Goal: Task Accomplishment & Management: Complete application form

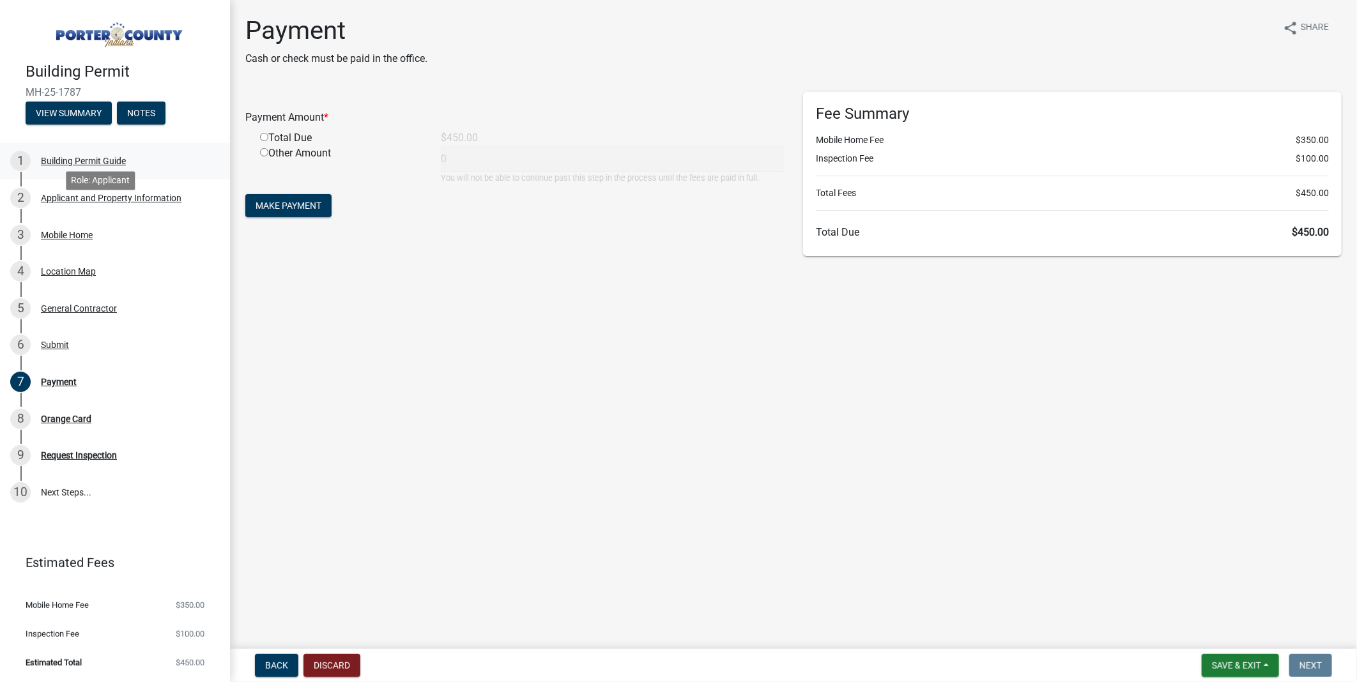
click at [88, 165] on div "Building Permit Guide" at bounding box center [83, 161] width 85 height 9
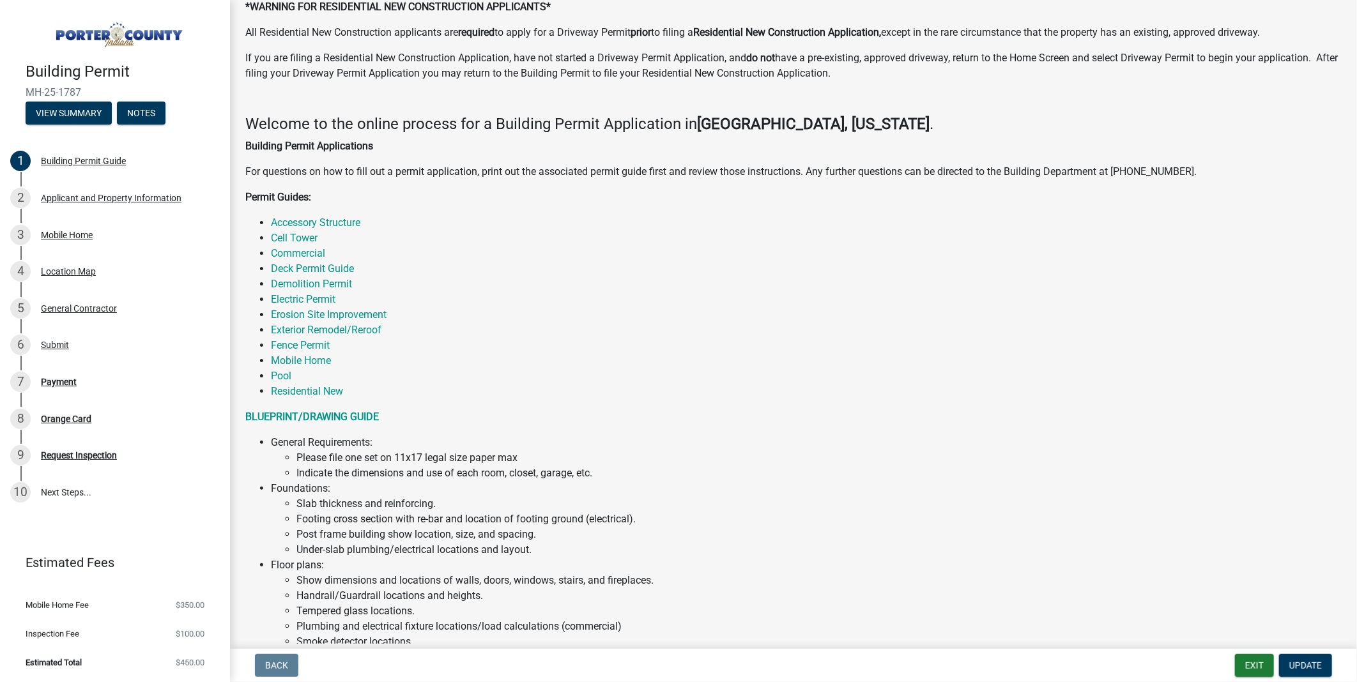
scroll to position [142, 0]
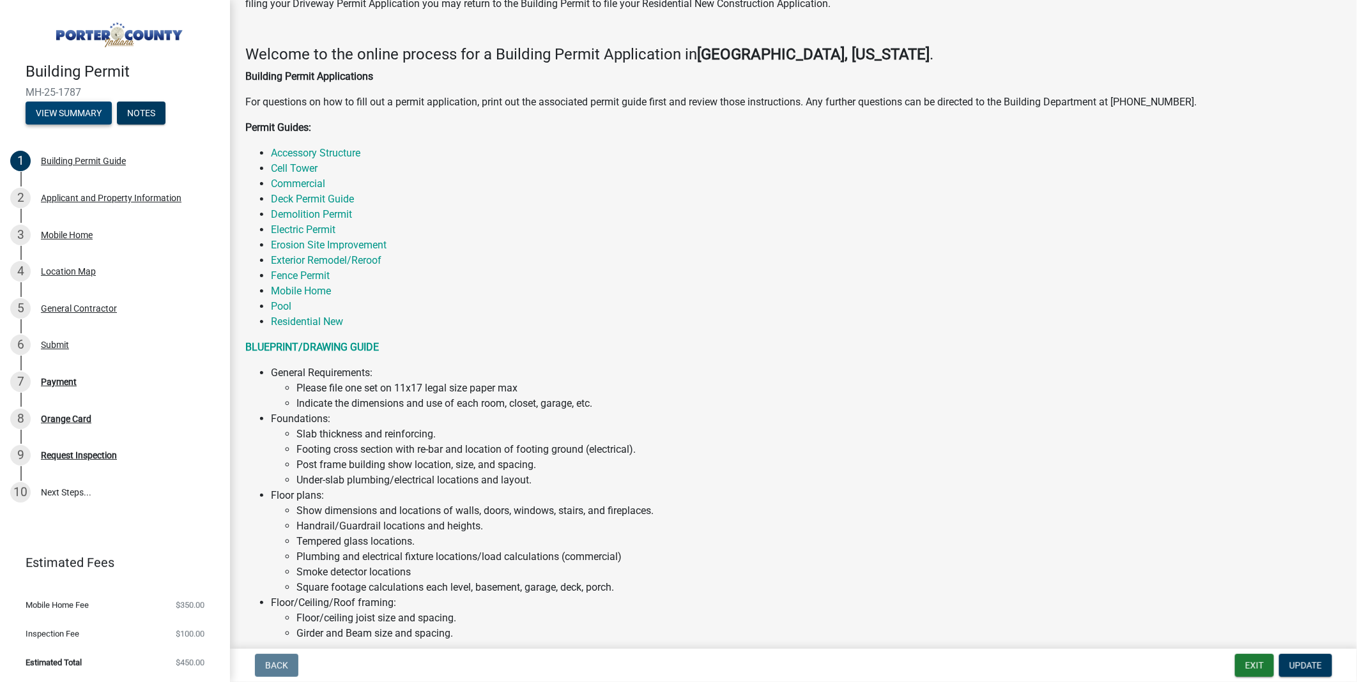
click at [112, 125] on button "View Summary" at bounding box center [69, 113] width 86 height 23
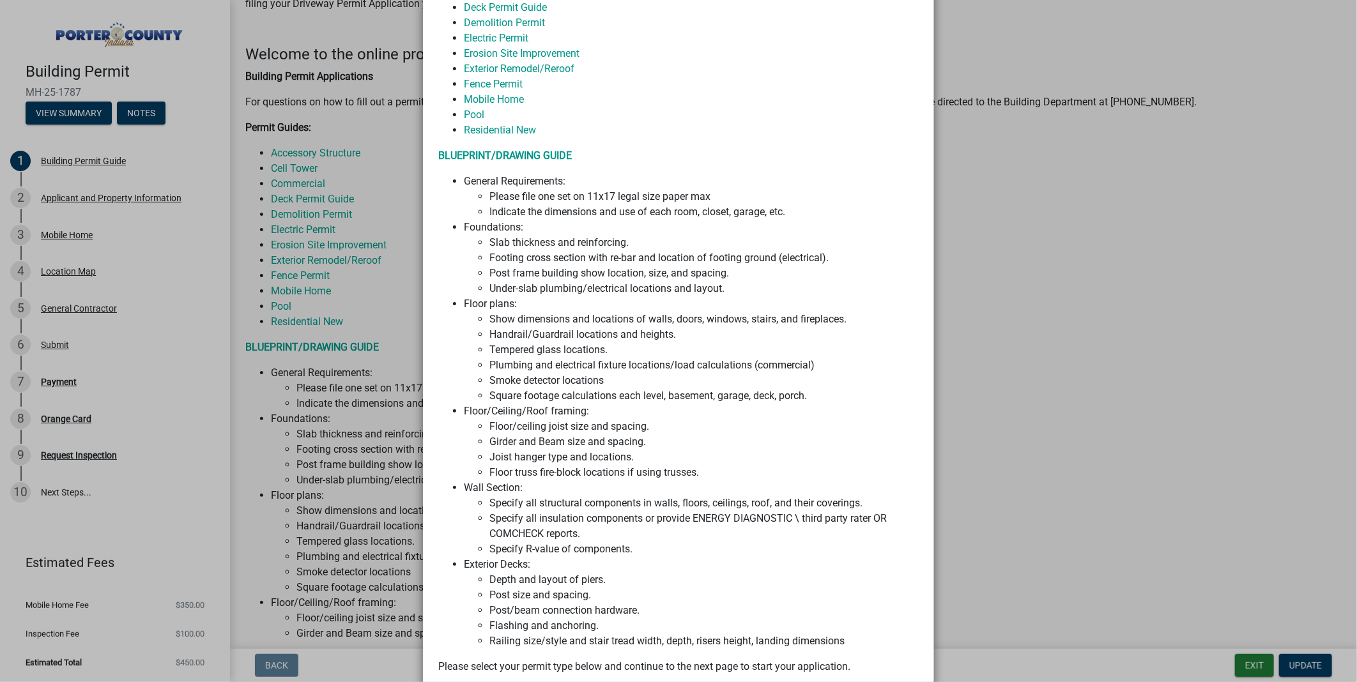
scroll to position [781, 0]
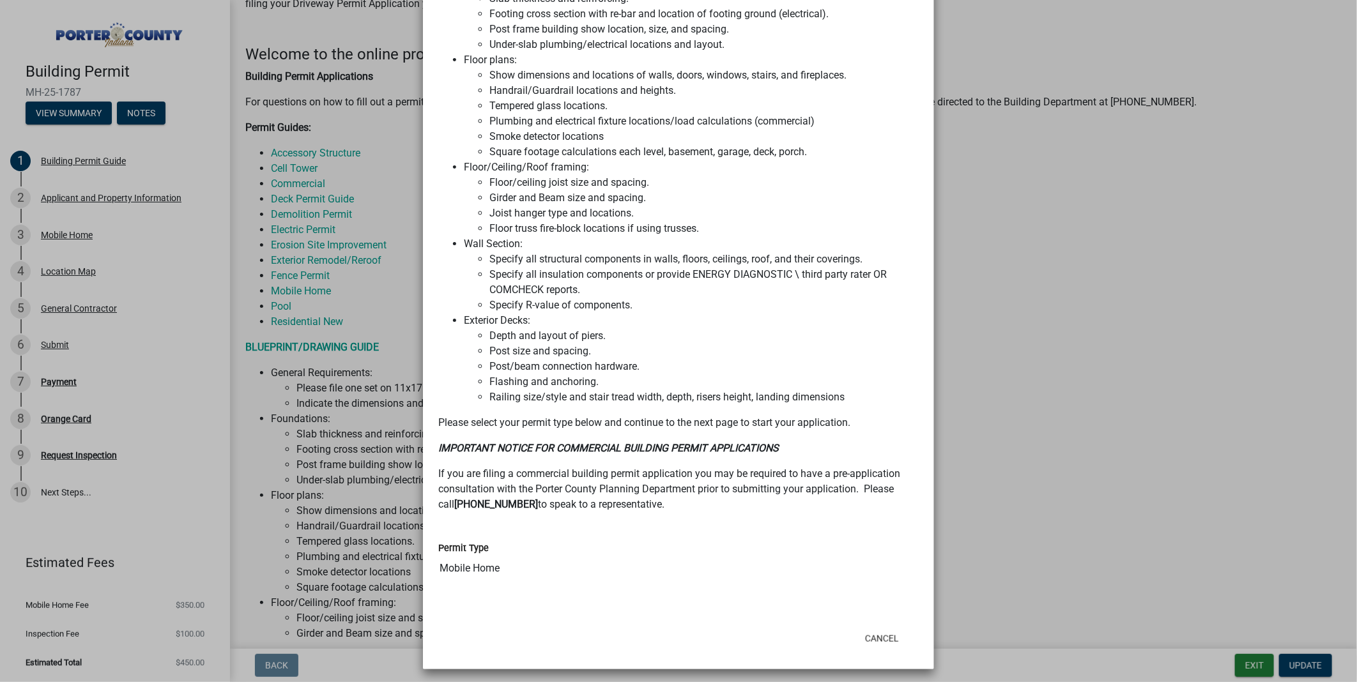
click at [390, 158] on ngb-modal-window "Summary × Printer Friendly Building Permit Guide Applicant and Property Informa…" at bounding box center [678, 341] width 1357 height 682
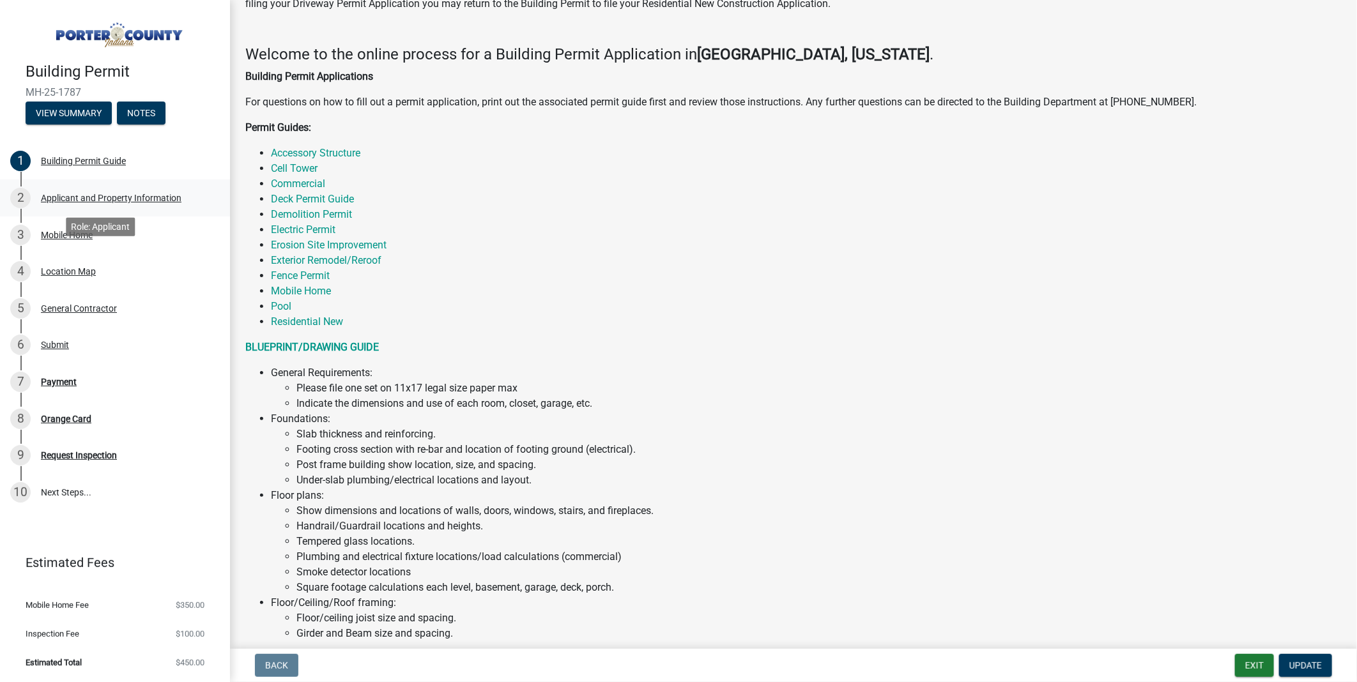
click at [86, 203] on div "Applicant and Property Information" at bounding box center [111, 198] width 141 height 9
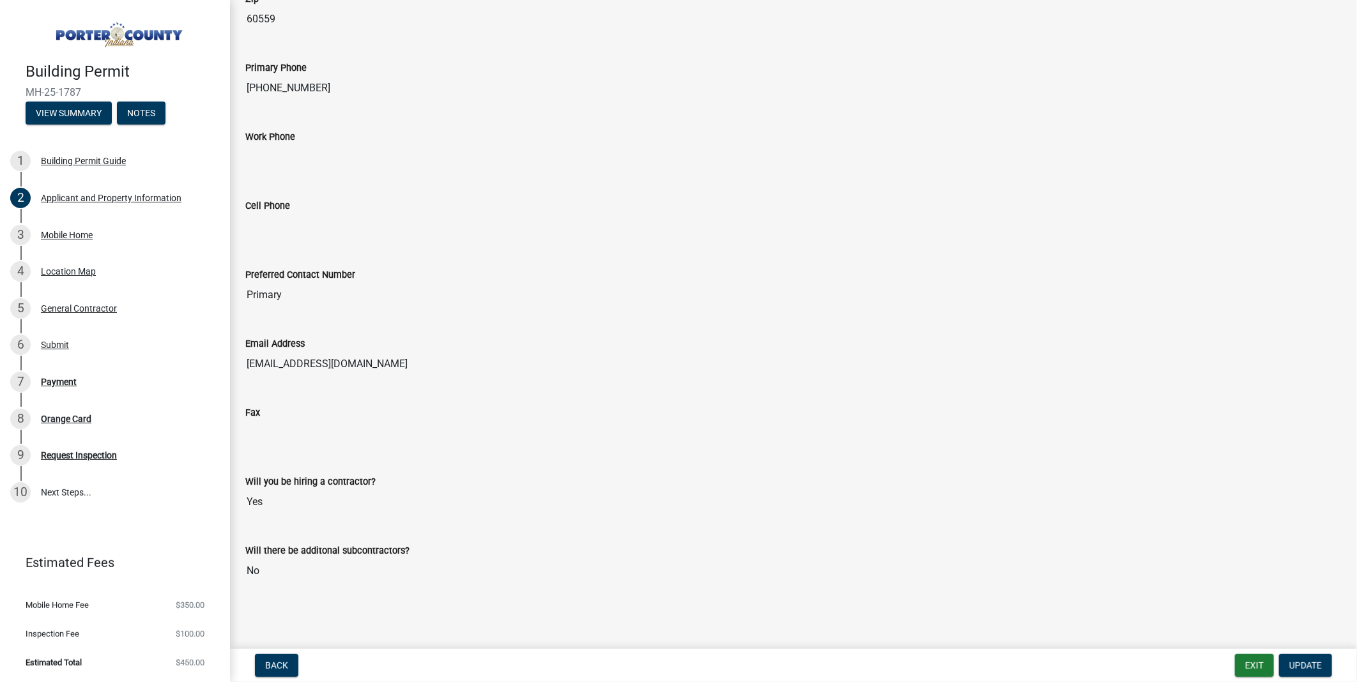
scroll to position [2097, 0]
click at [293, 654] on button "Back" at bounding box center [276, 665] width 43 height 23
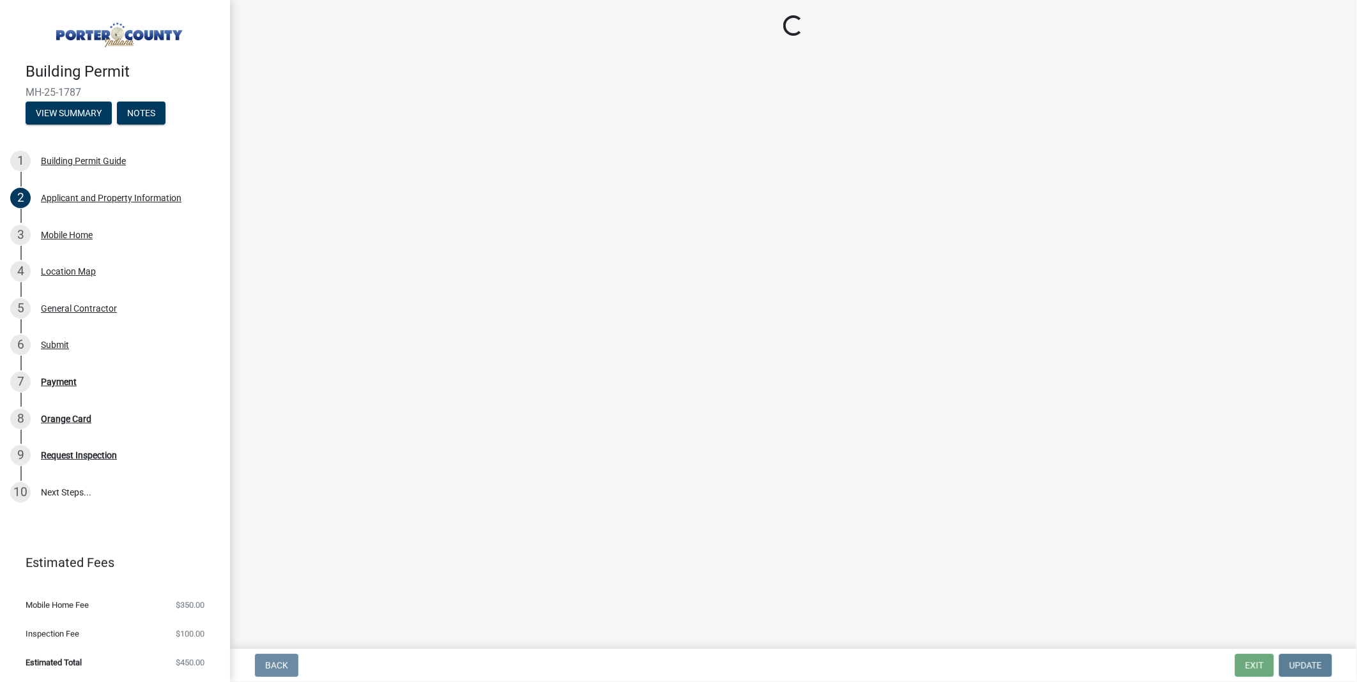
scroll to position [0, 0]
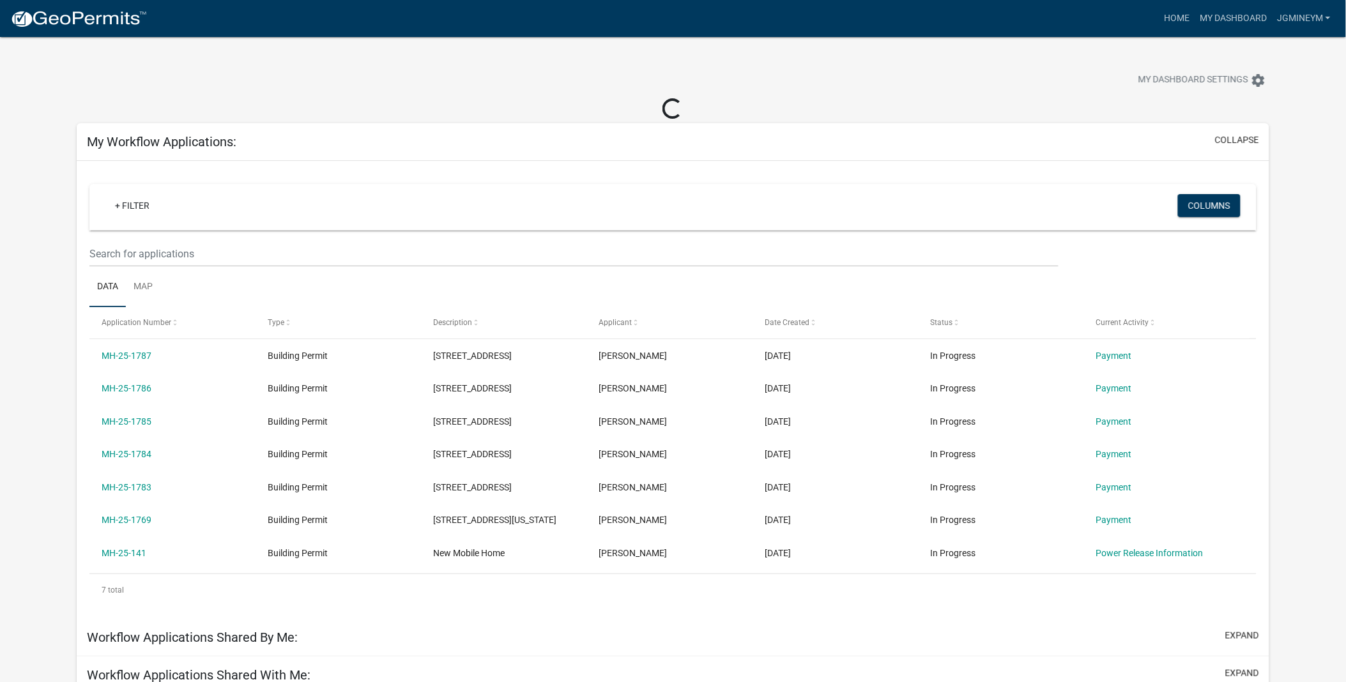
click at [109, 22] on img at bounding box center [78, 19] width 137 height 19
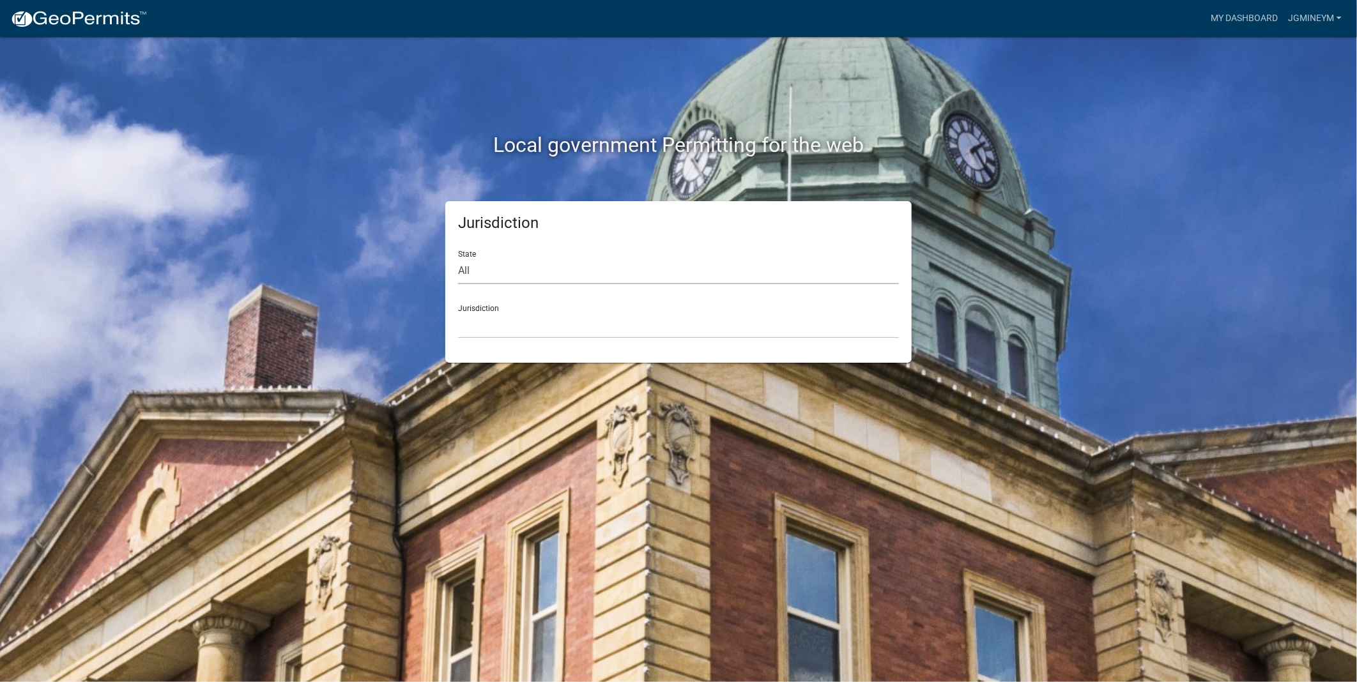
click at [521, 284] on select "All [US_STATE] [US_STATE] [US_STATE] [US_STATE] [US_STATE] [US_STATE] [US_STATE…" at bounding box center [678, 271] width 441 height 26
select select "[US_STATE]"
click at [461, 279] on select "All [US_STATE] [US_STATE] [US_STATE] [US_STATE] [US_STATE] [US_STATE] [US_STATE…" at bounding box center [678, 271] width 441 height 26
click at [499, 339] on select "City of [GEOGRAPHIC_DATA], [US_STATE] City of [GEOGRAPHIC_DATA], [US_STATE] Cit…" at bounding box center [678, 325] width 441 height 26
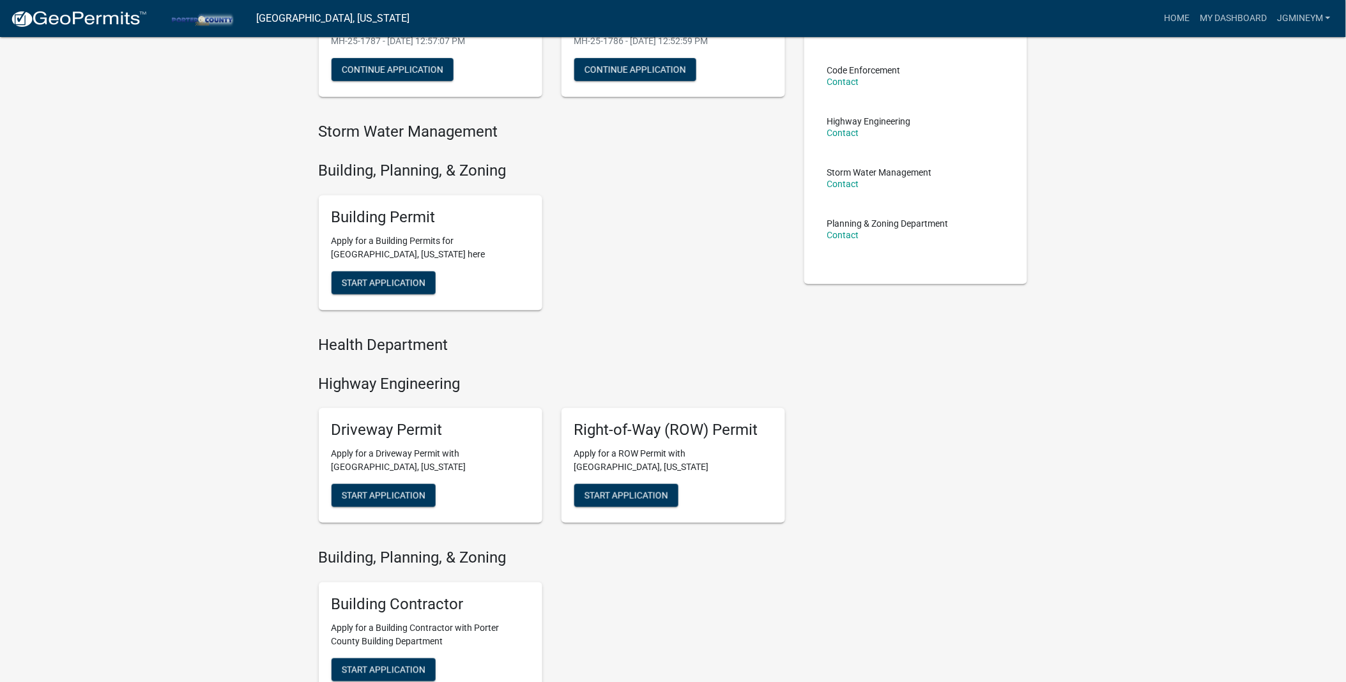
scroll to position [284, 0]
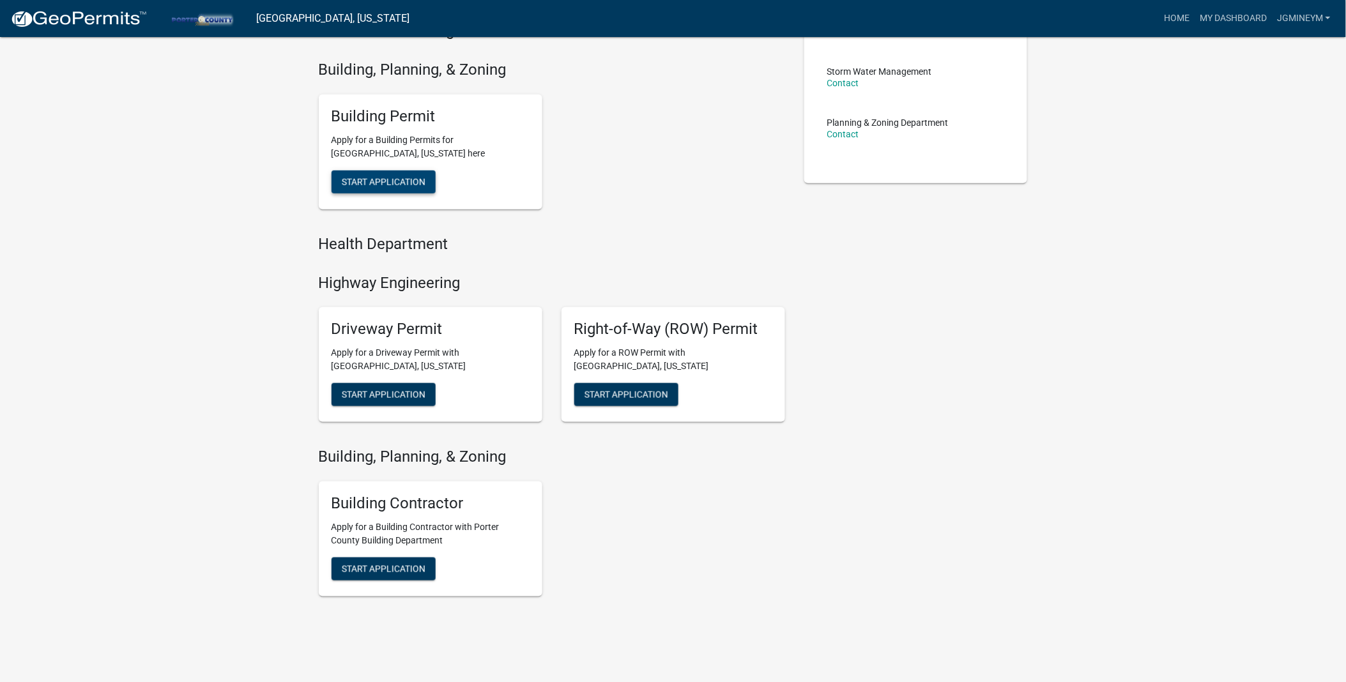
click at [422, 187] on span "Start Application" at bounding box center [384, 181] width 84 height 10
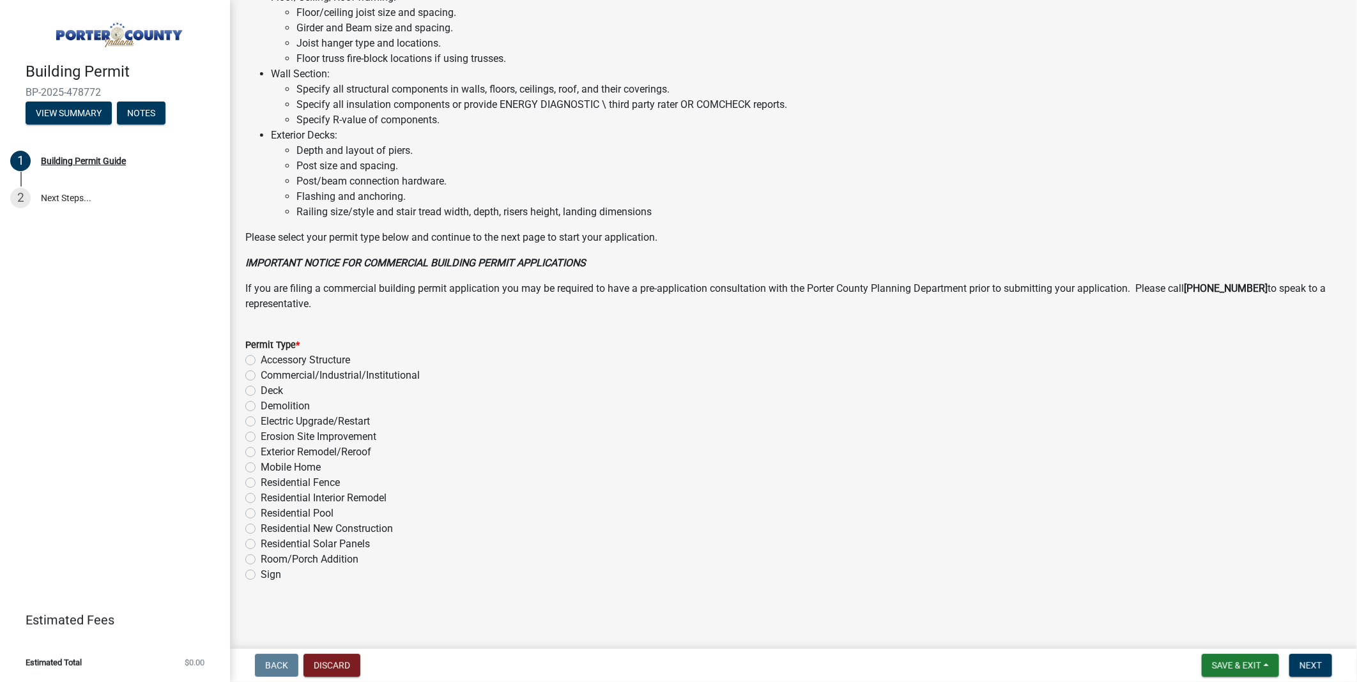
scroll to position [1123, 0]
click at [90, 125] on button "View Summary" at bounding box center [69, 113] width 86 height 23
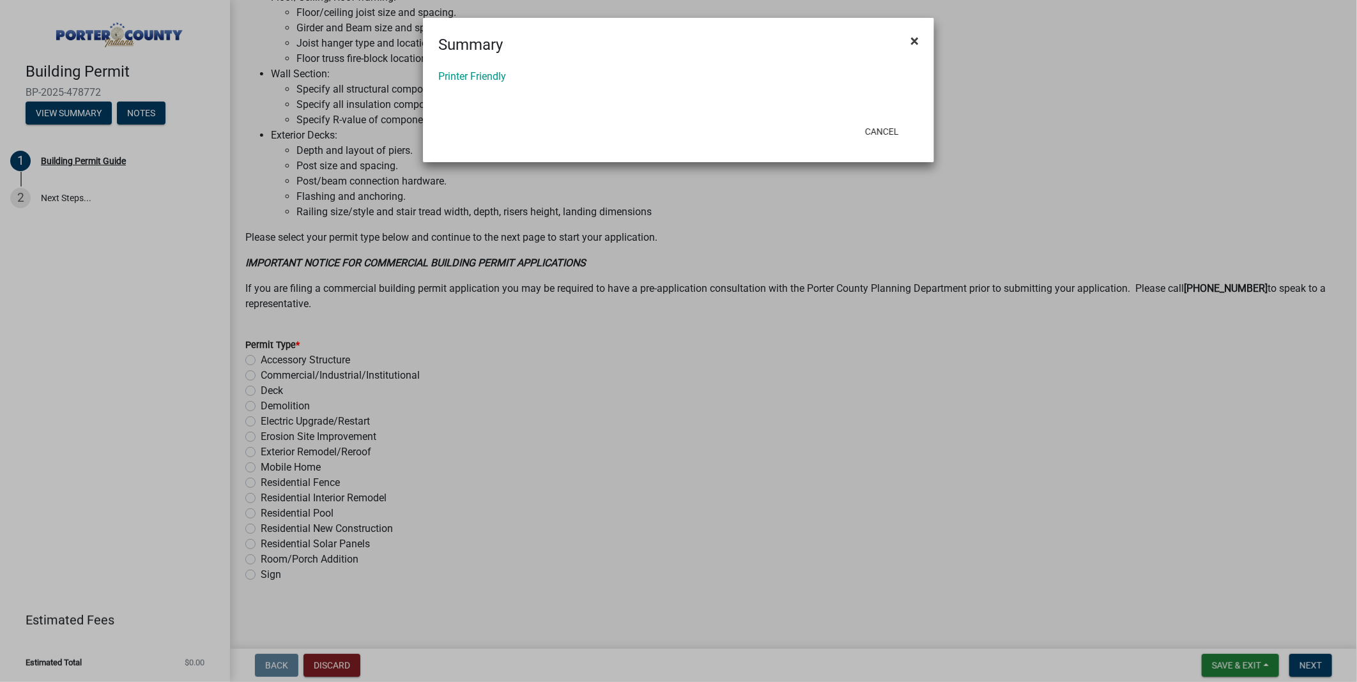
click at [915, 43] on span "×" at bounding box center [915, 41] width 8 height 18
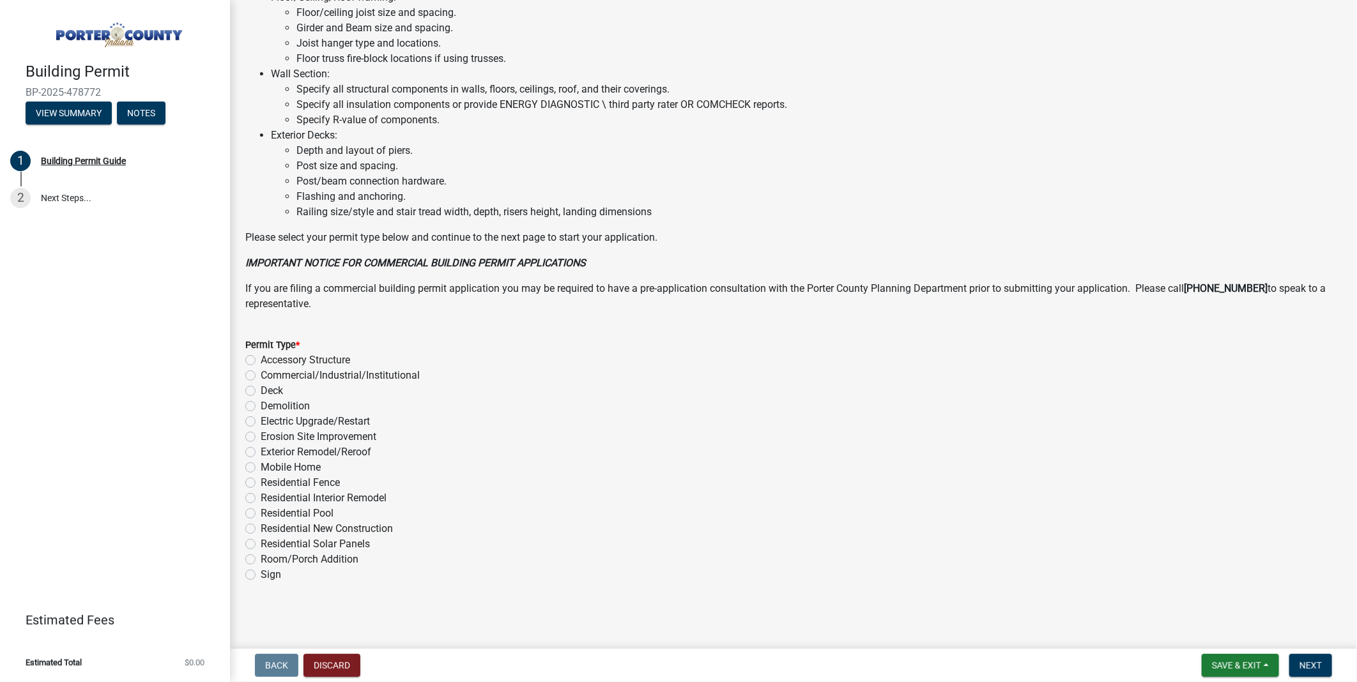
click at [261, 460] on label "Mobile Home" at bounding box center [291, 467] width 60 height 15
click at [261, 460] on input "Mobile Home" at bounding box center [265, 464] width 8 height 8
radio input "true"
click at [1291, 654] on button "Next" at bounding box center [1310, 665] width 43 height 23
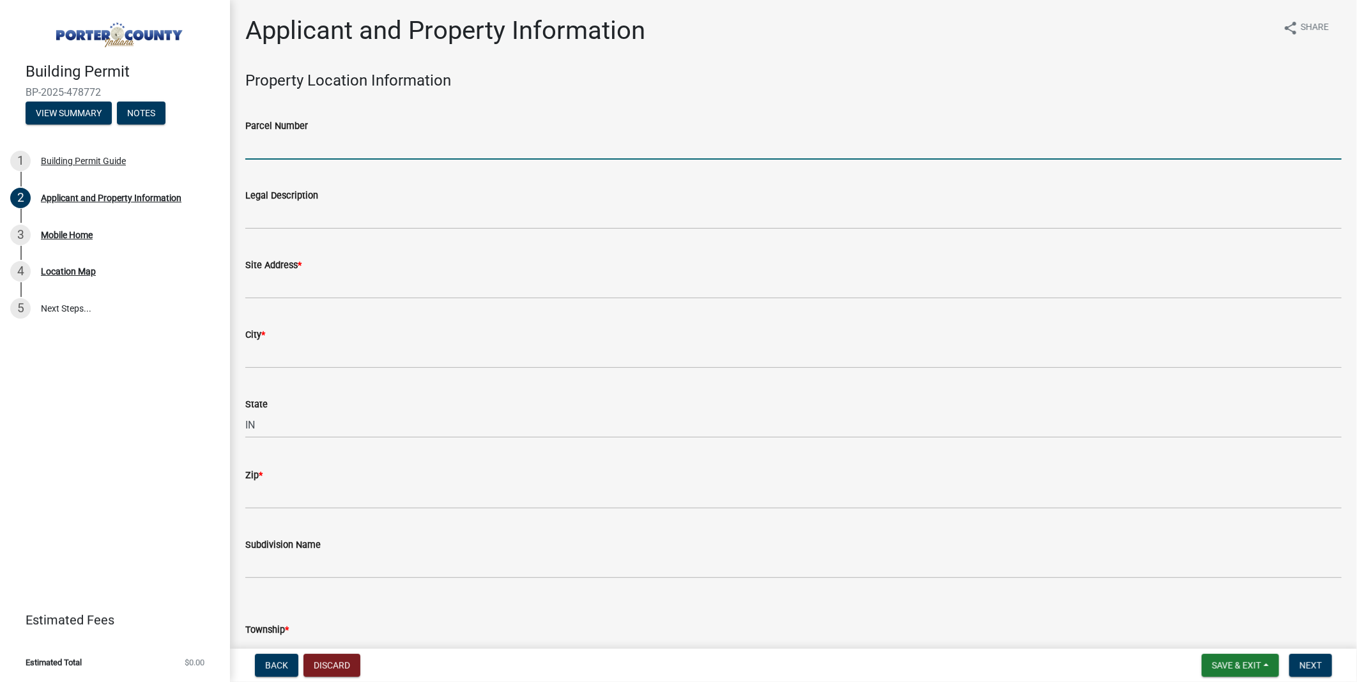
click at [373, 160] on input "Parcel Number" at bounding box center [793, 147] width 1096 height 26
type input "64-04-900000191-020"
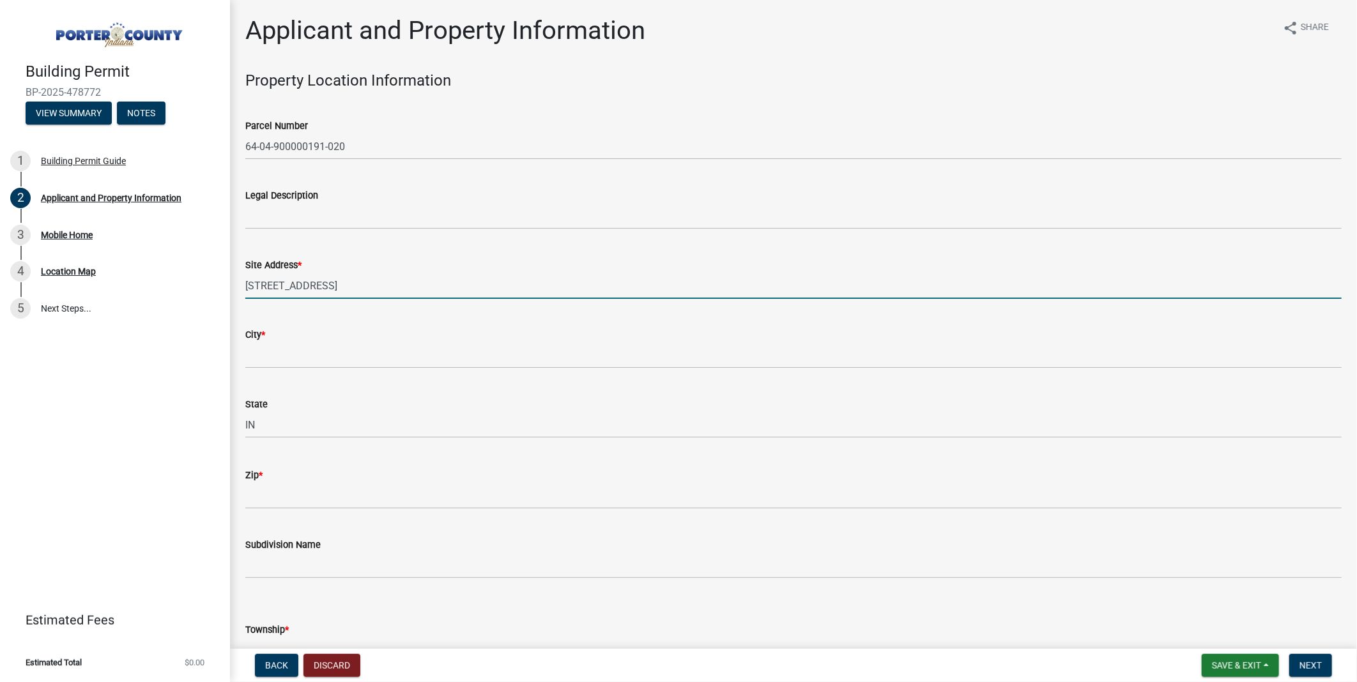
type input "[STREET_ADDRESS]"
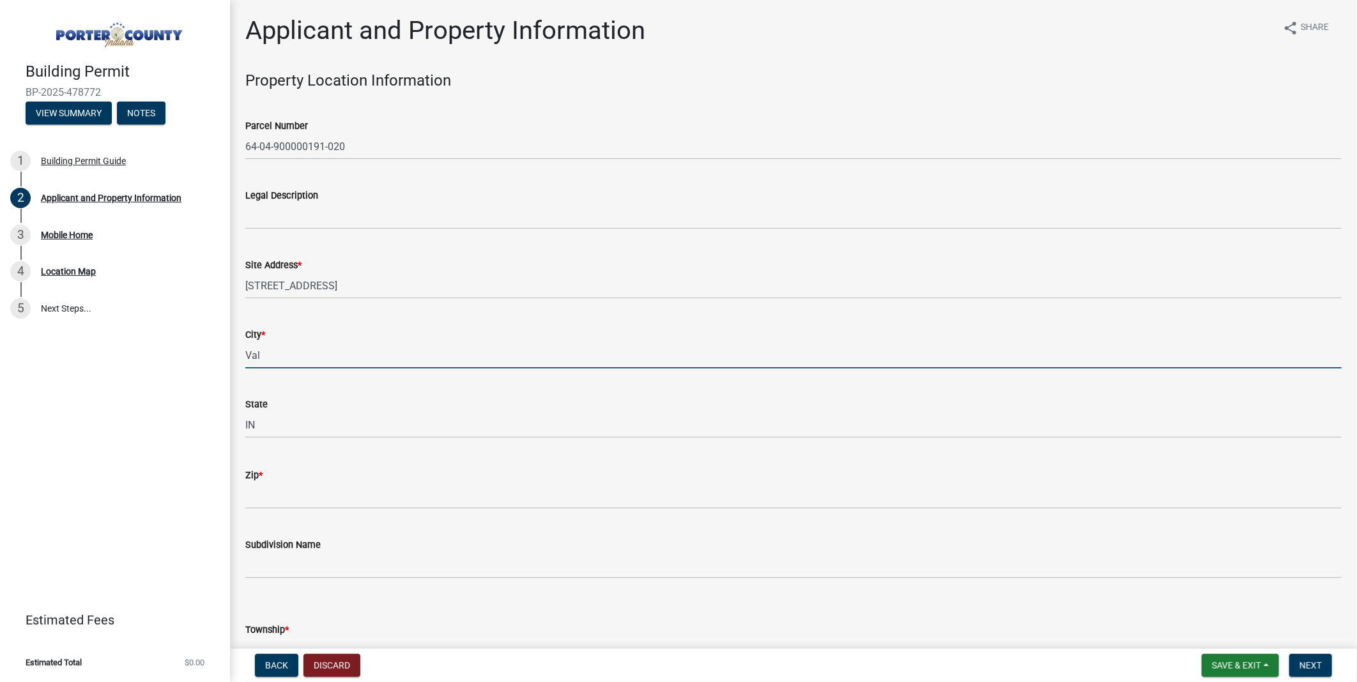
type input "Valparaiso"
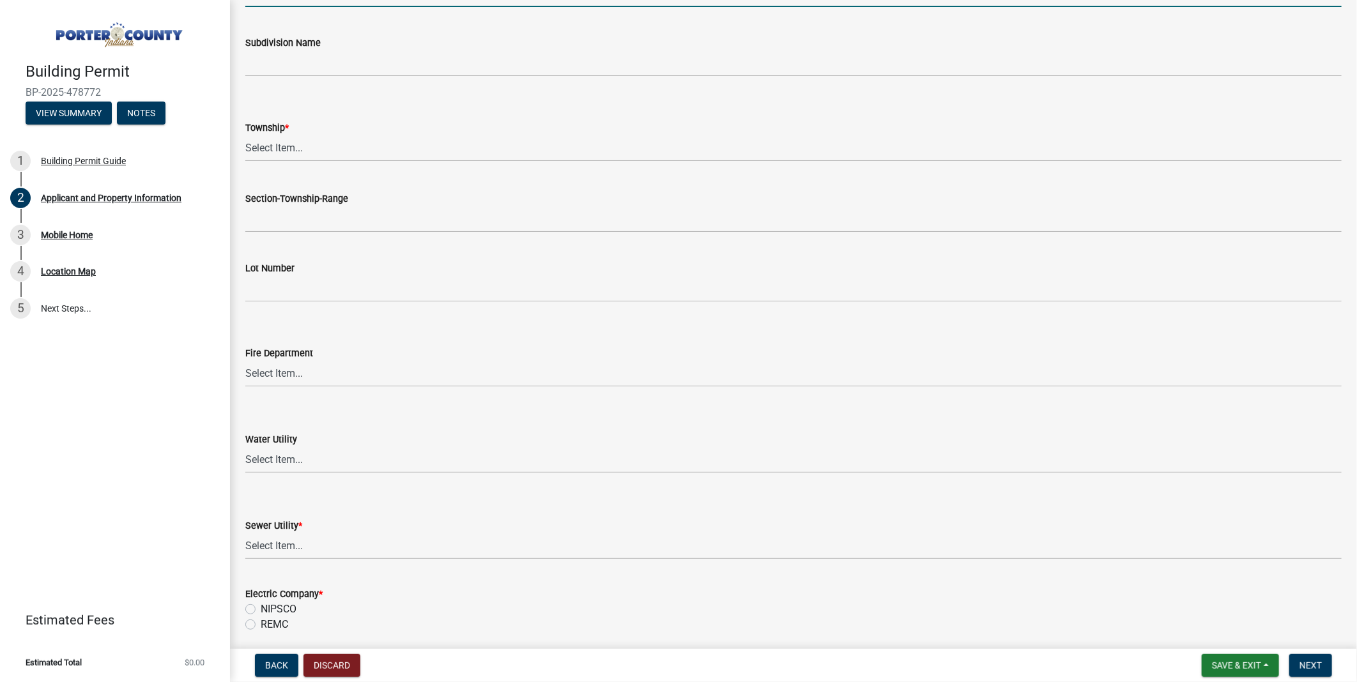
scroll to position [496, 0]
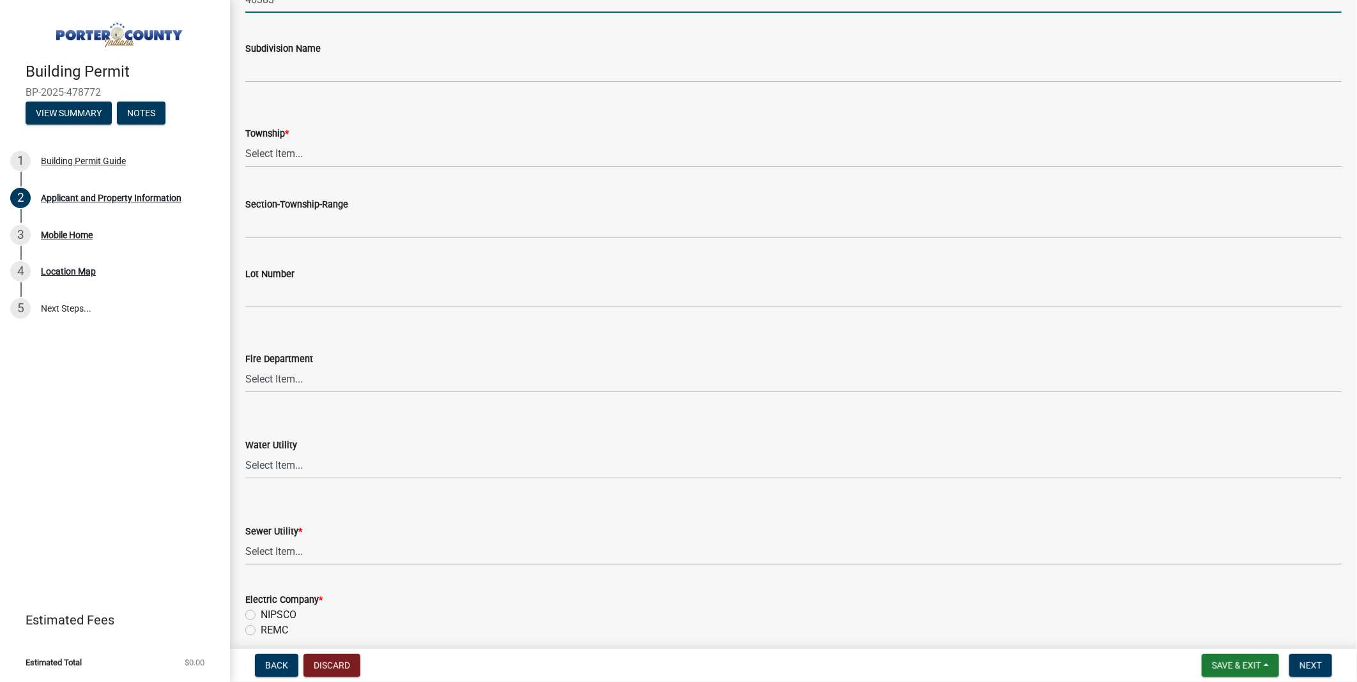
type input "46383"
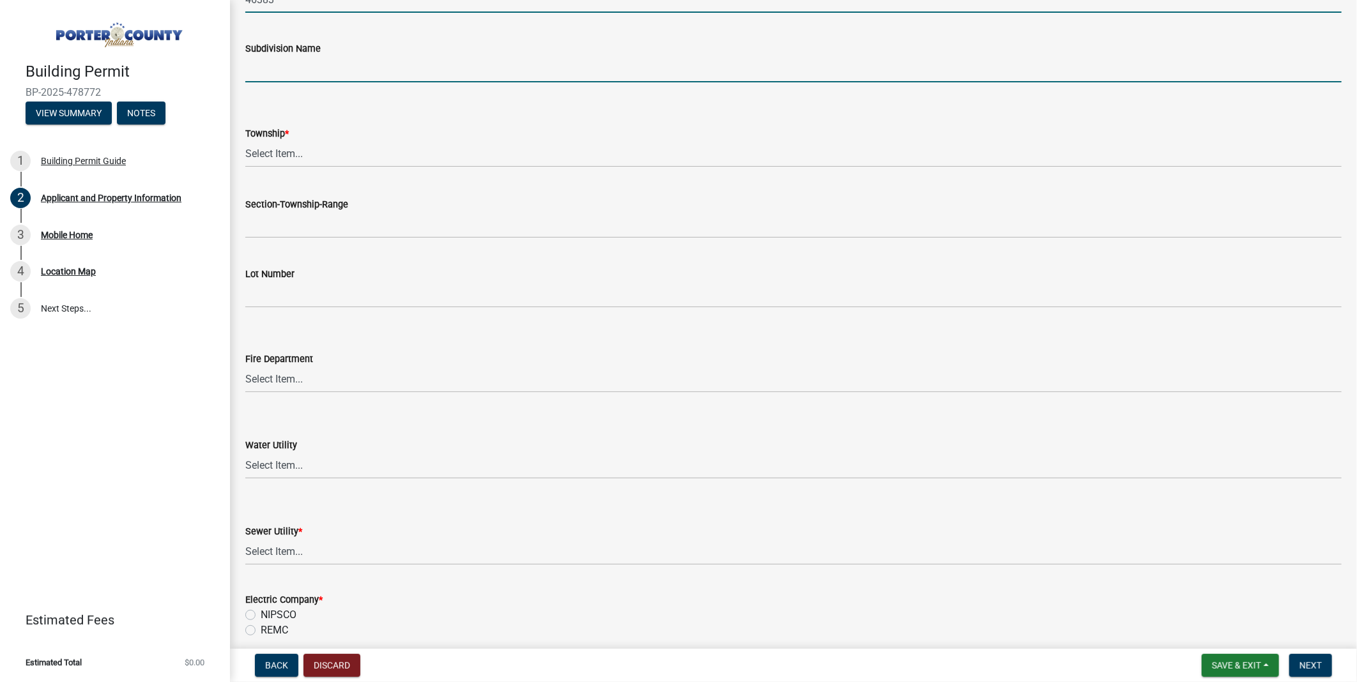
click at [275, 82] on input "Subdivision Name" at bounding box center [793, 69] width 1096 height 26
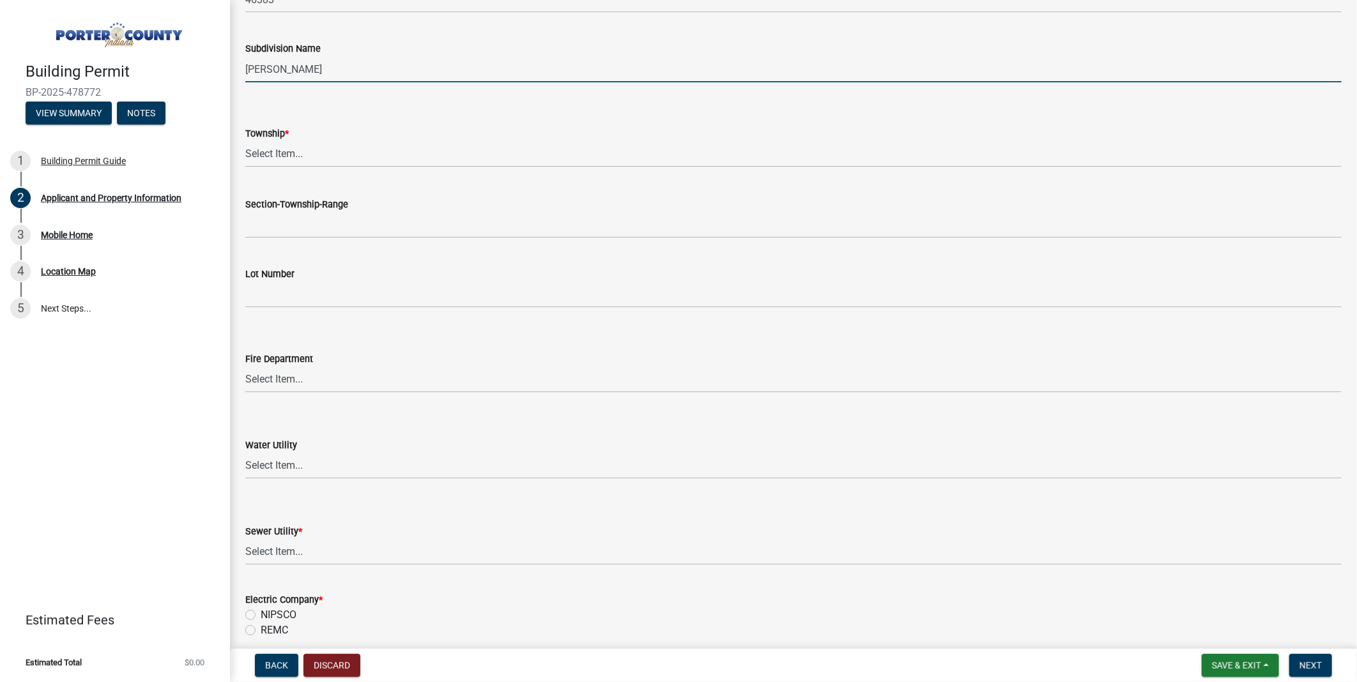
type input "[GEOGRAPHIC_DATA]"
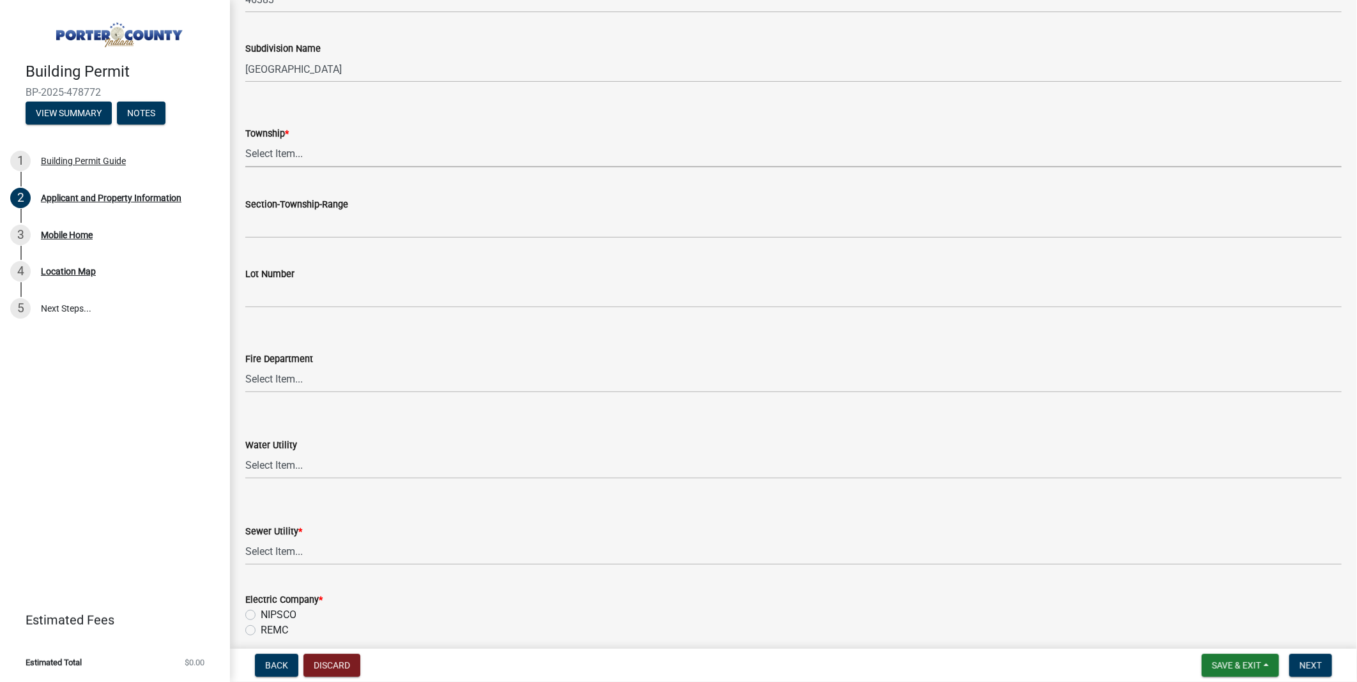
click at [302, 167] on select "Select Item... [PERSON_NAME][GEOGRAPHIC_DATA] [PERSON_NAME][GEOGRAPHIC_DATA] [G…" at bounding box center [793, 154] width 1096 height 26
click at [249, 167] on select "Select Item... [PERSON_NAME][GEOGRAPHIC_DATA] [PERSON_NAME][GEOGRAPHIC_DATA] [G…" at bounding box center [793, 154] width 1096 height 26
select select "3d0e3105-d46a-462c-9cf4-b32453f427e3"
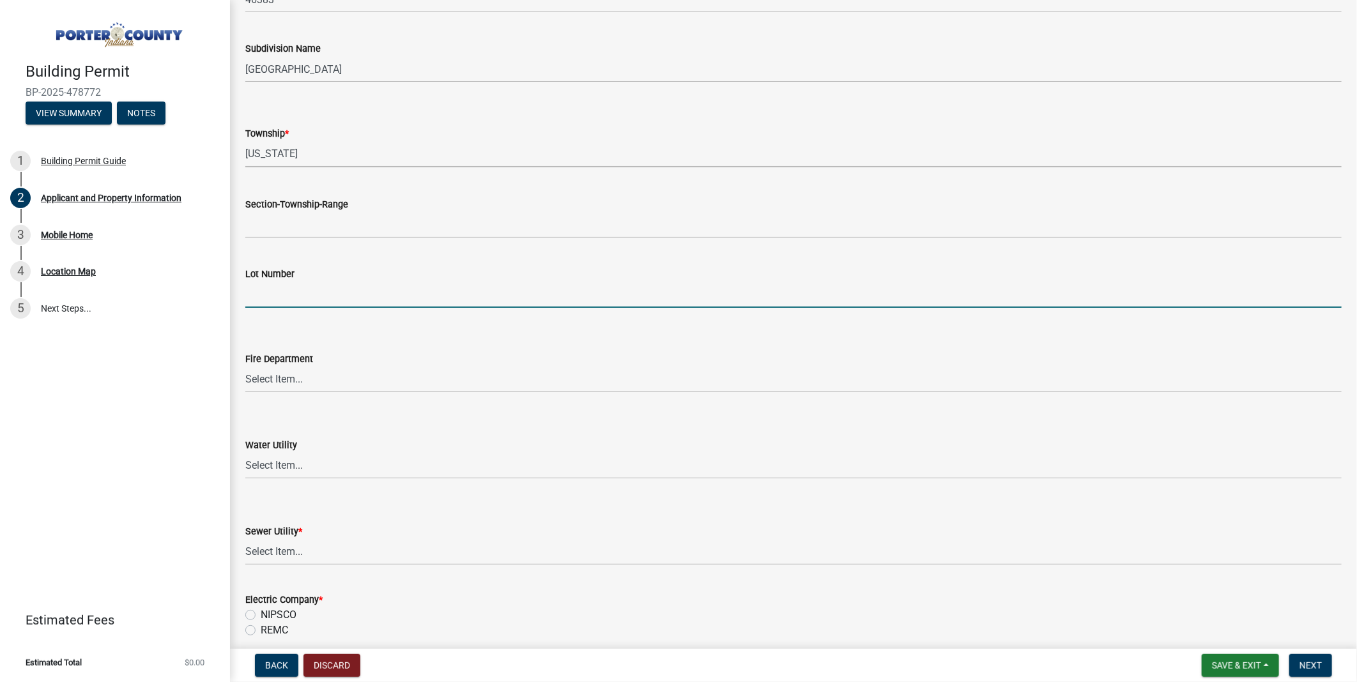
click at [282, 308] on input "Lot Number" at bounding box center [793, 295] width 1096 height 26
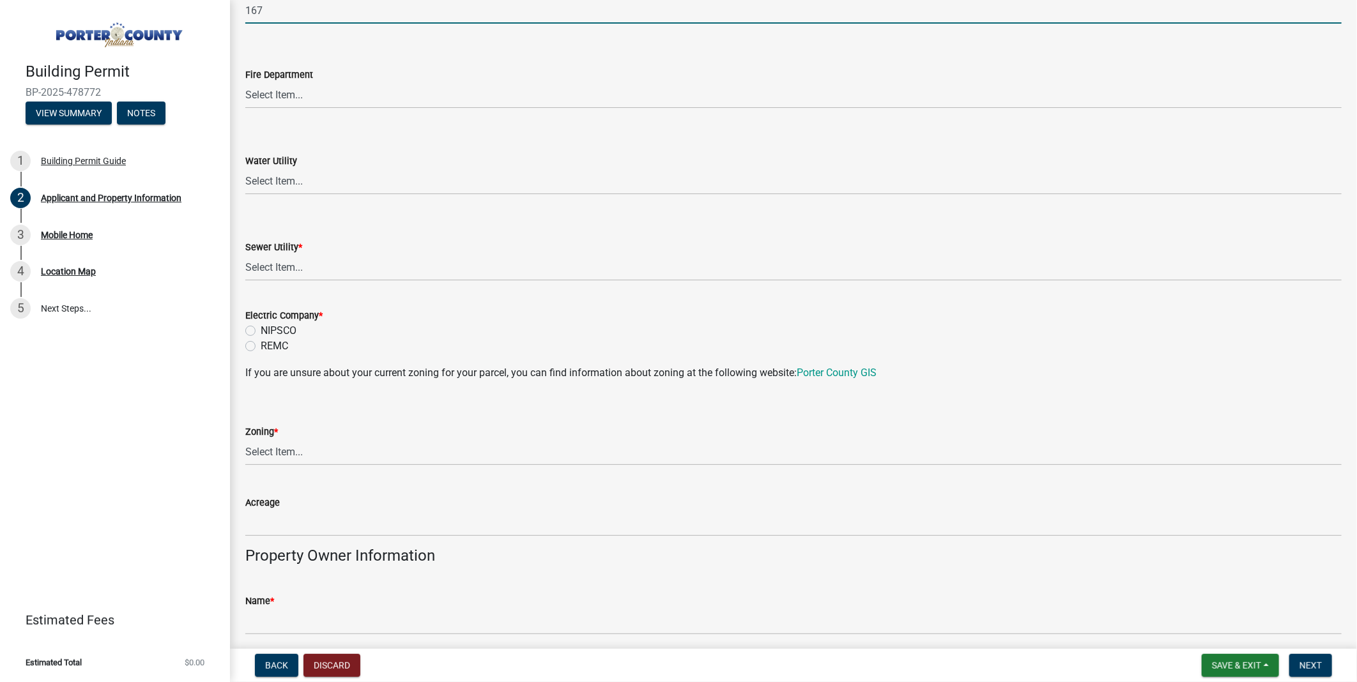
type input "167"
click at [308, 109] on select "Select Item... [PERSON_NAME] [PERSON_NAME] Harbor [PERSON_NAME] Grove [PERSON_N…" at bounding box center [793, 95] width 1096 height 26
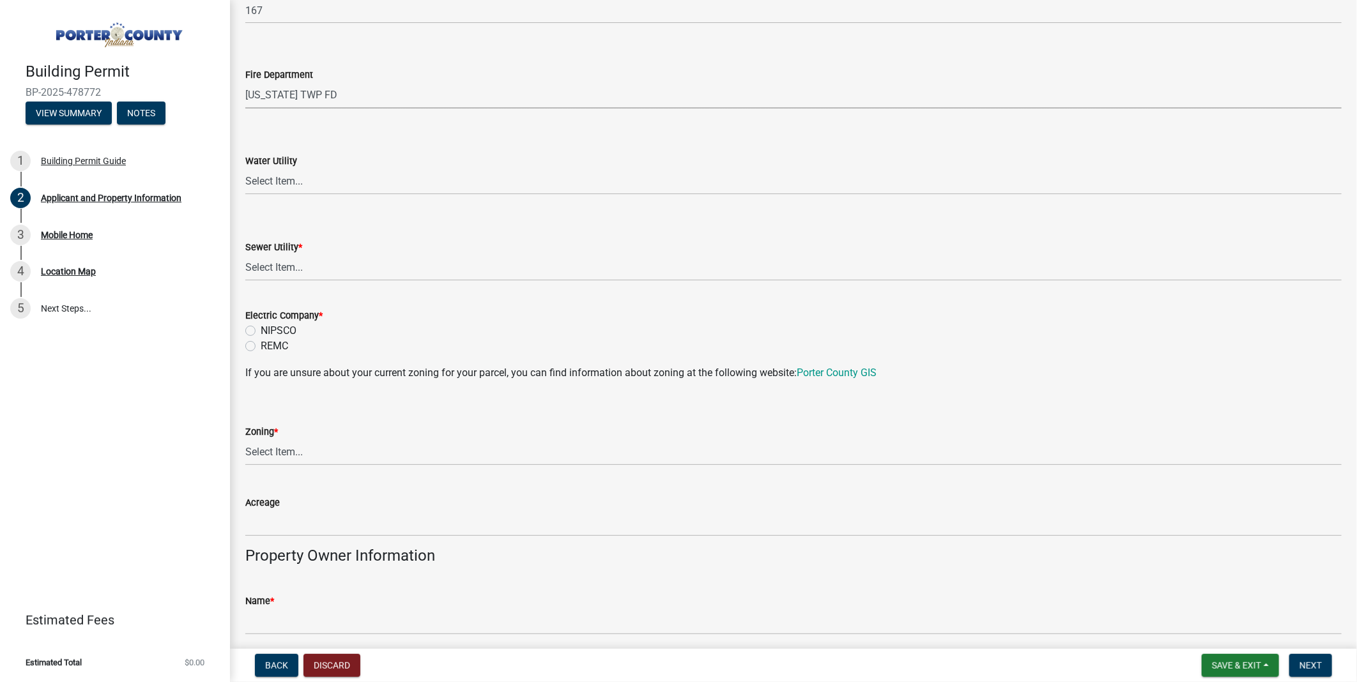
click at [249, 109] on select "Select Item... [PERSON_NAME] [PERSON_NAME] Harbor [PERSON_NAME] Grove [PERSON_N…" at bounding box center [793, 95] width 1096 height 26
select select "98eaf159-fd62-4154-a418-d40256bb7a33"
click at [279, 195] on select "Select Item... Aqua [US_STATE] Inc Damon Run [US_STATE] American Water Nature W…" at bounding box center [793, 182] width 1096 height 26
click at [249, 195] on select "Select Item... Aqua [US_STATE] Inc Damon Run [US_STATE] American Water Nature W…" at bounding box center [793, 182] width 1096 height 26
select select "eef3385c-360b-448e-91b8-df9bc56b1cce"
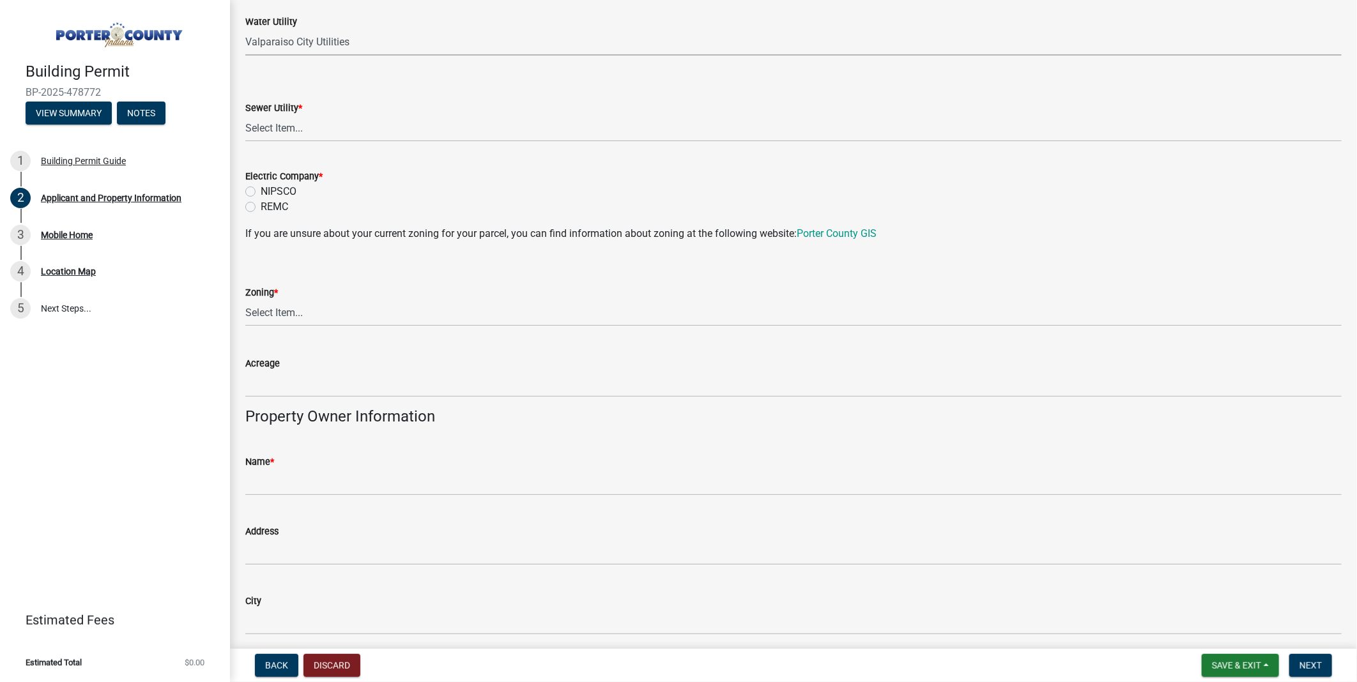
scroll to position [1065, 0]
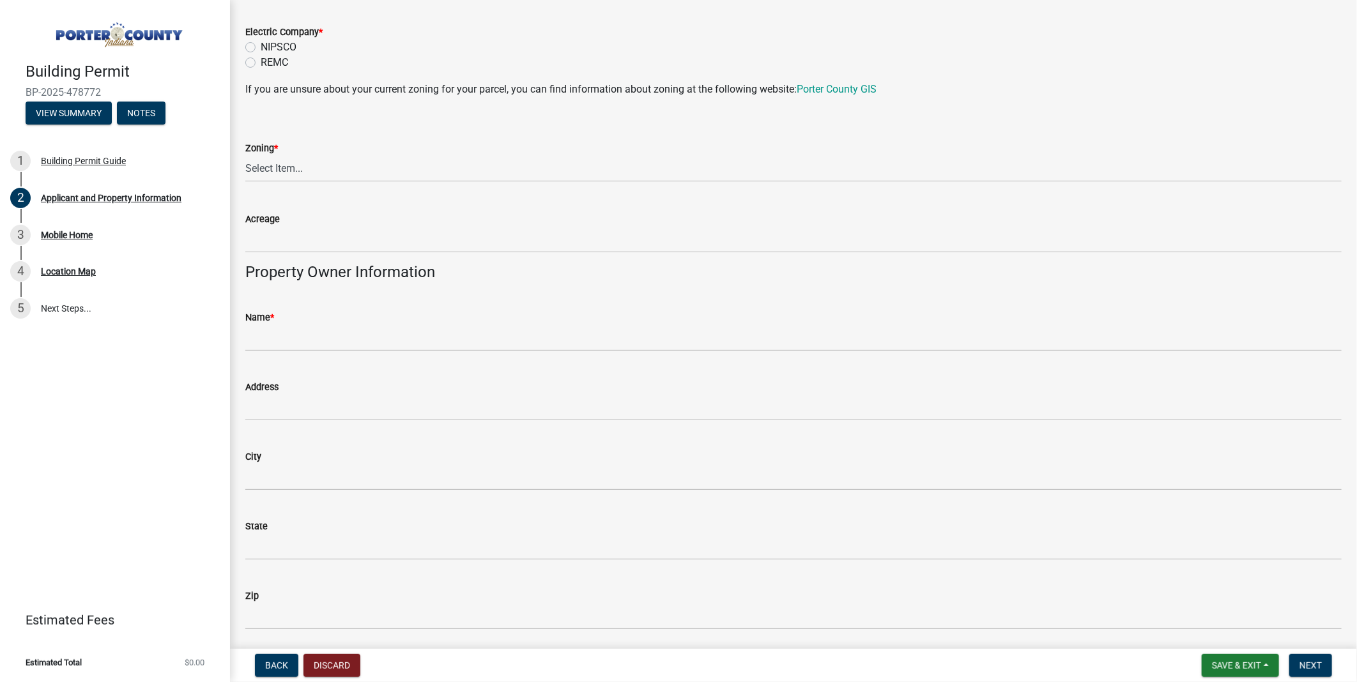
select select "c796f995-08fe-487b-a20e-70ab553361d3"
click at [261, 55] on label "NIPSCO" at bounding box center [279, 47] width 36 height 15
click at [261, 48] on input "NIPSCO" at bounding box center [265, 44] width 8 height 8
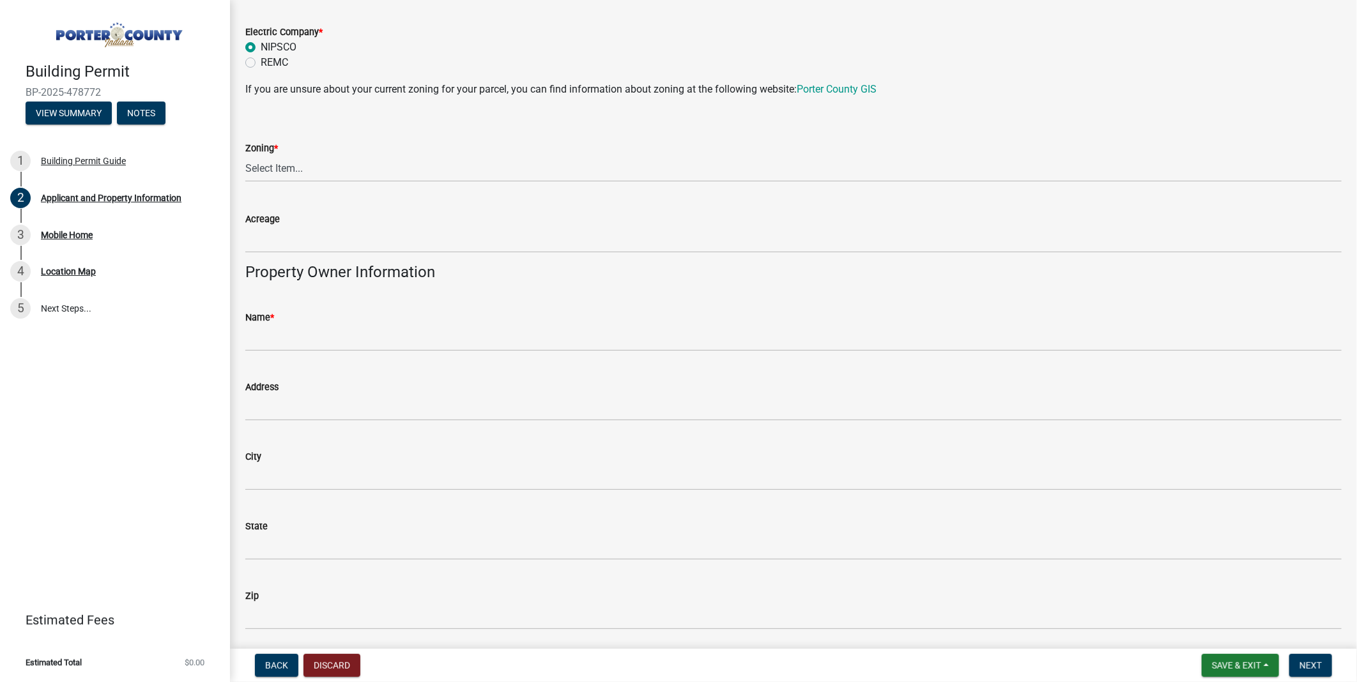
radio input "true"
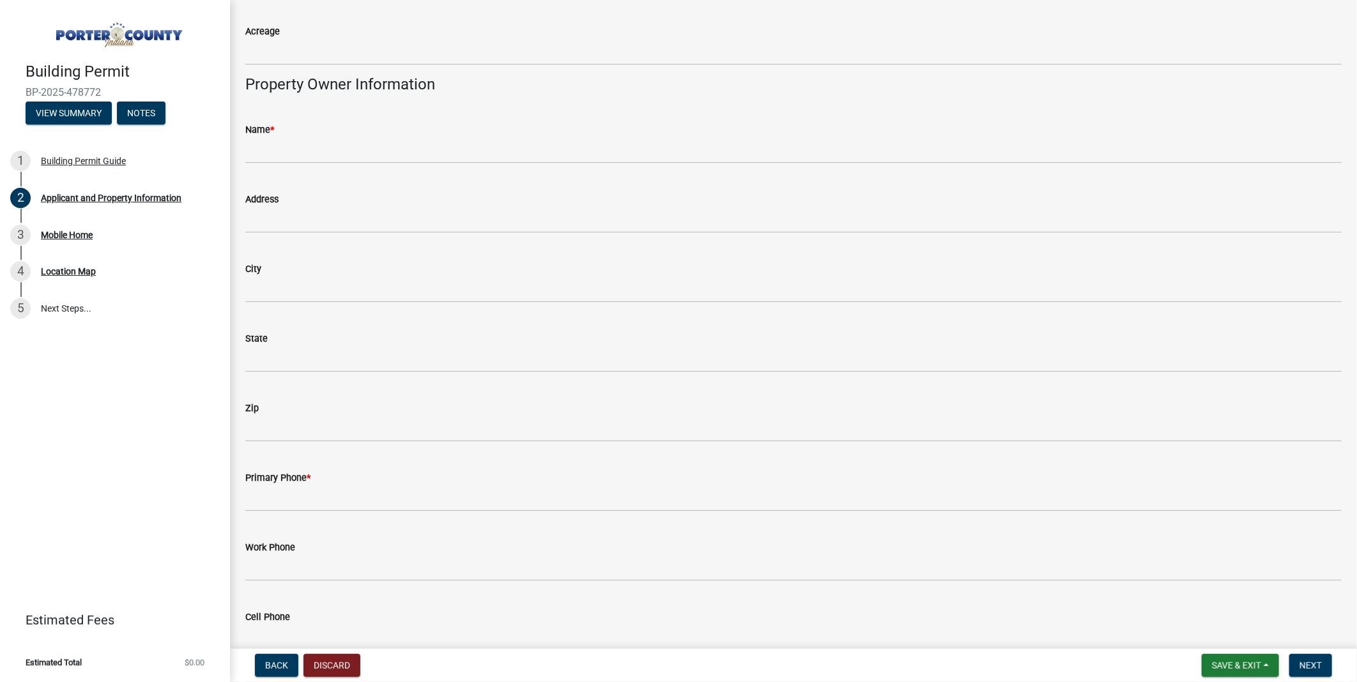
select select "18ba4a0f-4256-479c-a70a-5d2e95ae2216"
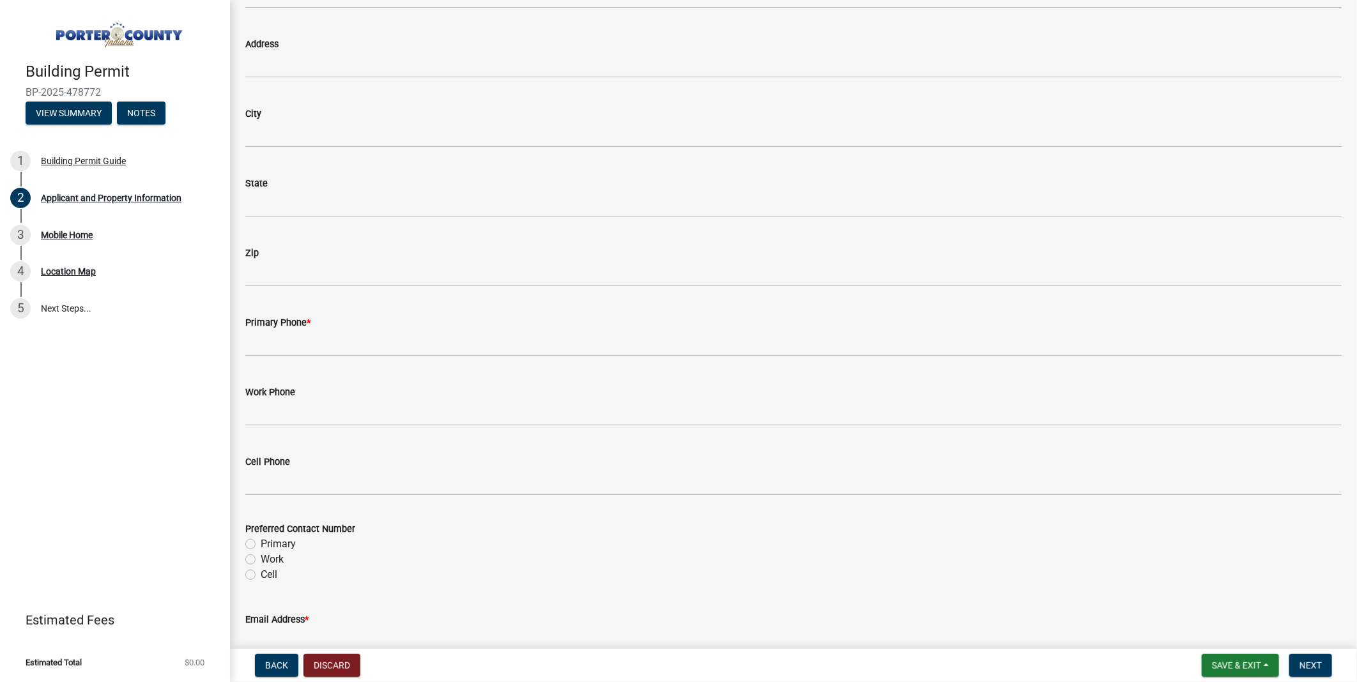
scroll to position [1420, 0]
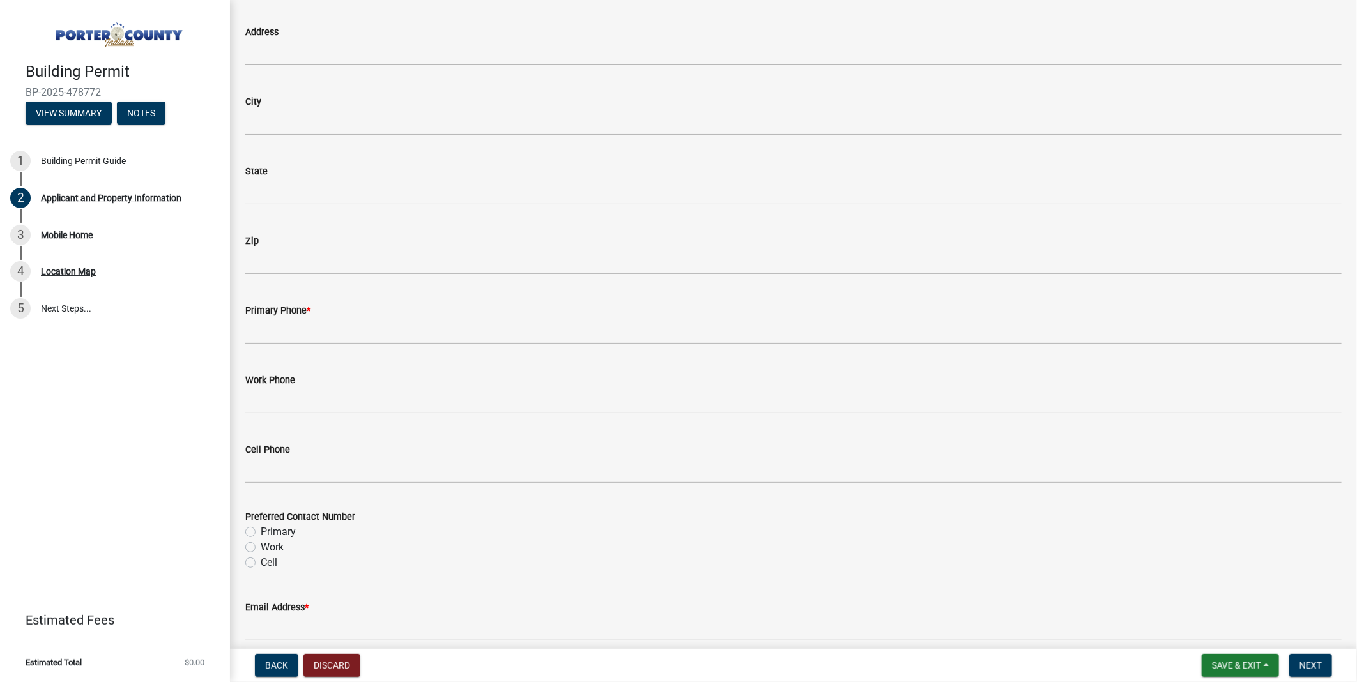
type input "Williamsburg Manor MHC LLC"
type input "`"
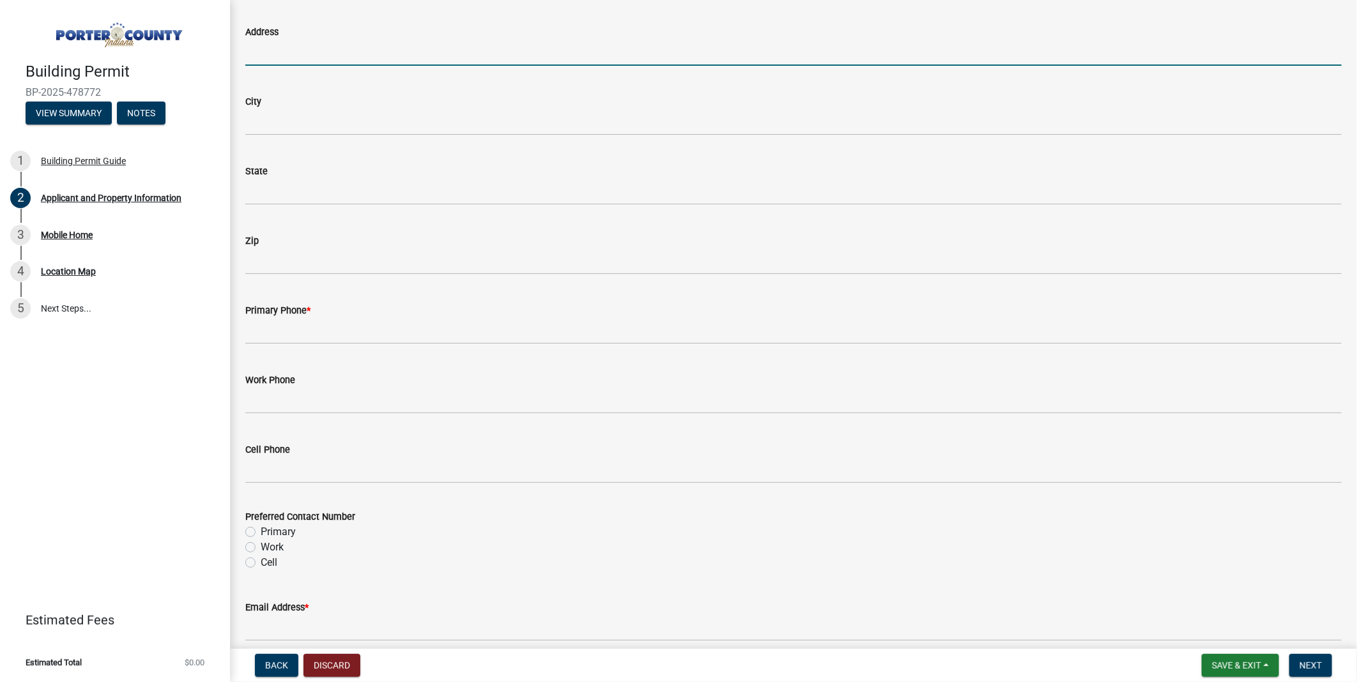
type input "[STREET_ADDRESS][PERSON_NAME]"
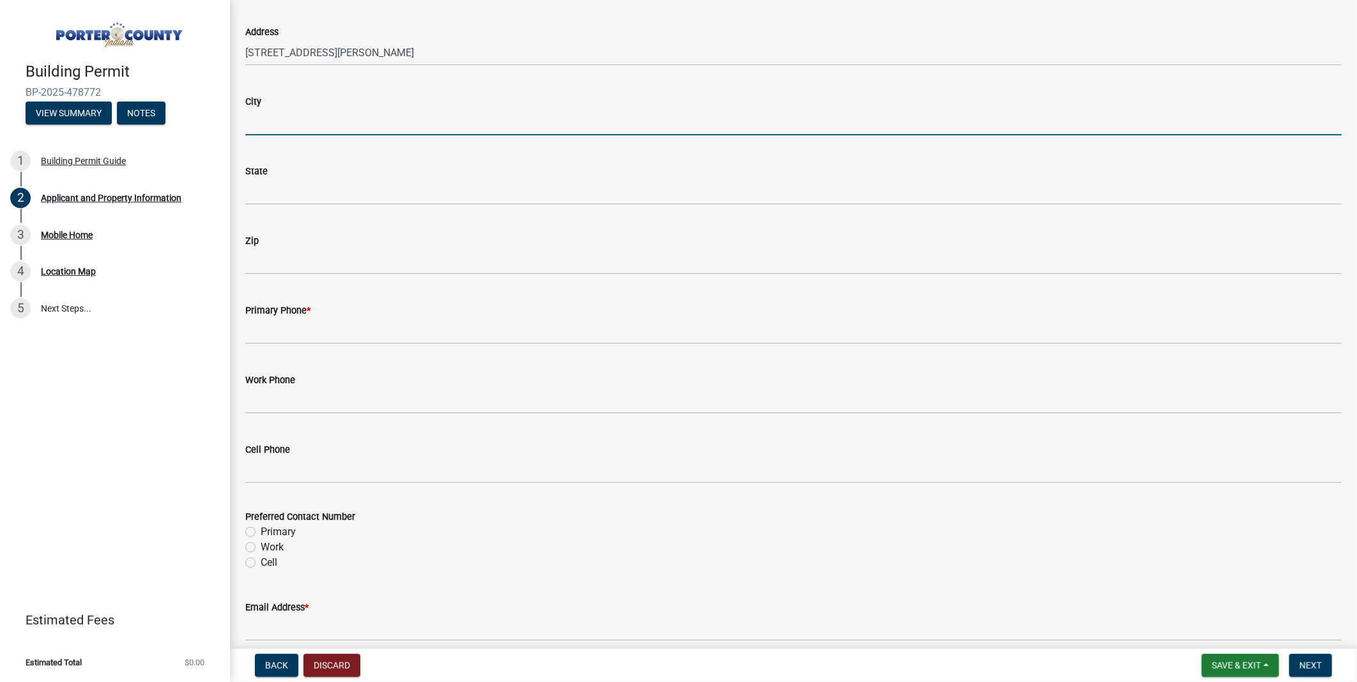
type input "Westmont"
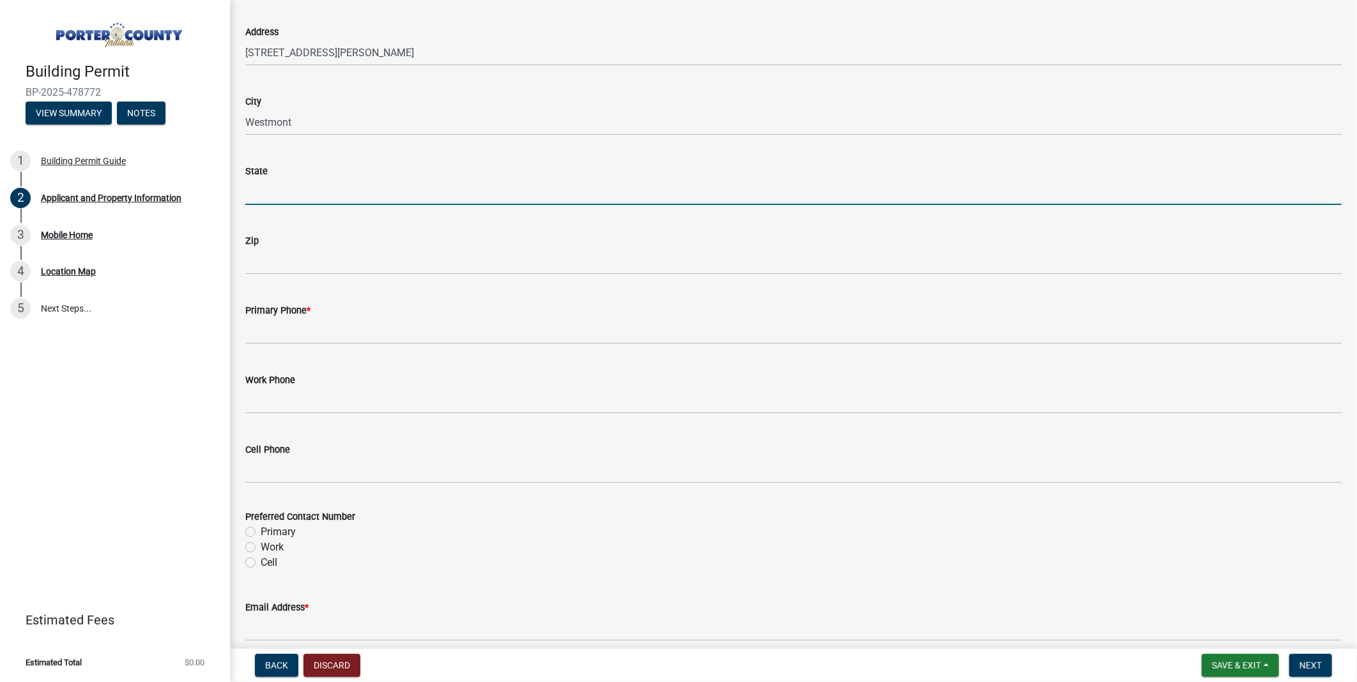
type input "IL"
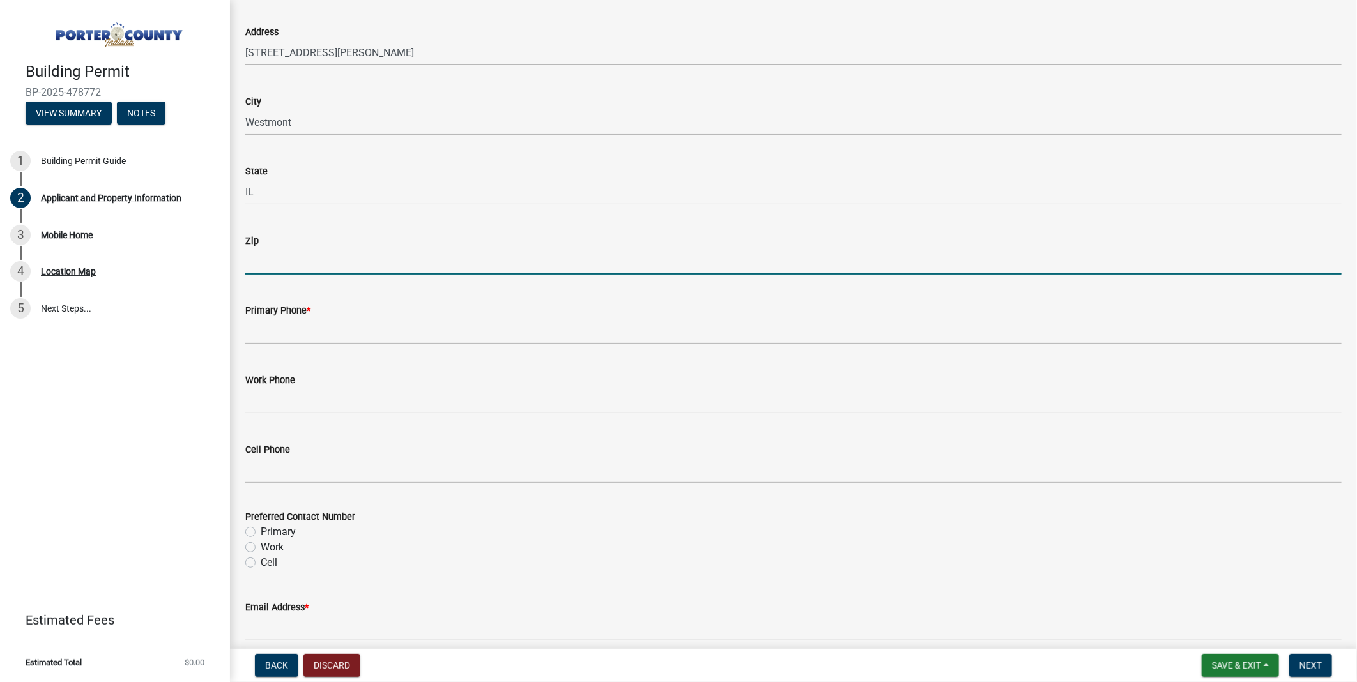
type input "60559"
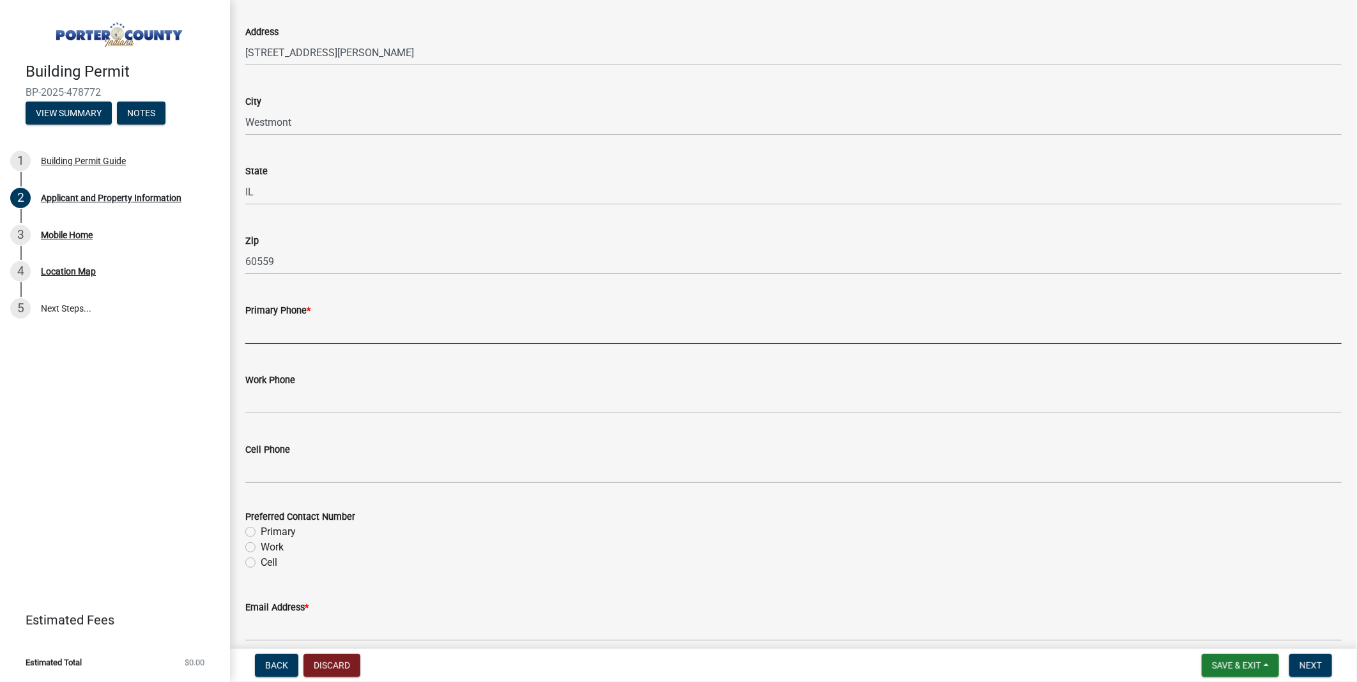
type input "[PHONE_NUMBER]"
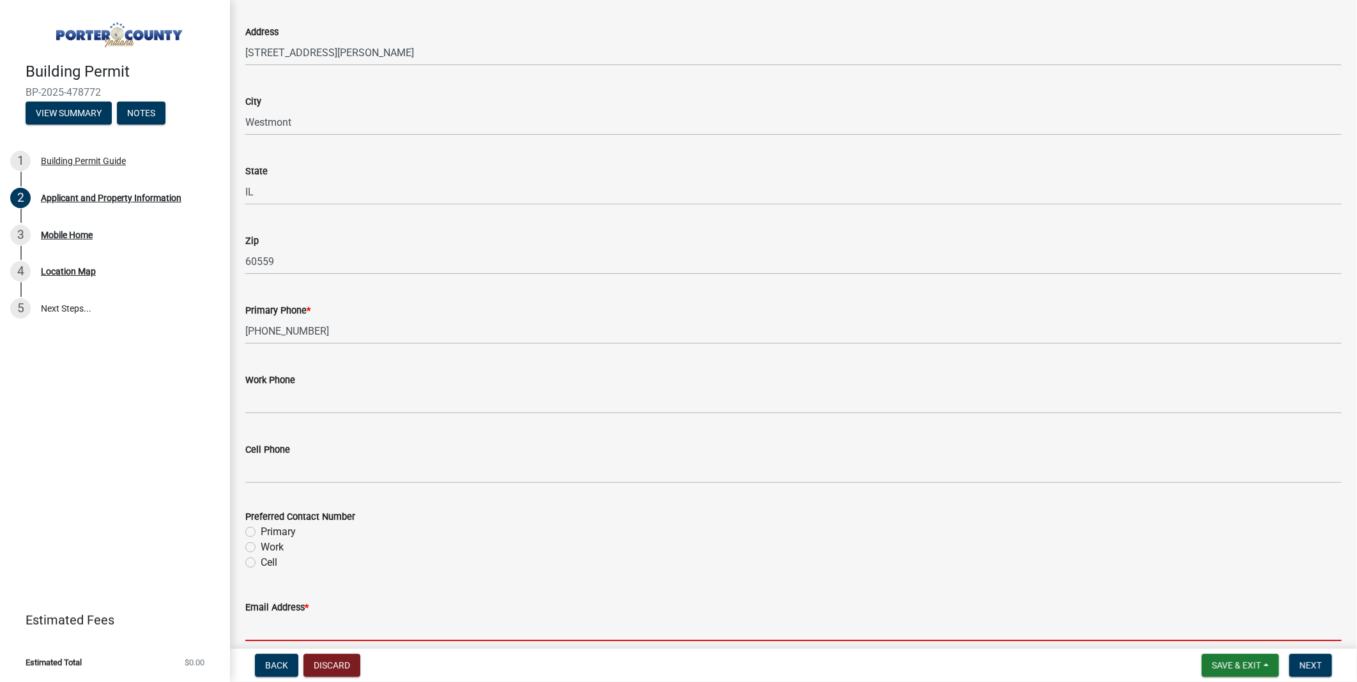
type input "[EMAIL_ADDRESS][DOMAIN_NAME]"
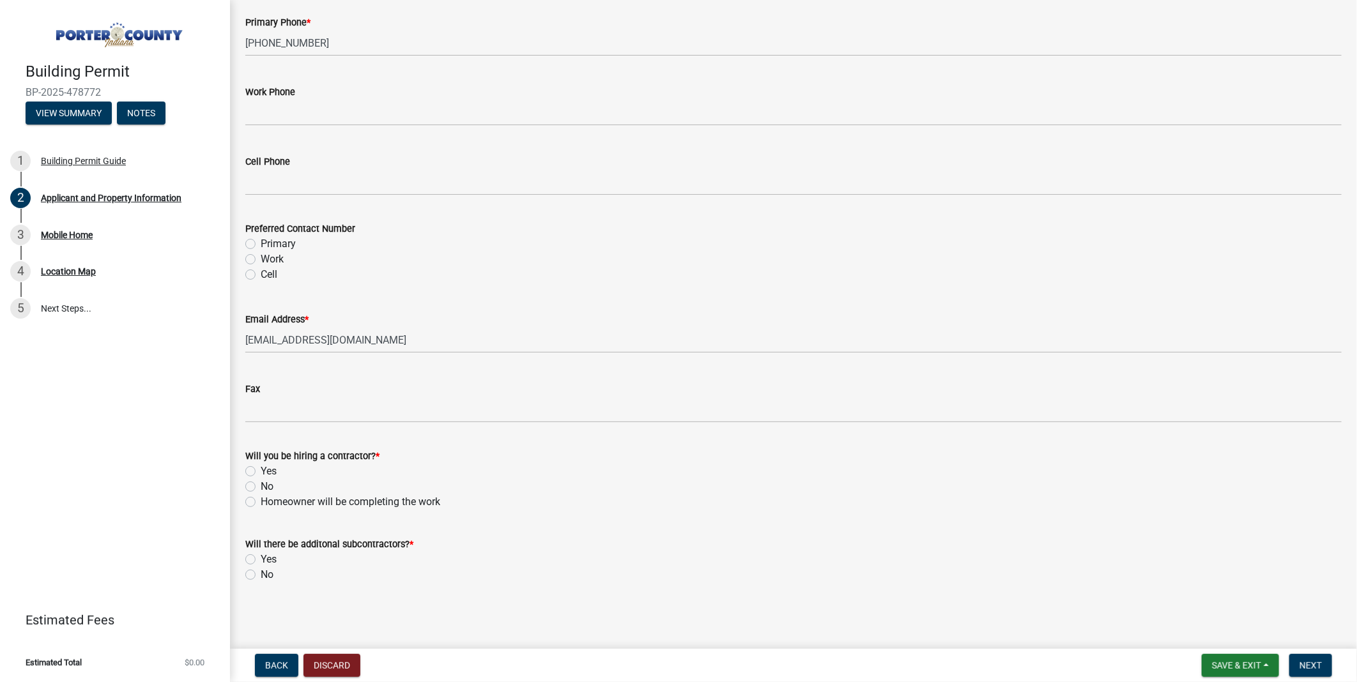
scroll to position [2277, 0]
click at [261, 236] on label "Primary" at bounding box center [278, 243] width 35 height 15
click at [261, 236] on input "Primary" at bounding box center [265, 240] width 8 height 8
radio input "true"
click at [261, 464] on label "Yes" at bounding box center [269, 471] width 16 height 15
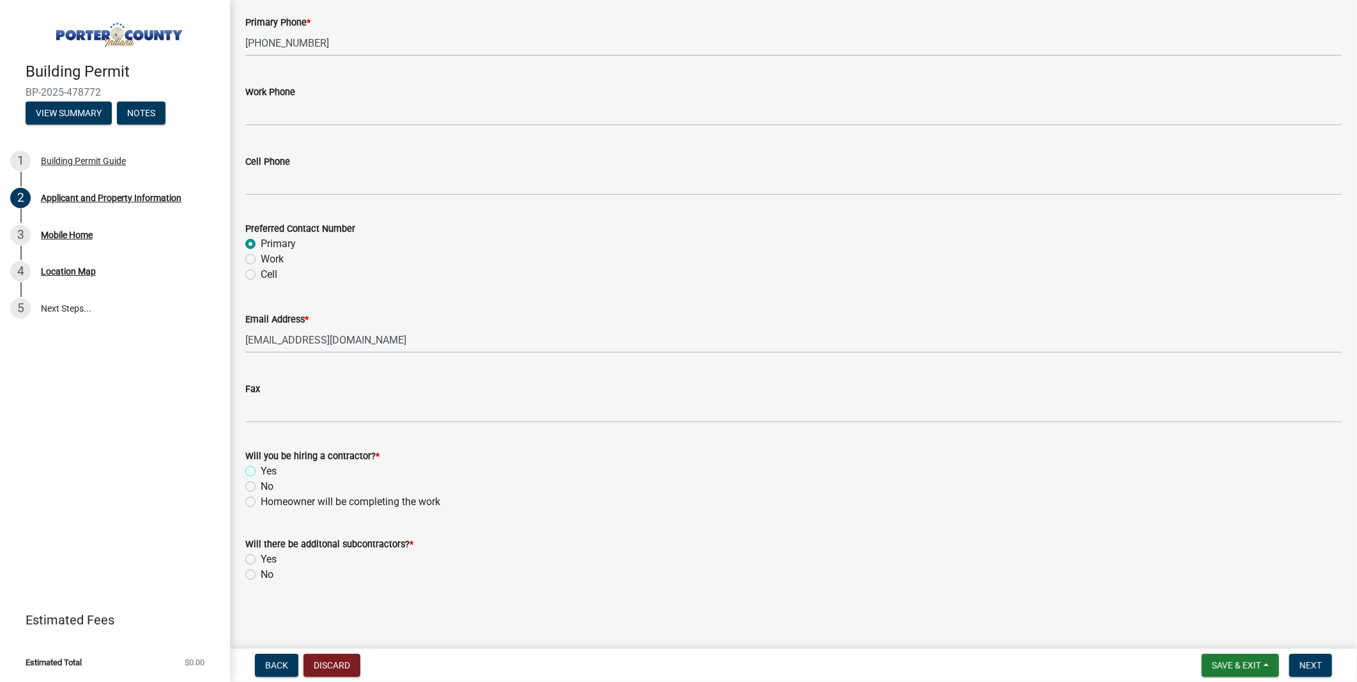
click at [261, 464] on input "Yes" at bounding box center [265, 468] width 8 height 8
radio input "true"
click at [261, 569] on label "No" at bounding box center [267, 574] width 13 height 15
click at [261, 569] on input "No" at bounding box center [265, 571] width 8 height 8
radio input "true"
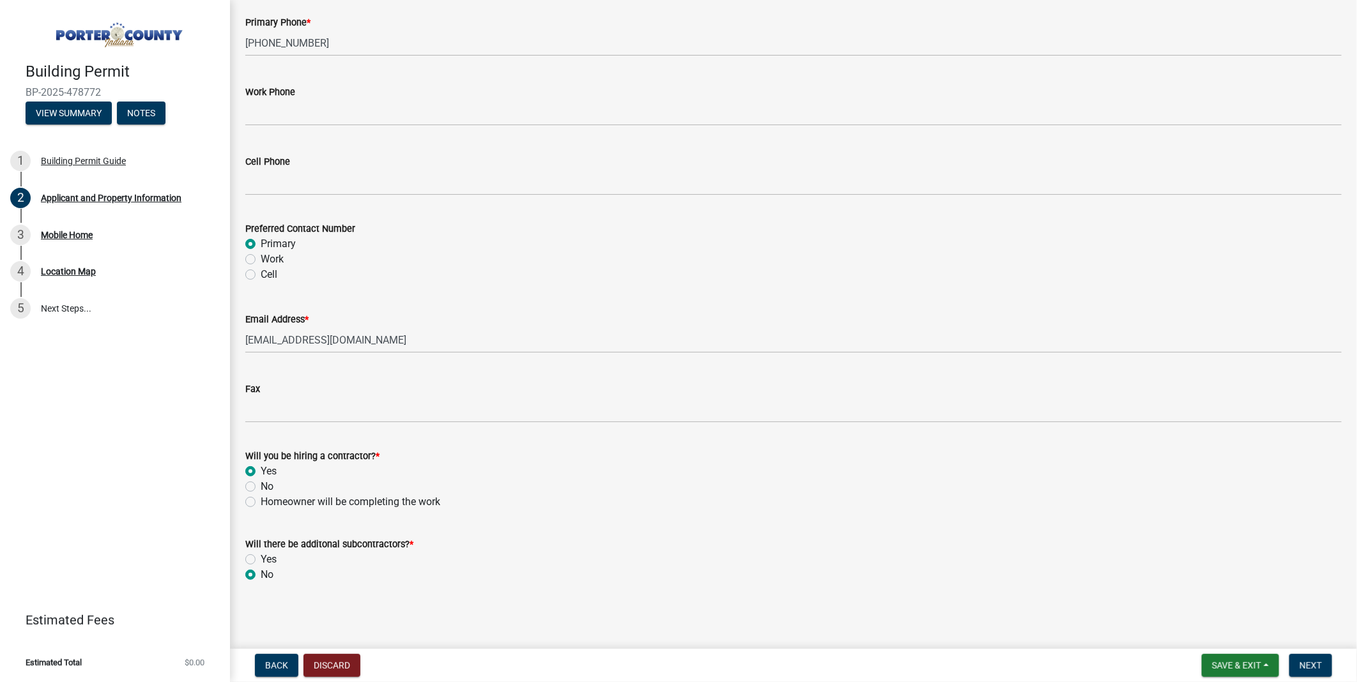
click at [1286, 649] on nav "Back Discard Save & Exit Save Save & Exit Next" at bounding box center [793, 665] width 1127 height 33
click at [1289, 654] on button "Next" at bounding box center [1310, 665] width 43 height 23
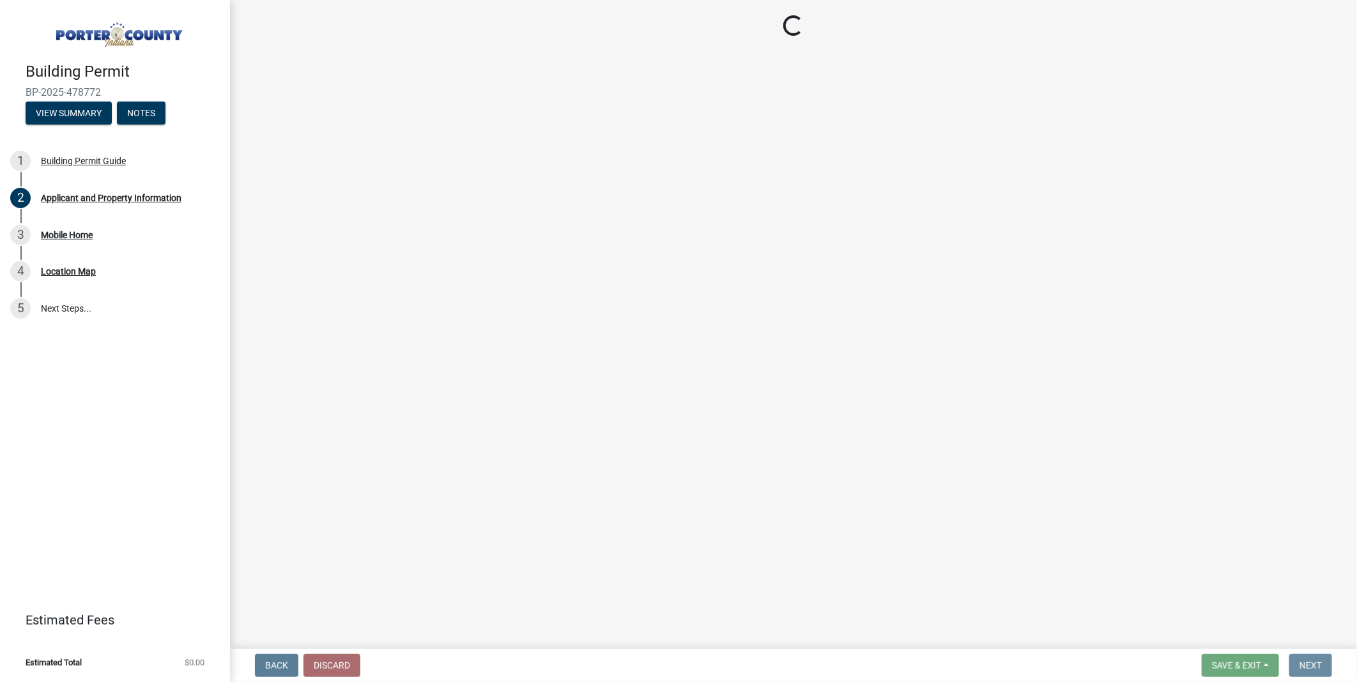
scroll to position [0, 0]
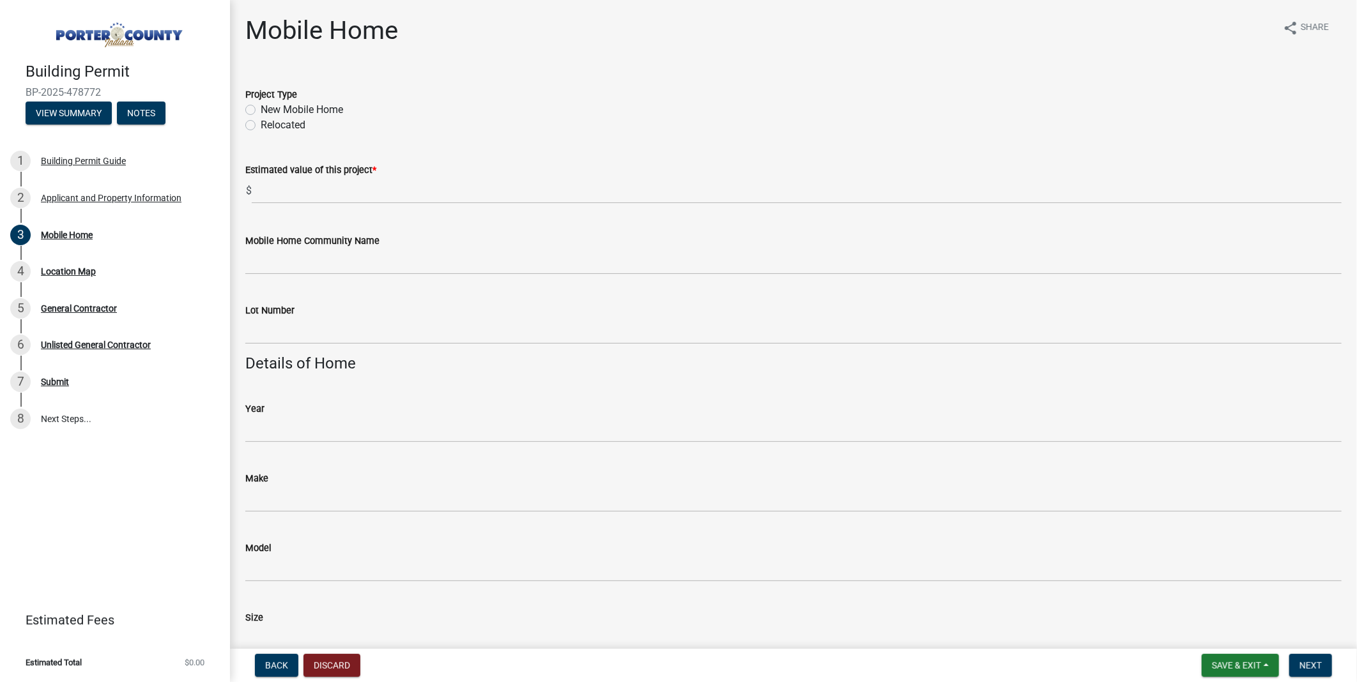
click at [261, 118] on label "New Mobile Home" at bounding box center [302, 109] width 82 height 15
click at [261, 111] on input "New Mobile Home" at bounding box center [265, 106] width 8 height 8
radio input "true"
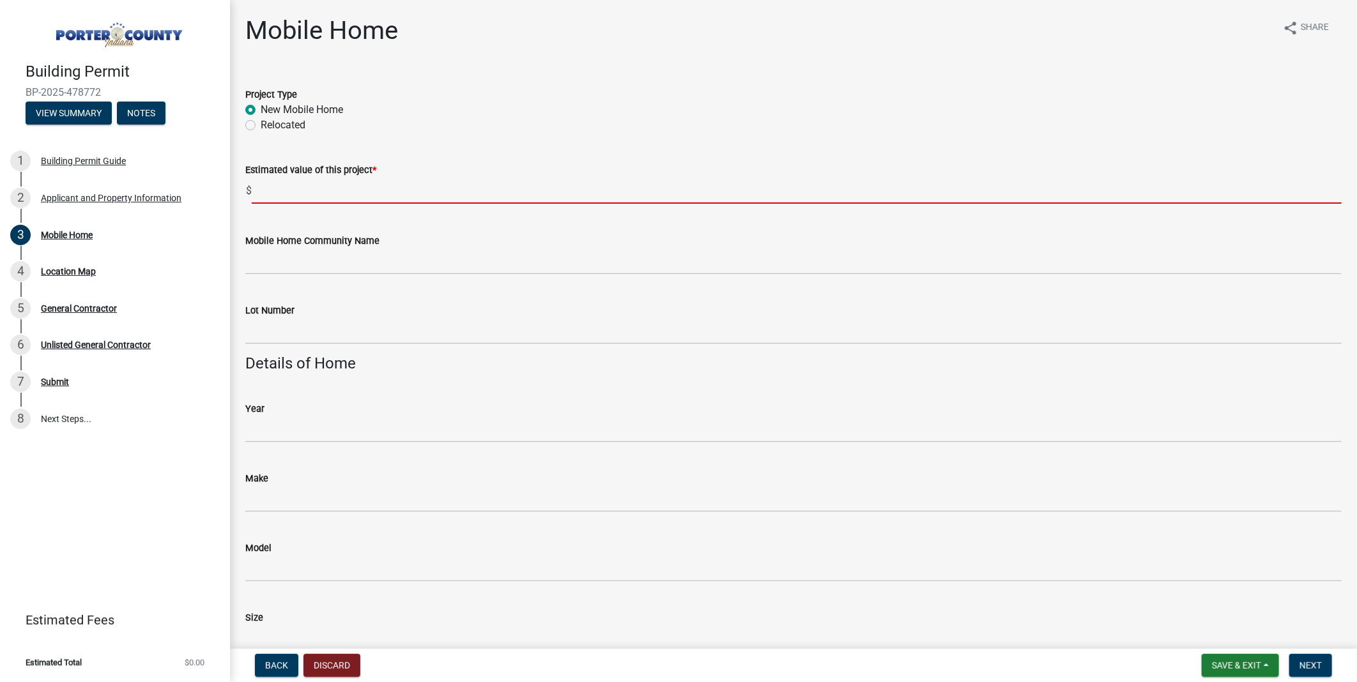
click at [335, 204] on input "text" at bounding box center [797, 191] width 1090 height 26
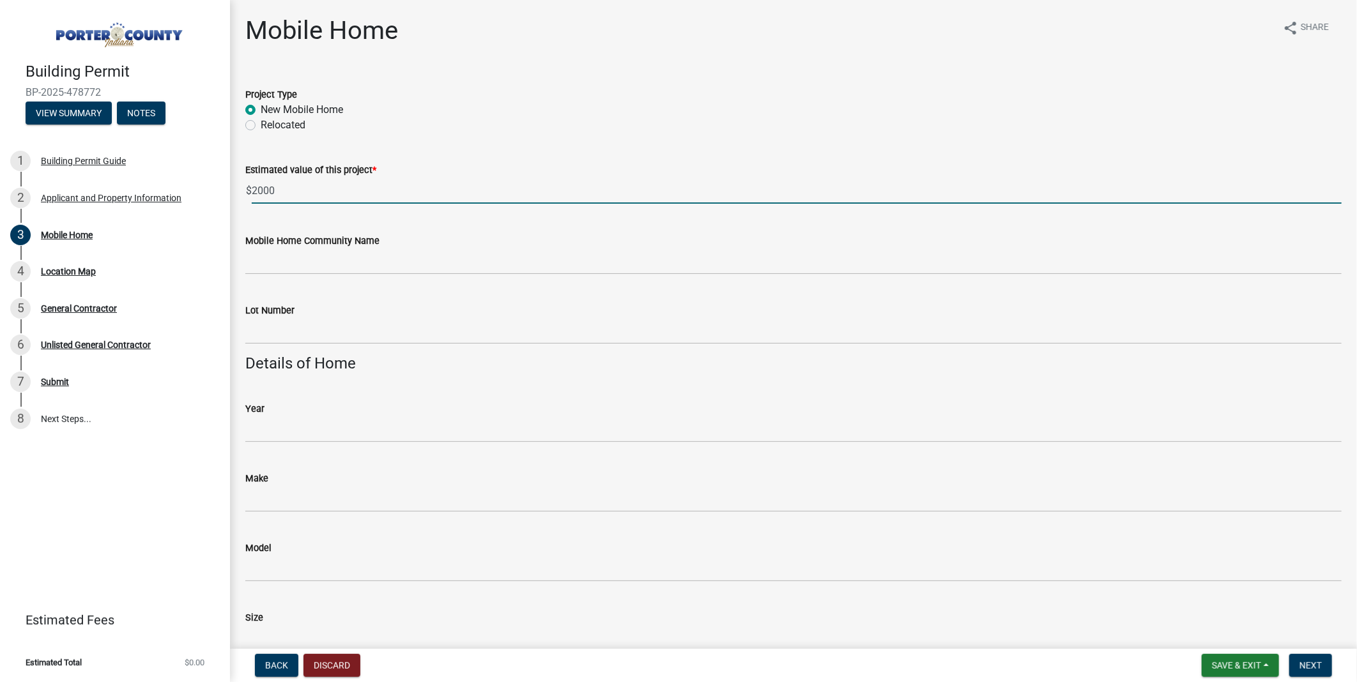
type input "2000"
click at [247, 275] on div "Mobile Home Community Name" at bounding box center [794, 244] width 1116 height 59
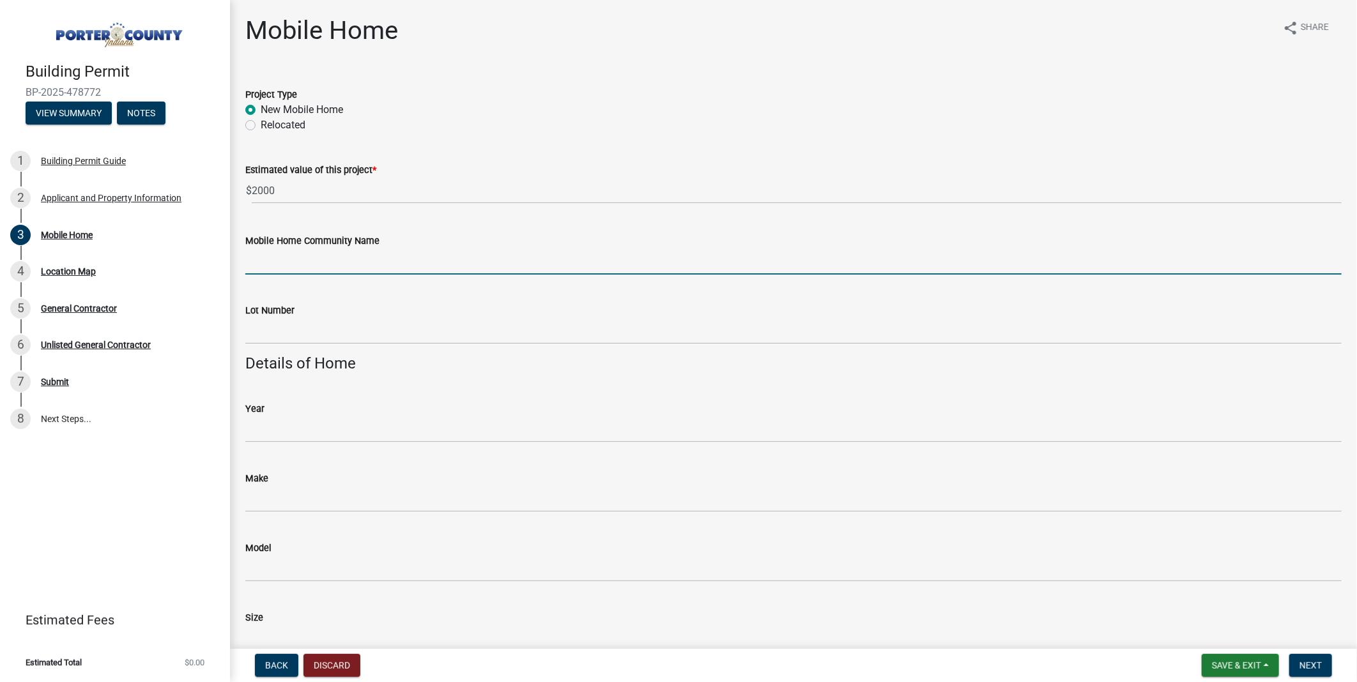
click at [284, 275] on input "Mobile Home Community Name" at bounding box center [793, 262] width 1096 height 26
type input "Williamsburg Manor MHC LLC"
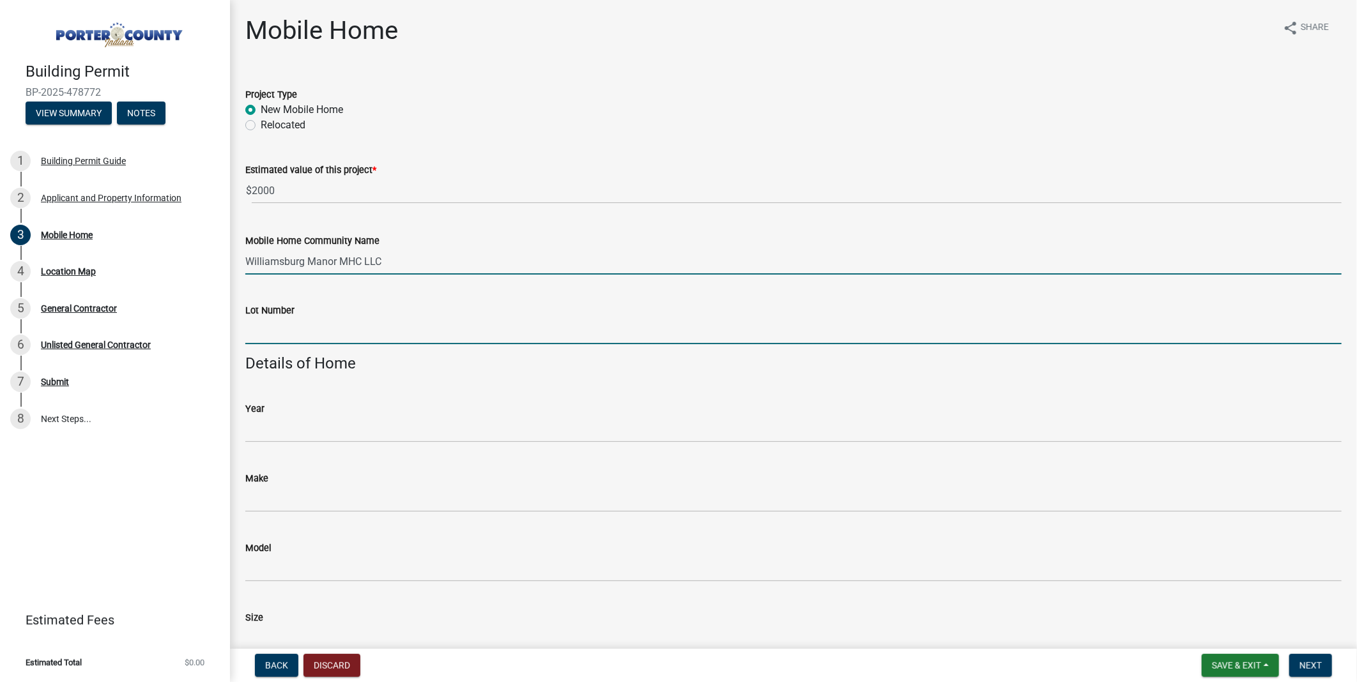
click at [295, 344] on input "Lot Number" at bounding box center [793, 331] width 1096 height 26
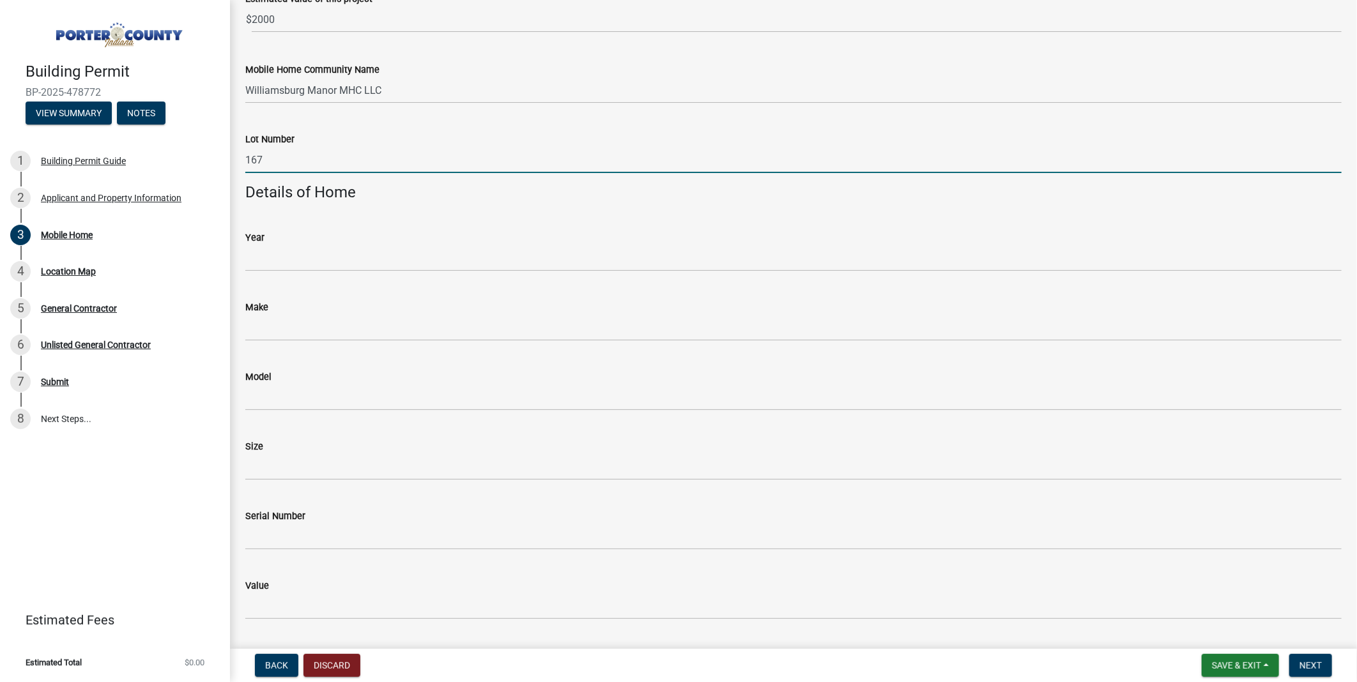
scroll to position [213, 0]
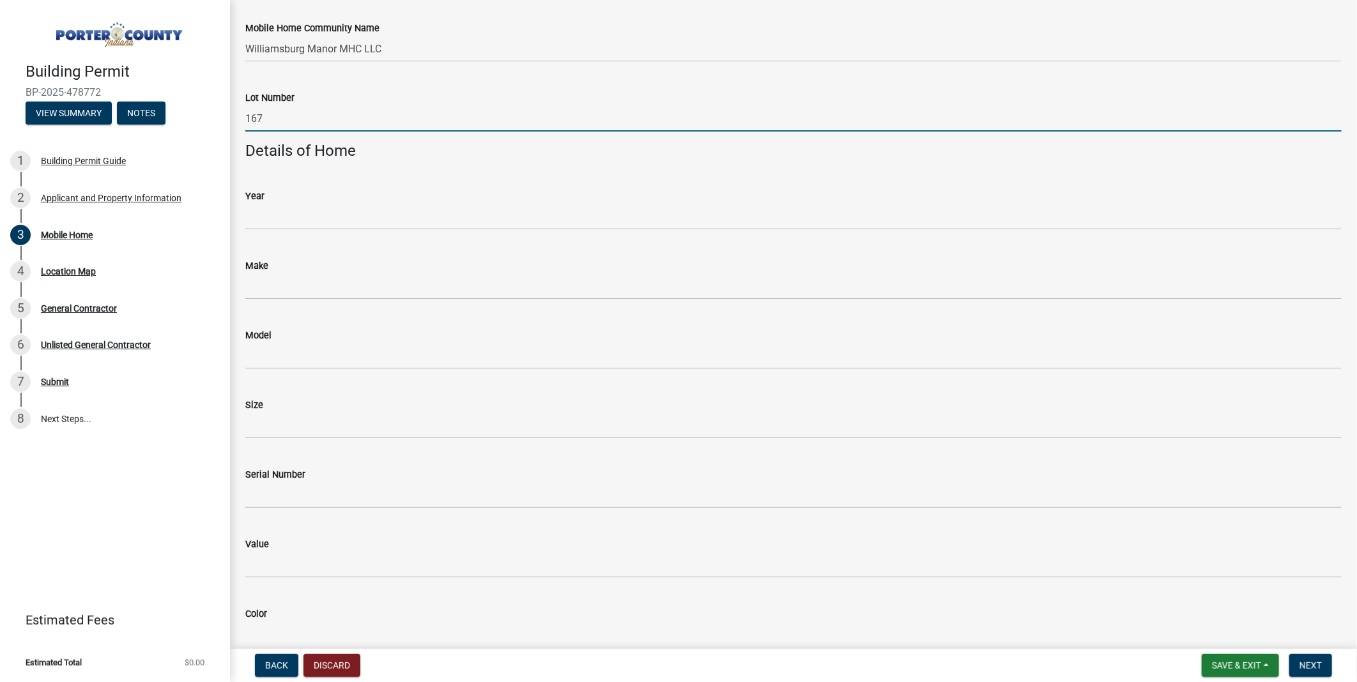
type input "167"
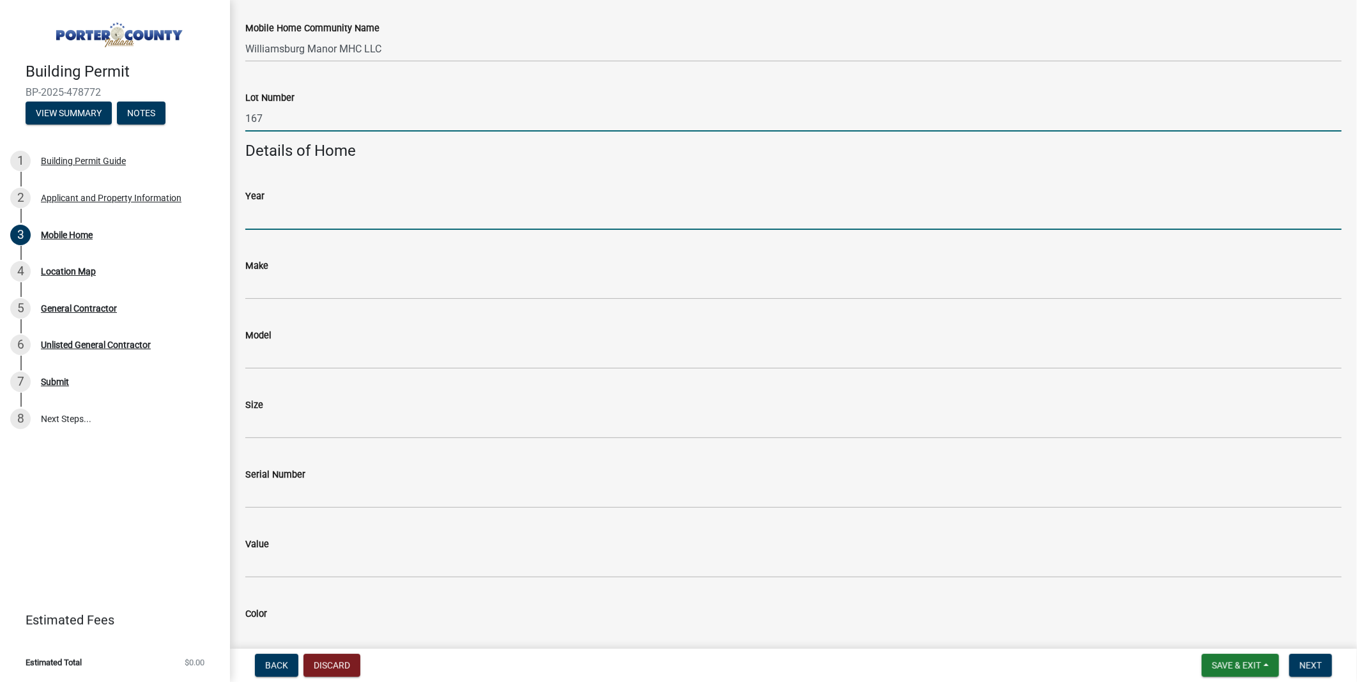
click at [376, 230] on input "Year" at bounding box center [793, 217] width 1096 height 26
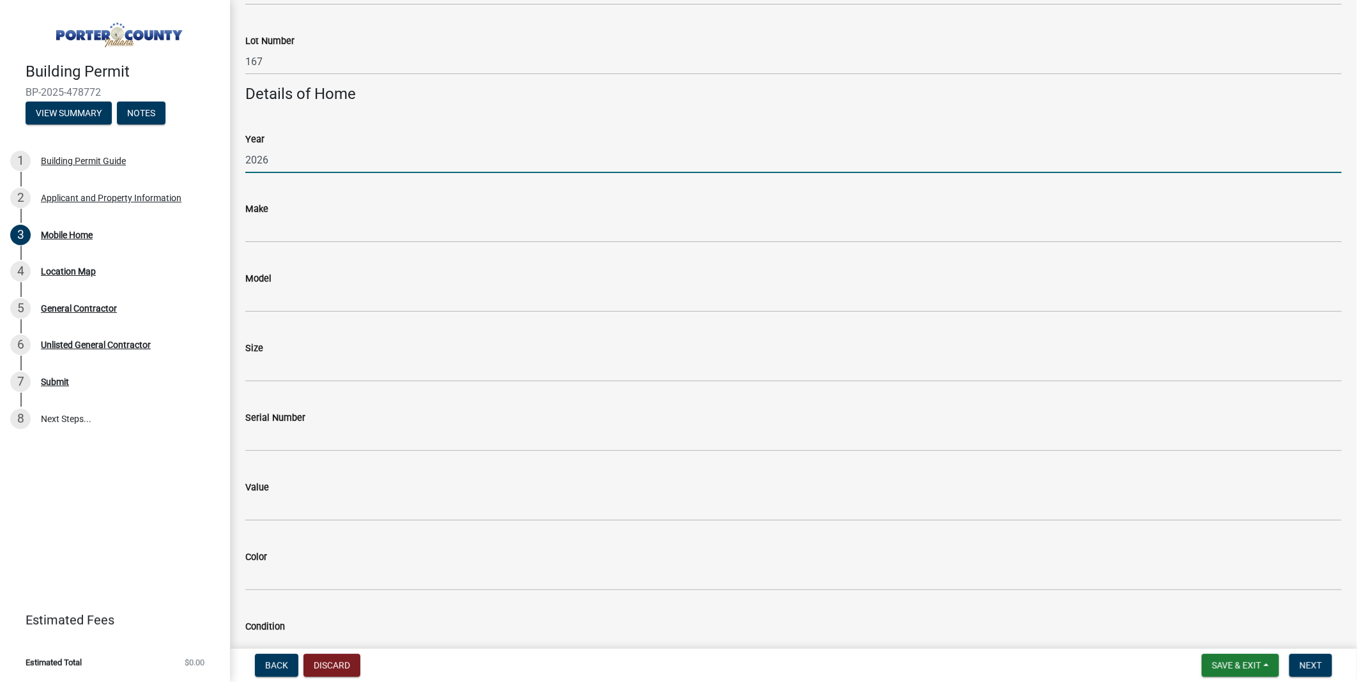
scroll to position [284, 0]
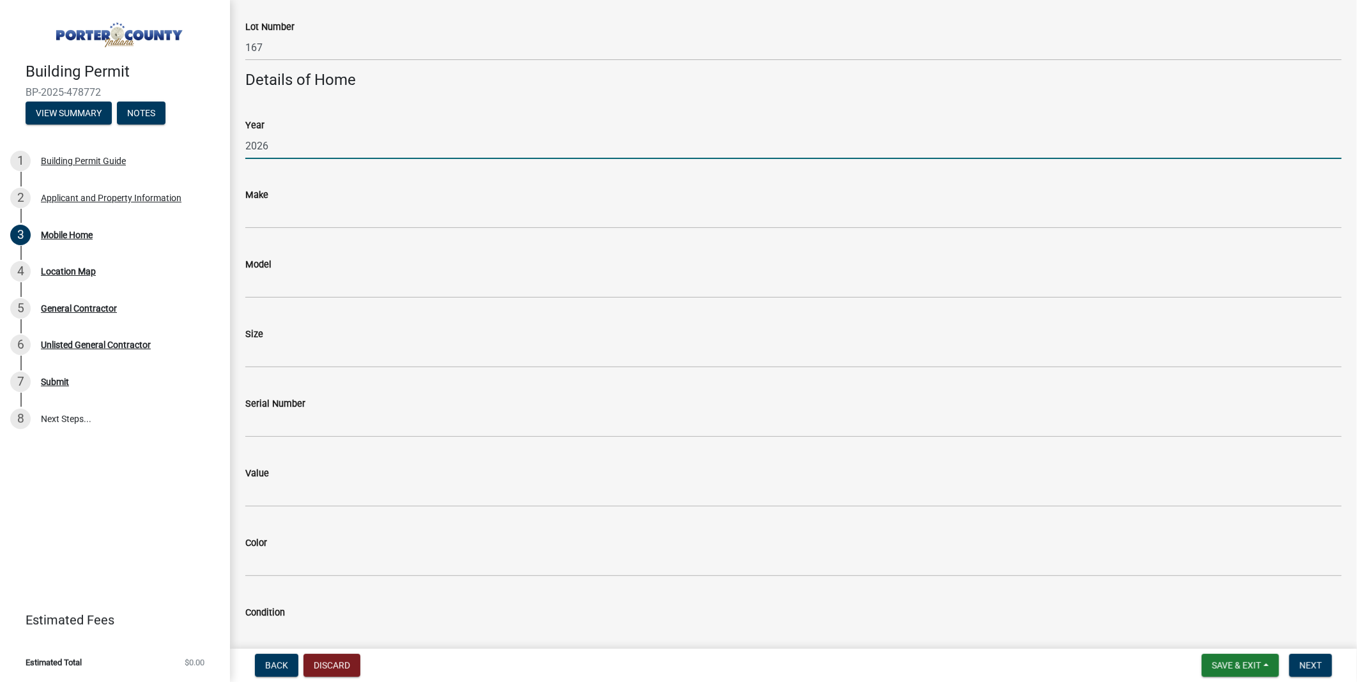
type input "2026"
click at [279, 368] on div "Size" at bounding box center [793, 338] width 1096 height 59
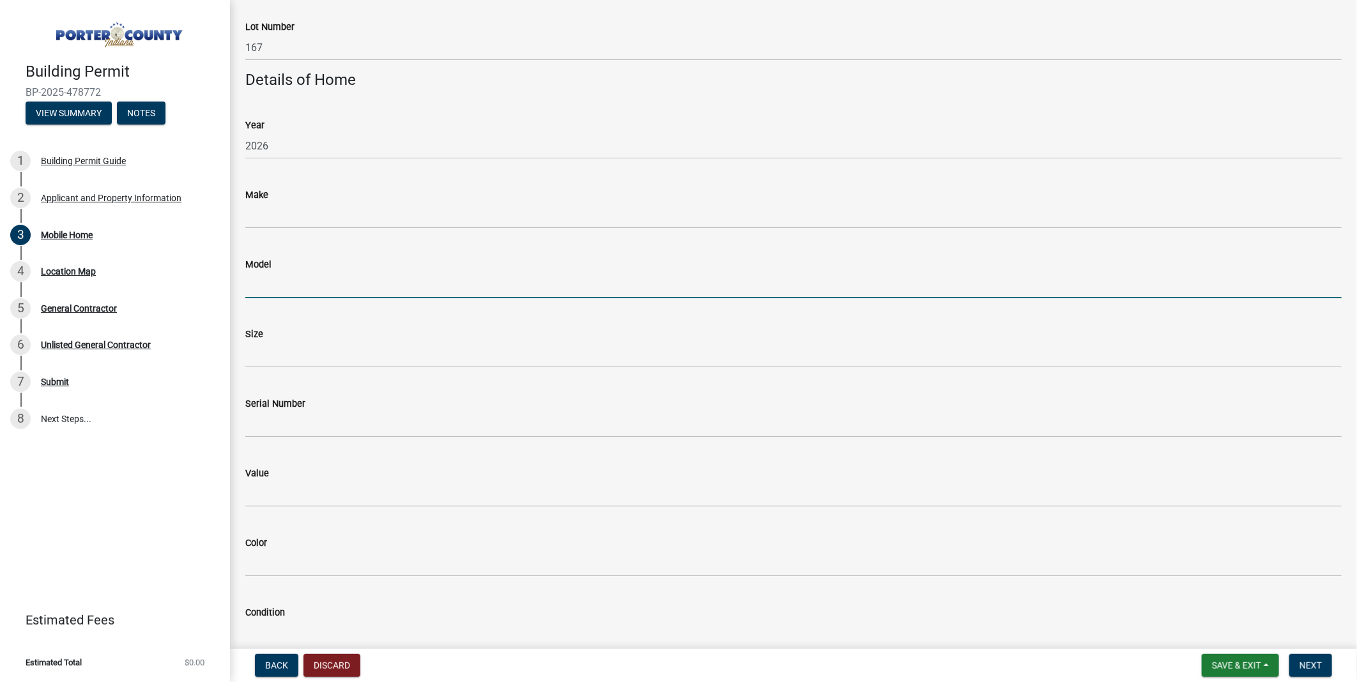
click at [298, 298] on input "Model" at bounding box center [793, 285] width 1096 height 26
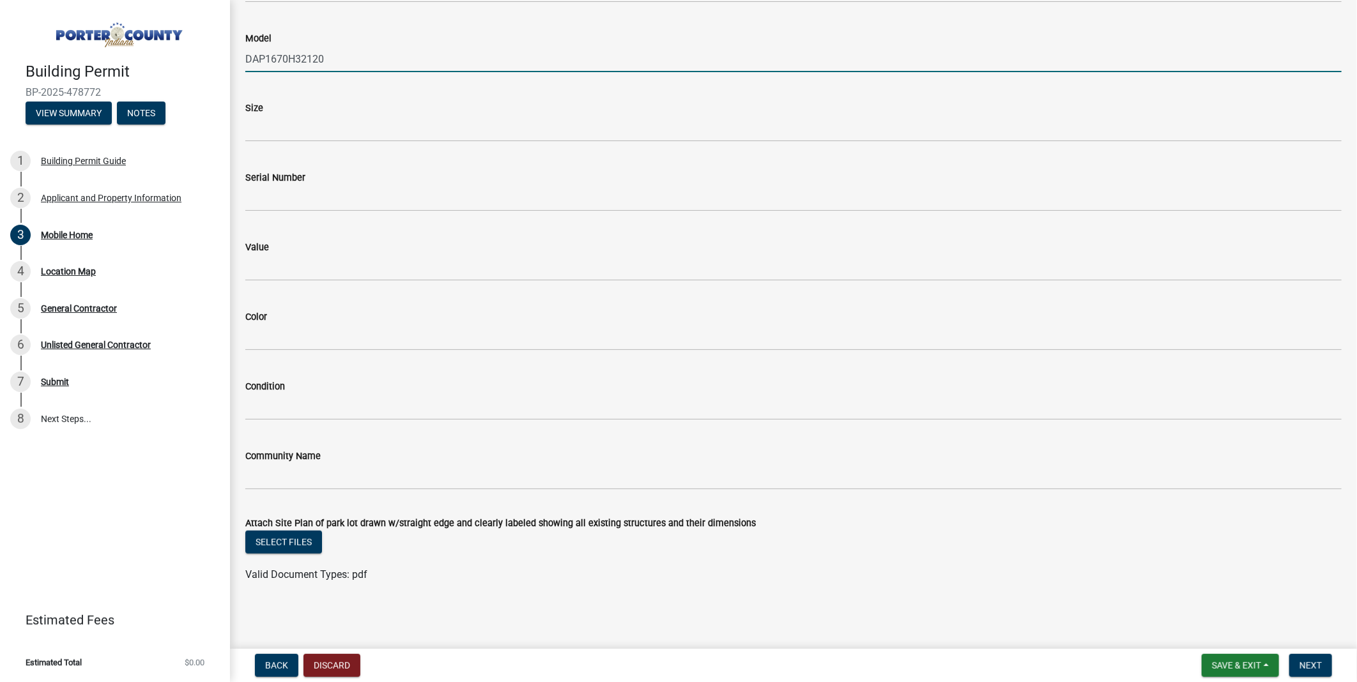
scroll to position [496, 0]
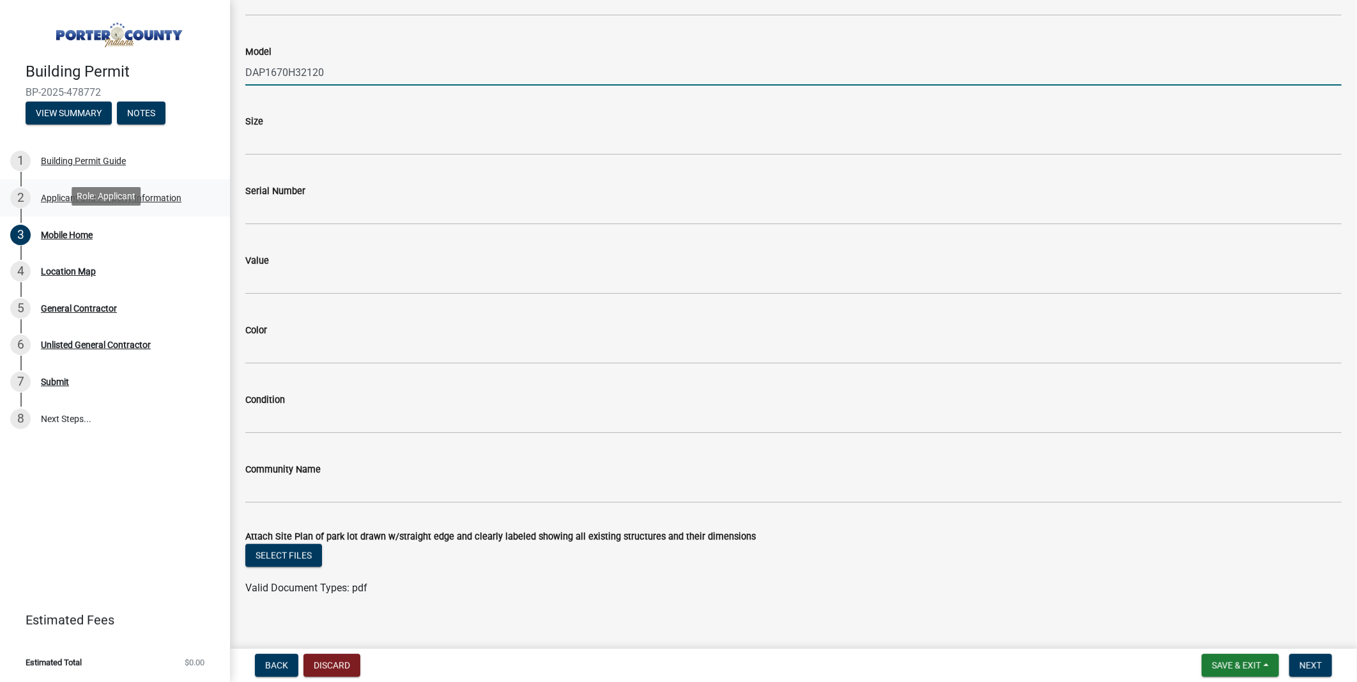
drag, startPoint x: 381, startPoint y: 215, endPoint x: 150, endPoint y: 226, distance: 231.5
click at [151, 226] on div "Building Permit BP-2025-478772 View Summary Notes 1 Building Permit Guide 2 App…" at bounding box center [678, 341] width 1357 height 682
type input "DAP1670H32120"
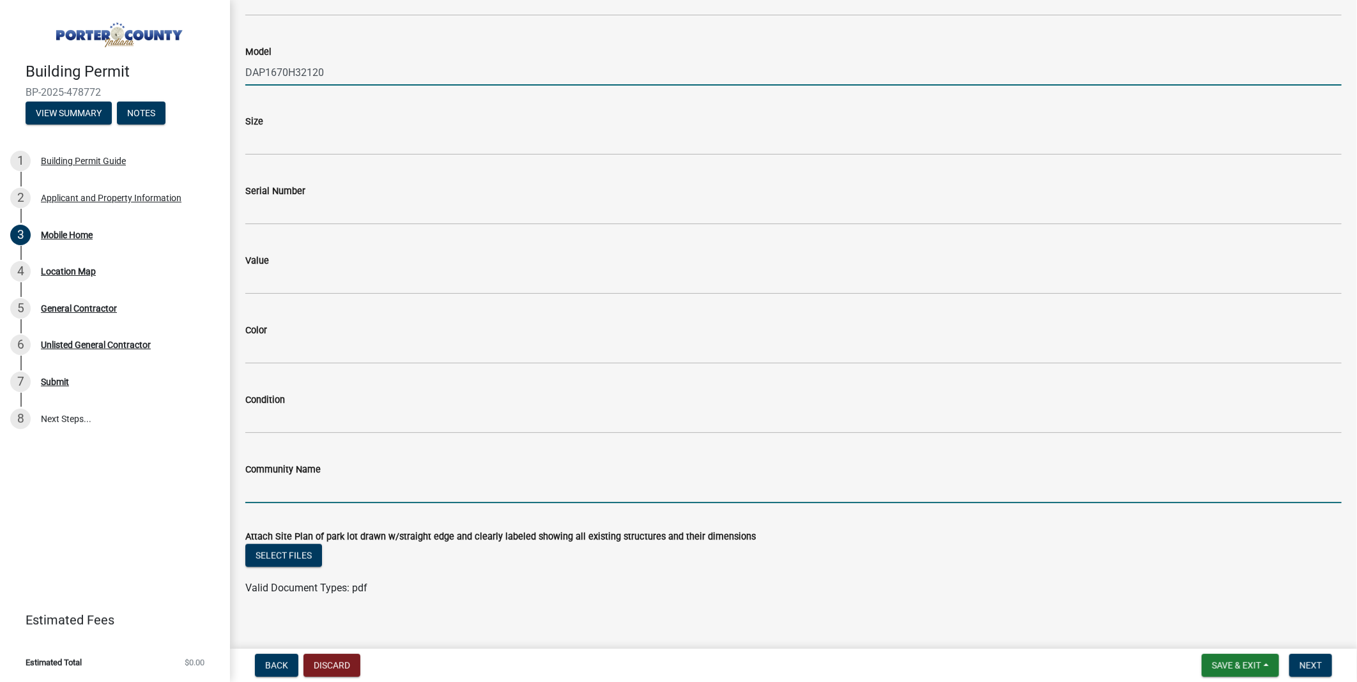
type input "[GEOGRAPHIC_DATA]"
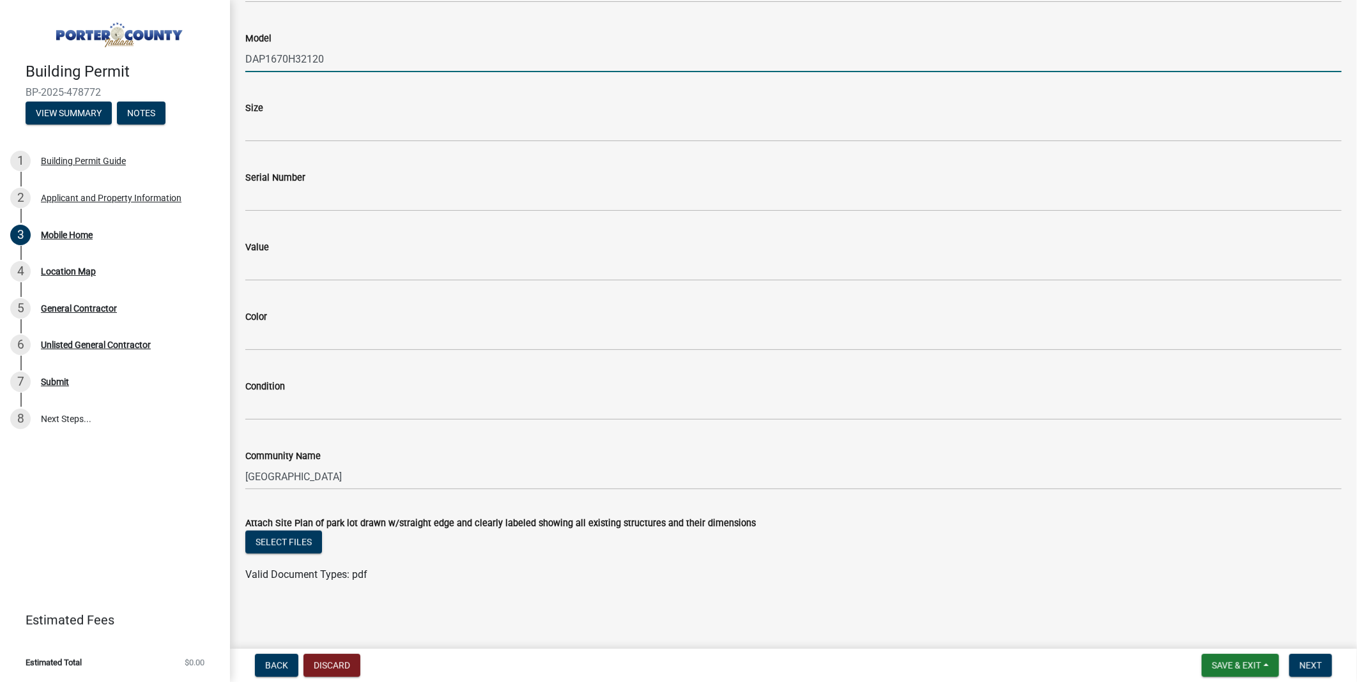
scroll to position [784, 0]
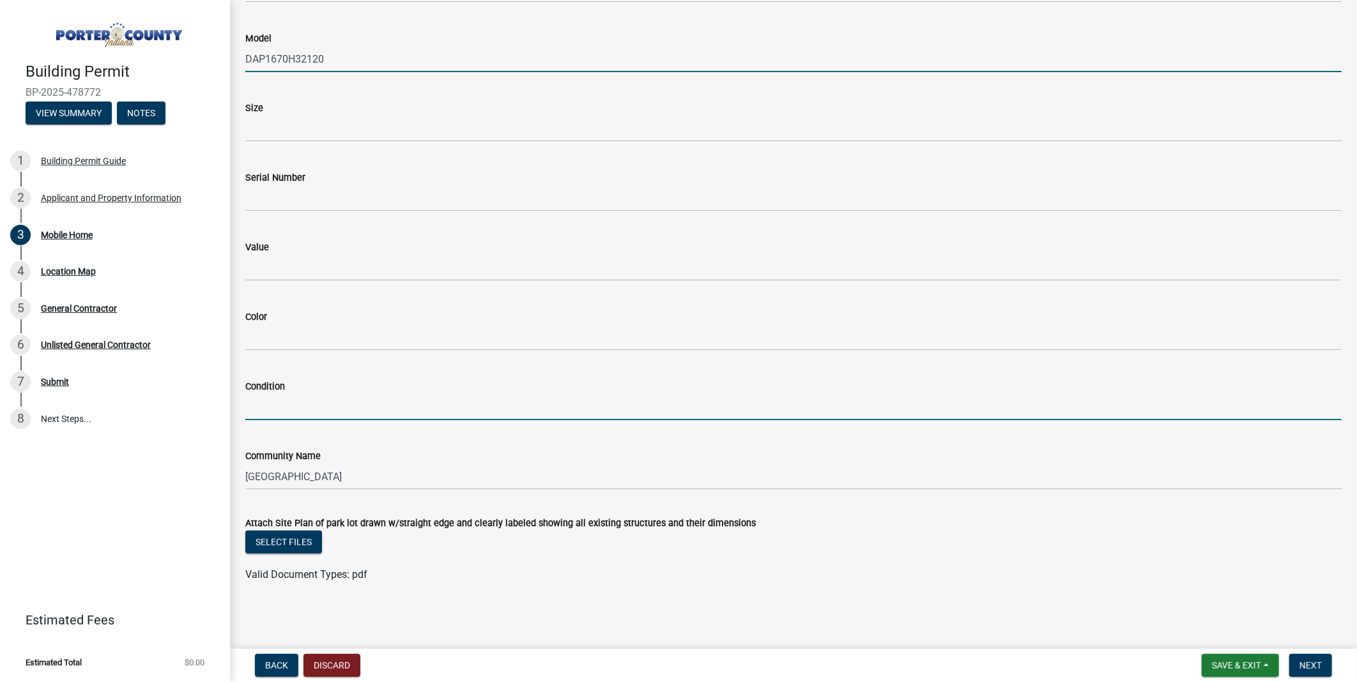
click at [385, 394] on input "Condition" at bounding box center [793, 407] width 1096 height 26
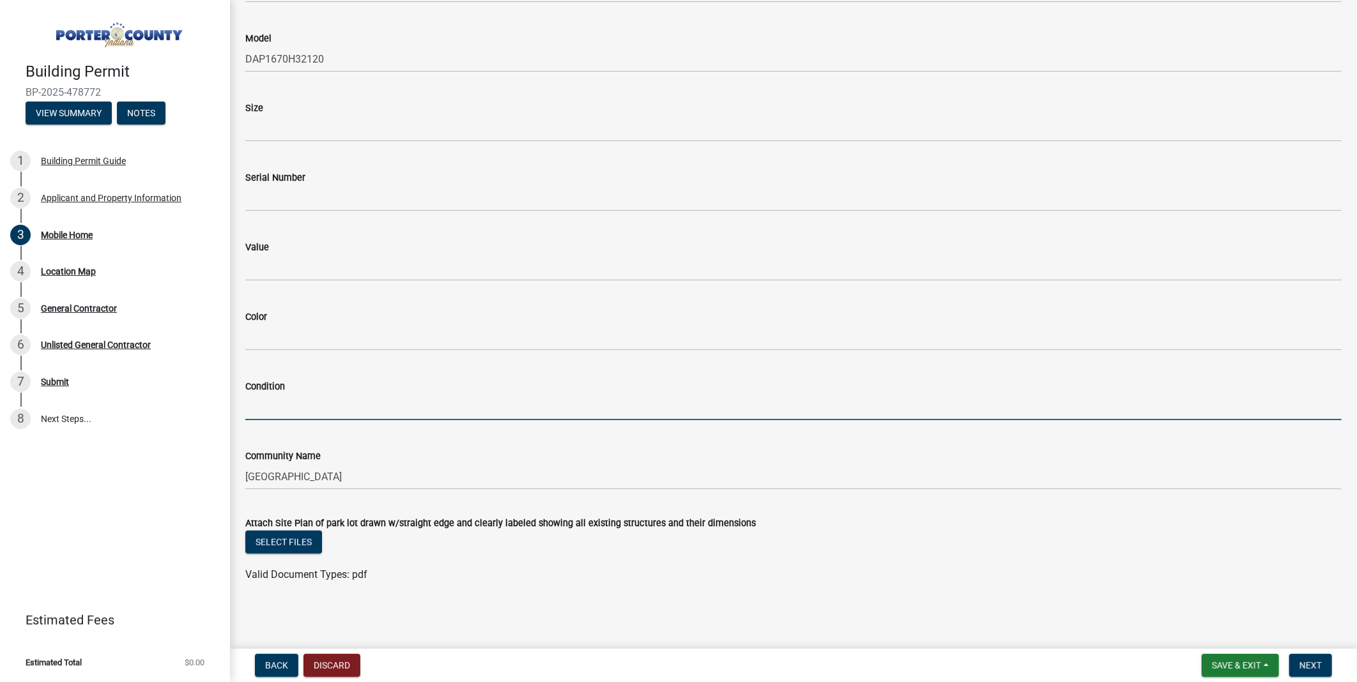
type input "NEW"
click at [1293, 654] on button "Next" at bounding box center [1310, 665] width 43 height 23
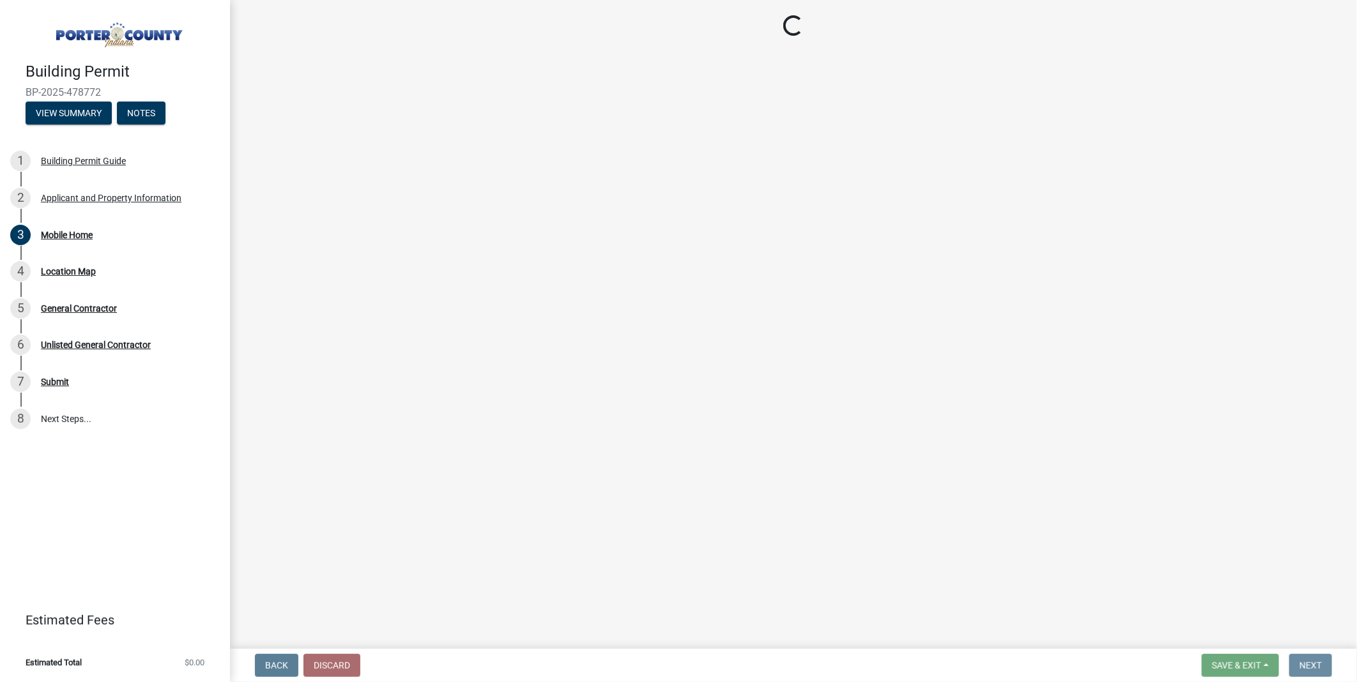
scroll to position [0, 0]
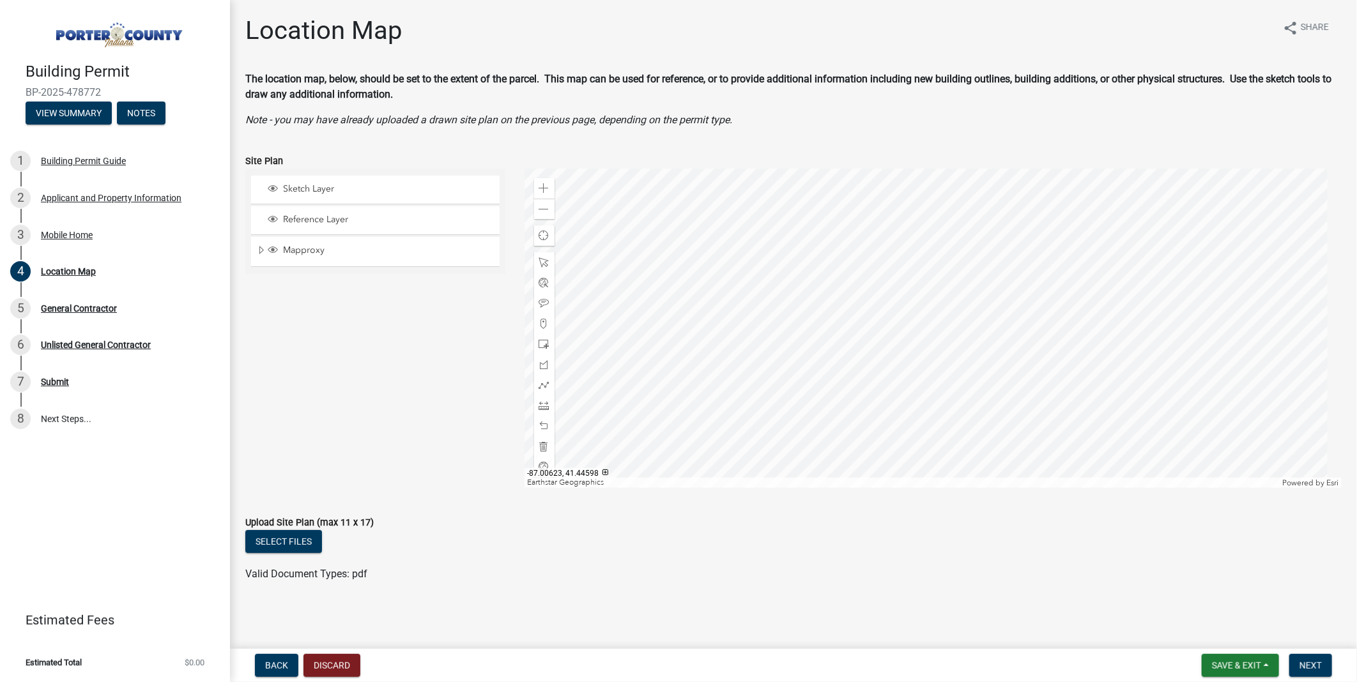
click at [881, 343] on div at bounding box center [934, 328] width 818 height 319
click at [541, 194] on span at bounding box center [544, 188] width 10 height 10
click at [810, 488] on div at bounding box center [934, 328] width 818 height 319
click at [544, 194] on span at bounding box center [544, 188] width 10 height 10
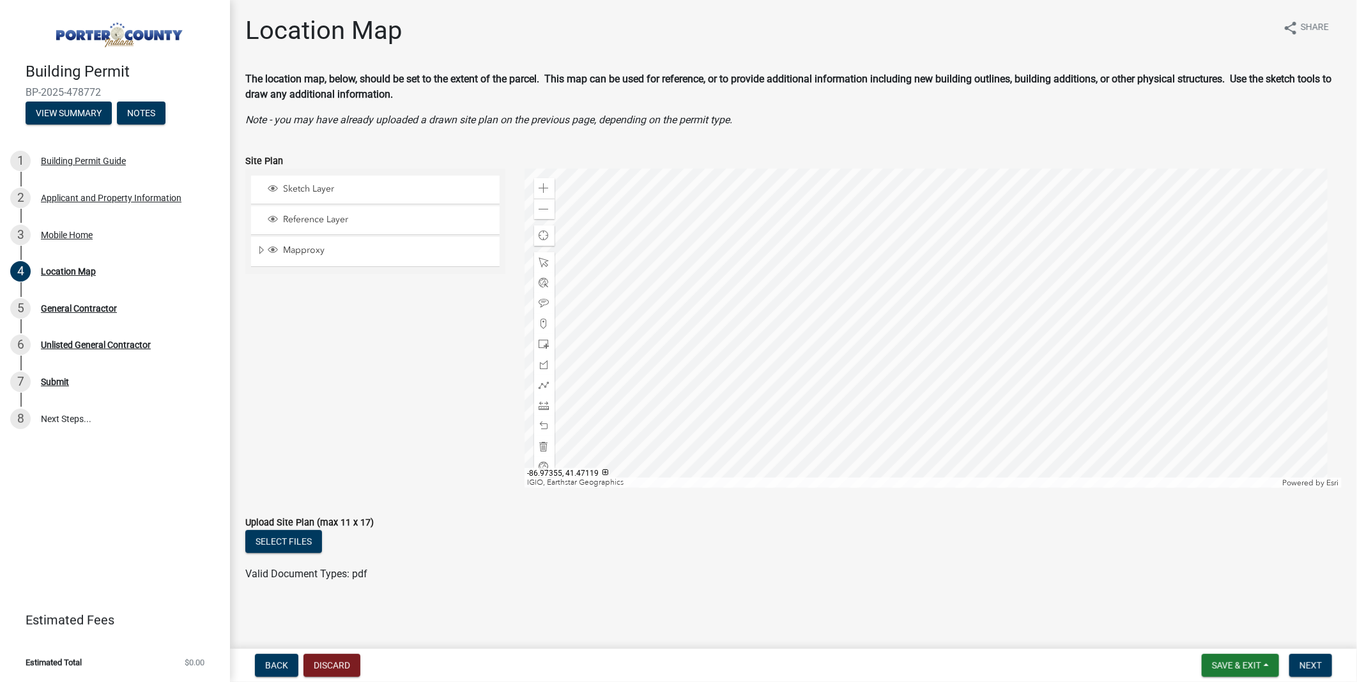
click at [994, 210] on div at bounding box center [934, 328] width 818 height 319
click at [718, 329] on div at bounding box center [934, 328] width 818 height 319
click at [543, 199] on div "Zoom in" at bounding box center [544, 188] width 20 height 20
click at [543, 194] on span at bounding box center [544, 188] width 10 height 10
click at [928, 295] on div at bounding box center [934, 328] width 818 height 319
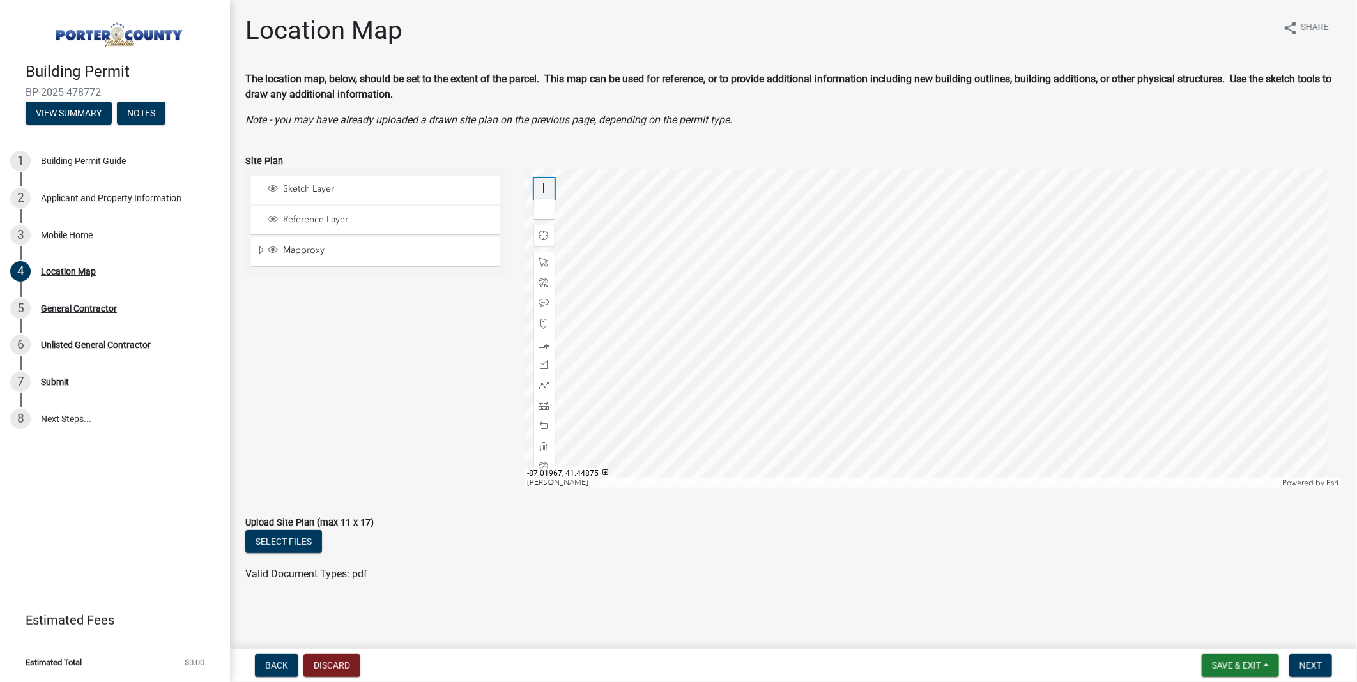
click at [546, 194] on span at bounding box center [544, 188] width 10 height 10
click at [898, 488] on div at bounding box center [934, 328] width 818 height 319
click at [842, 456] on wm-data-entity-input-list "The location map, below, should be set to the extent of the parcel. This map ca…" at bounding box center [793, 333] width 1096 height 522
drag, startPoint x: 889, startPoint y: 558, endPoint x: 782, endPoint y: 353, distance: 231.2
click at [782, 353] on div at bounding box center [934, 328] width 818 height 319
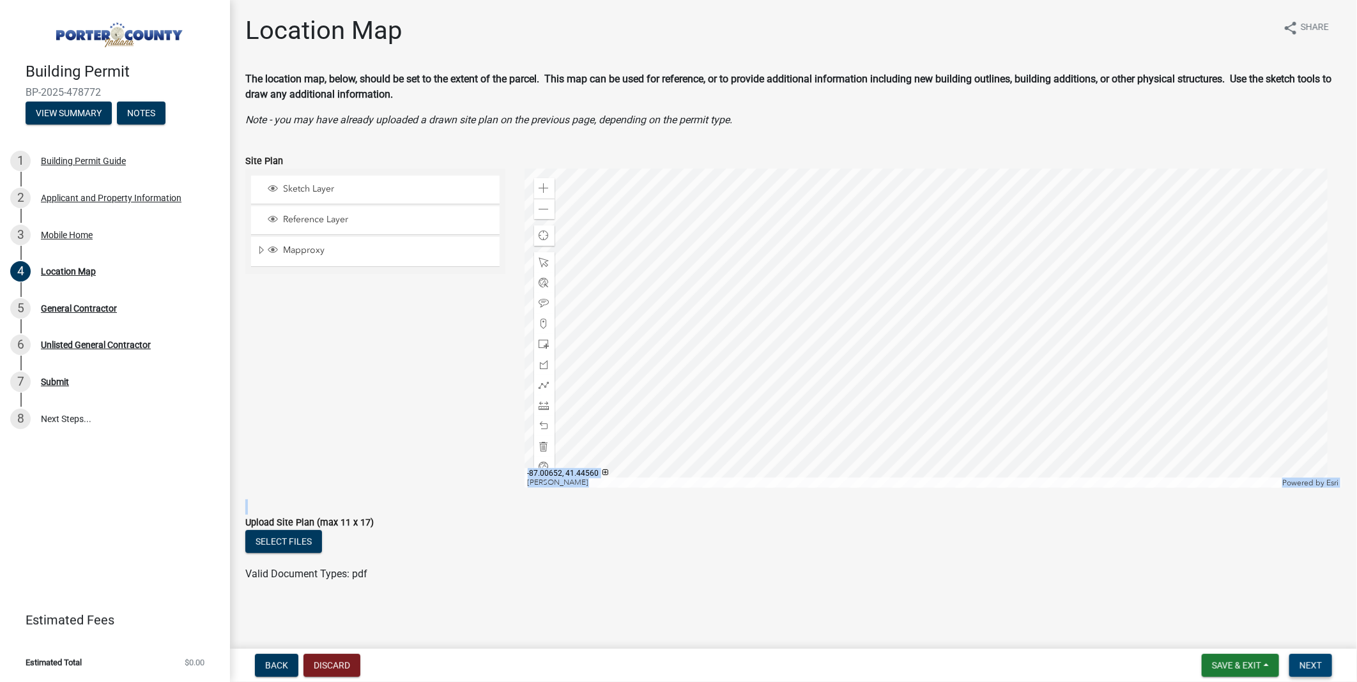
click at [1308, 661] on span "Next" at bounding box center [1311, 666] width 22 height 10
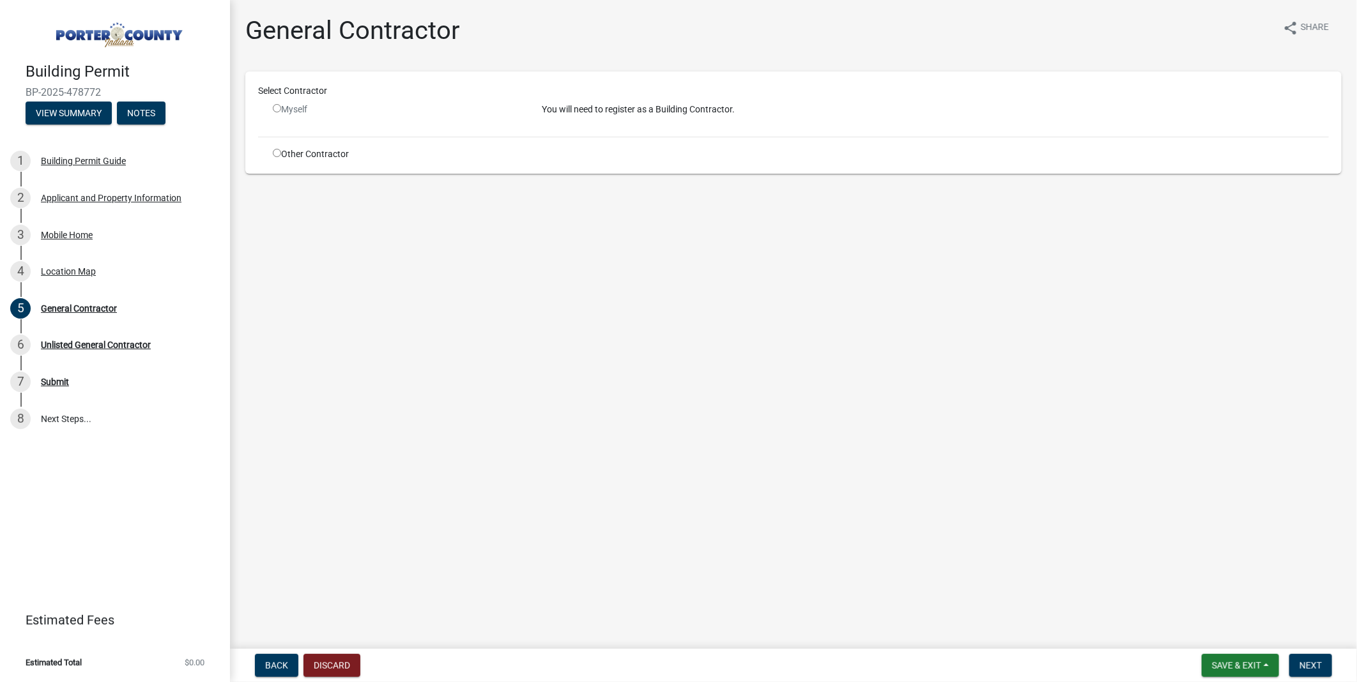
click at [281, 157] on input "radio" at bounding box center [277, 153] width 8 height 8
radio input "true"
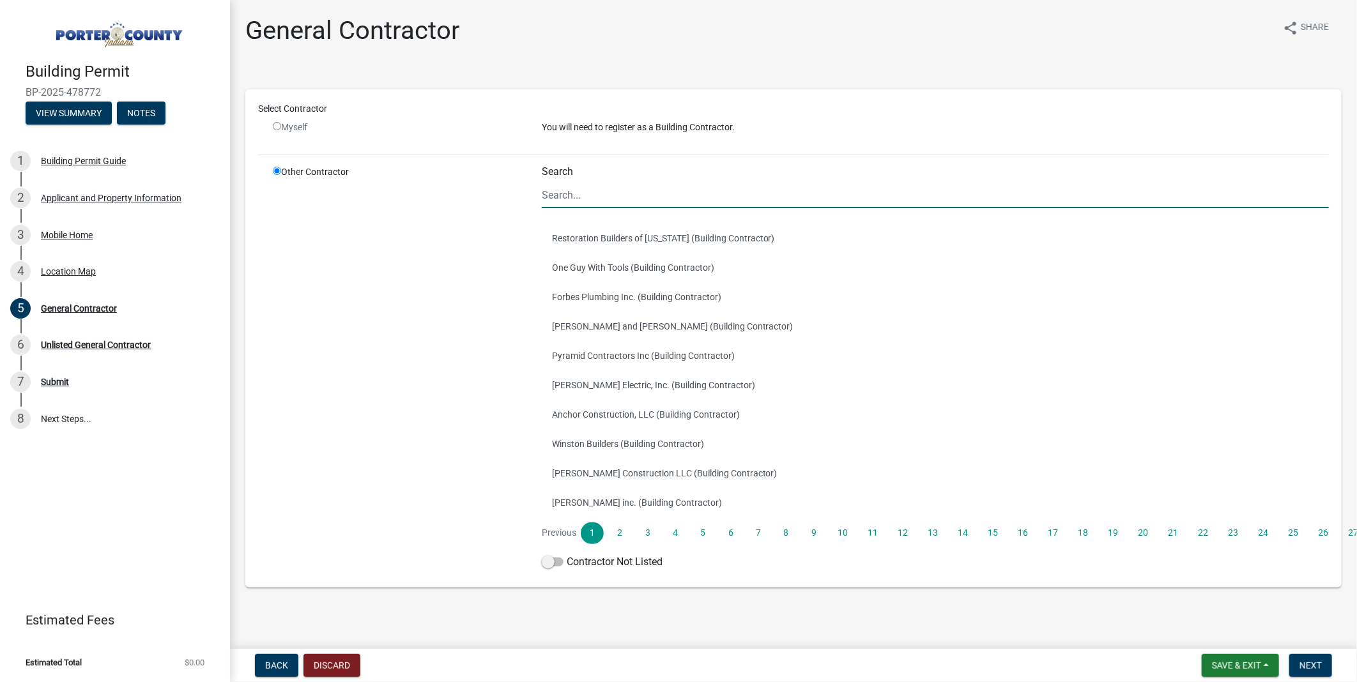
click at [616, 208] on input "Search" at bounding box center [935, 195] width 787 height 26
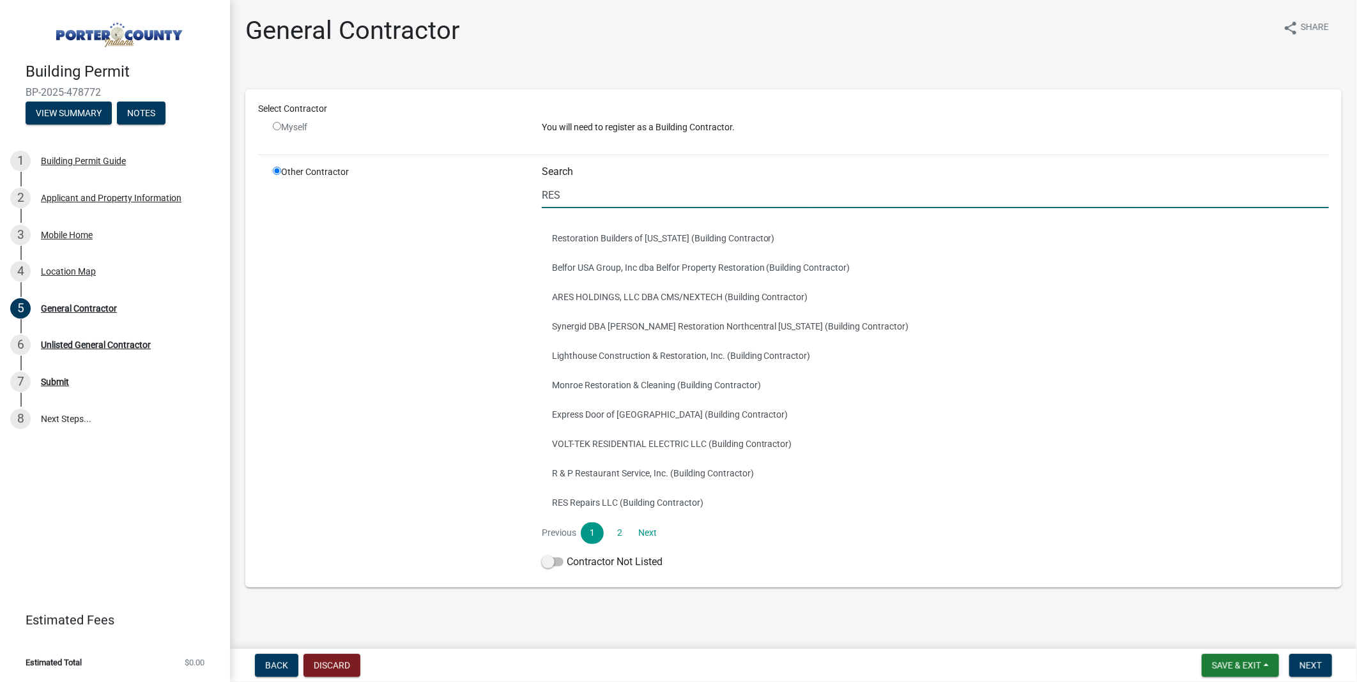
type input "RES repairs"
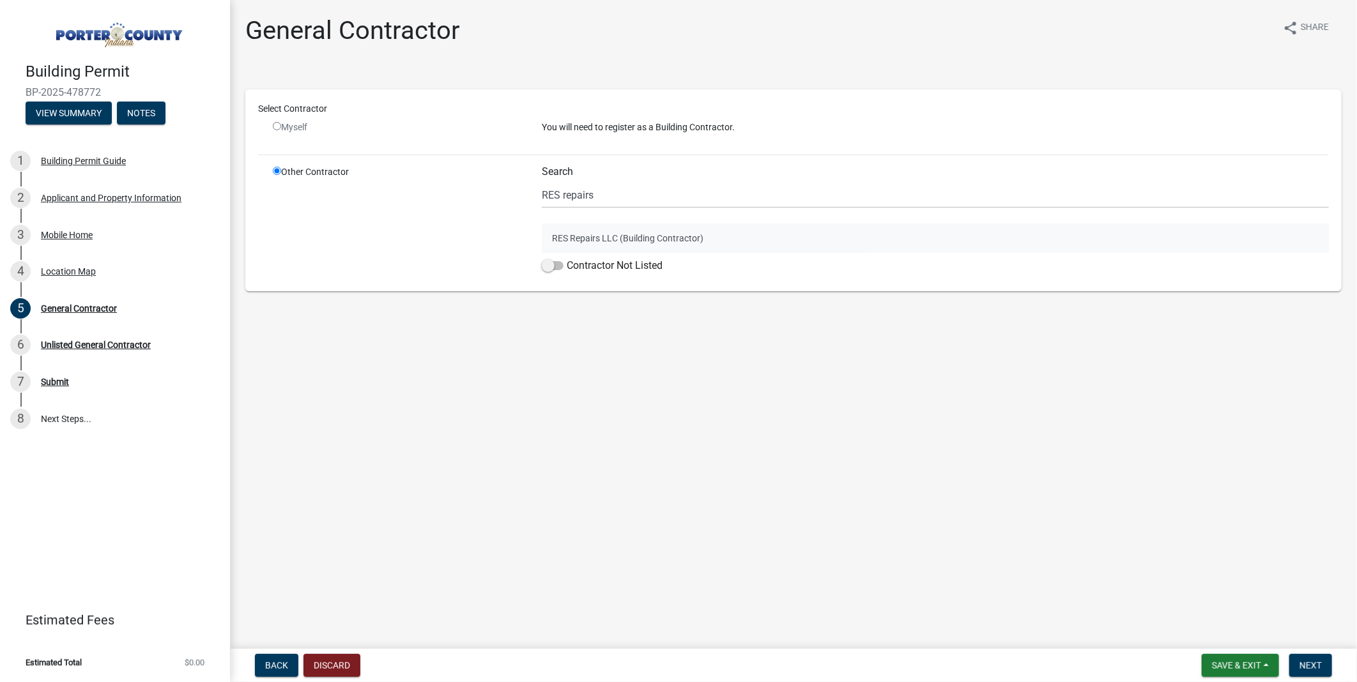
click at [629, 253] on button "RES Repairs LLC (Building Contractor)" at bounding box center [935, 238] width 787 height 29
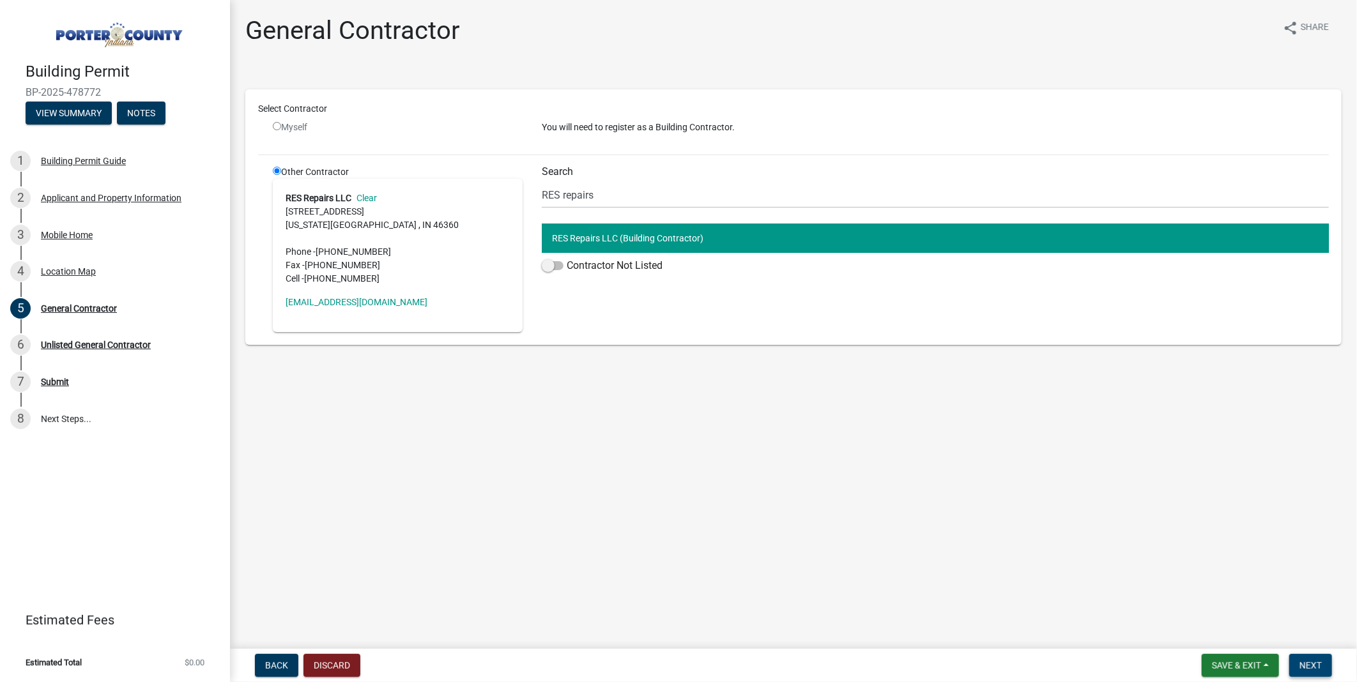
click at [1300, 661] on span "Next" at bounding box center [1311, 666] width 22 height 10
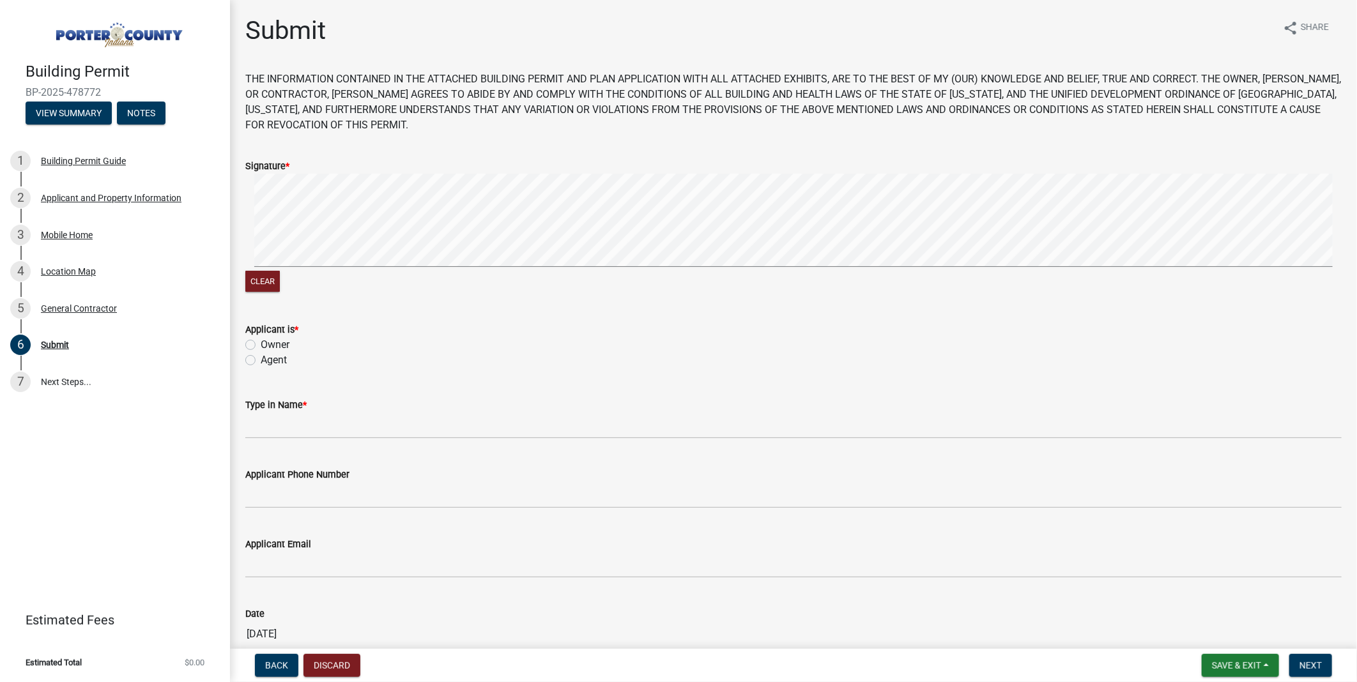
click at [261, 368] on label "Agent" at bounding box center [274, 360] width 26 height 15
click at [261, 361] on input "Agent" at bounding box center [265, 357] width 8 height 8
radio input "true"
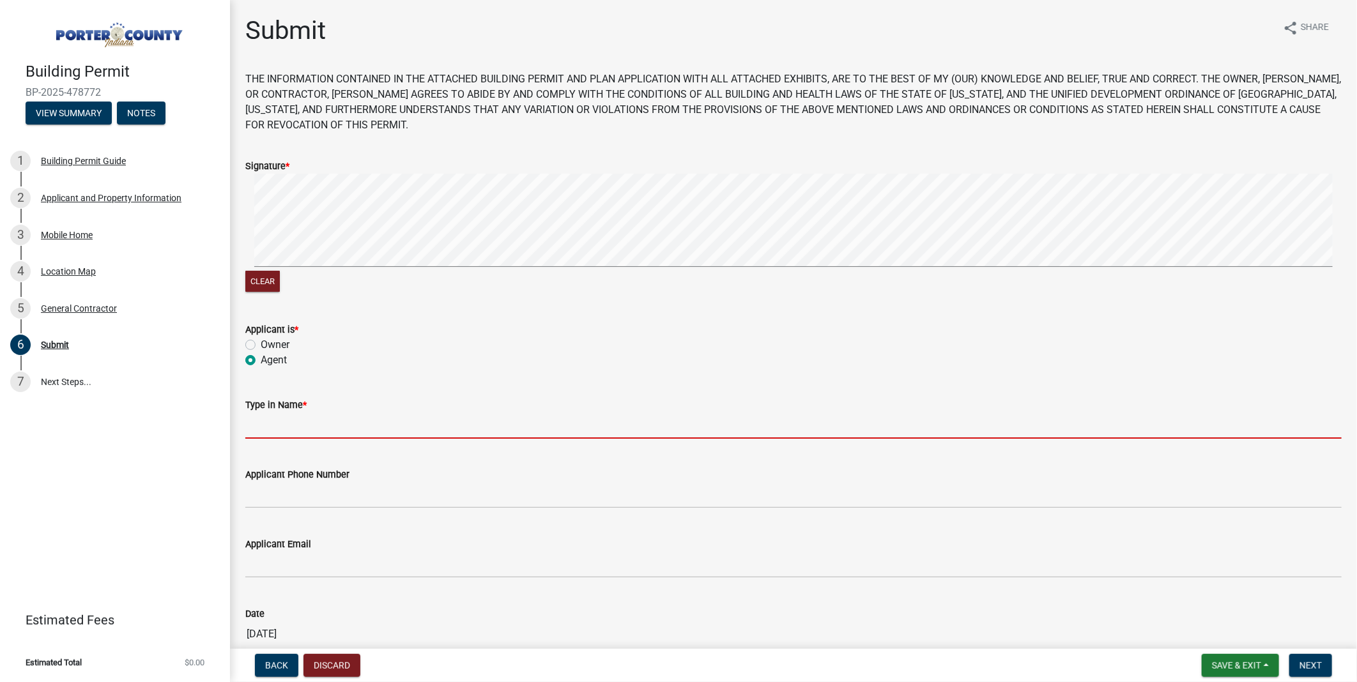
click at [279, 439] on input "Type in Name *" at bounding box center [793, 426] width 1096 height 26
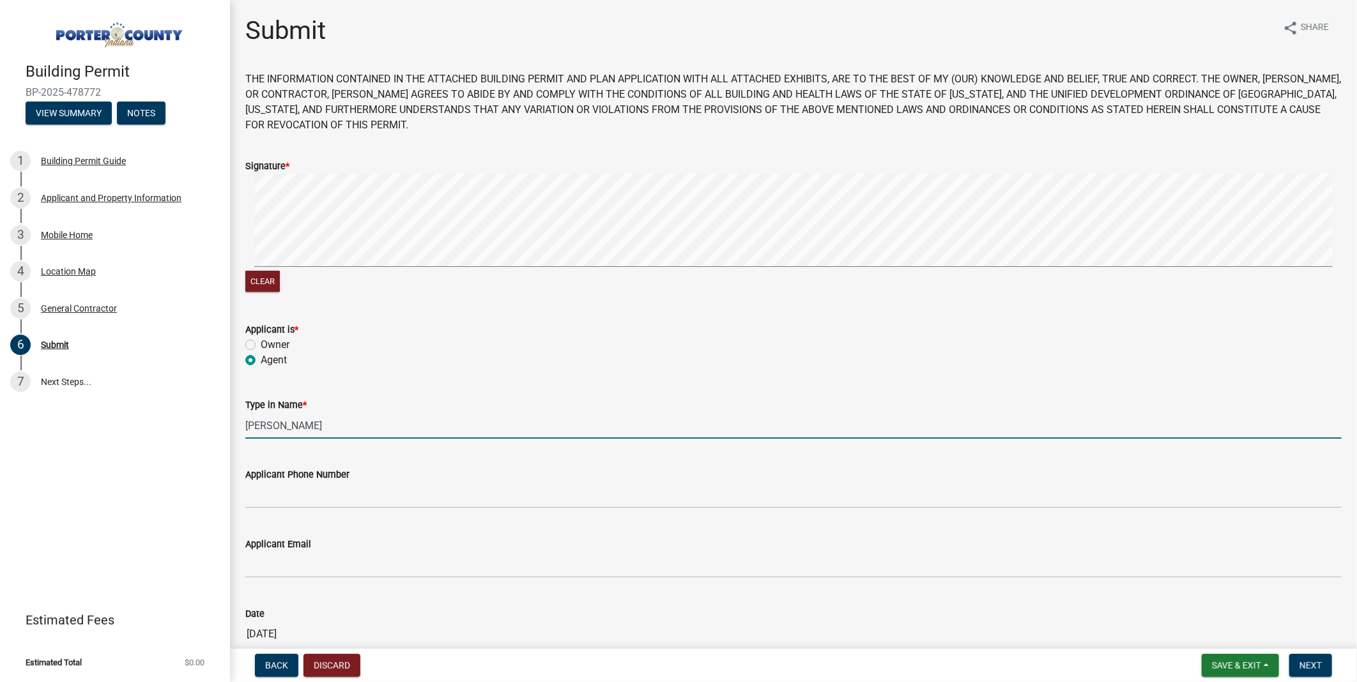
scroll to position [213, 0]
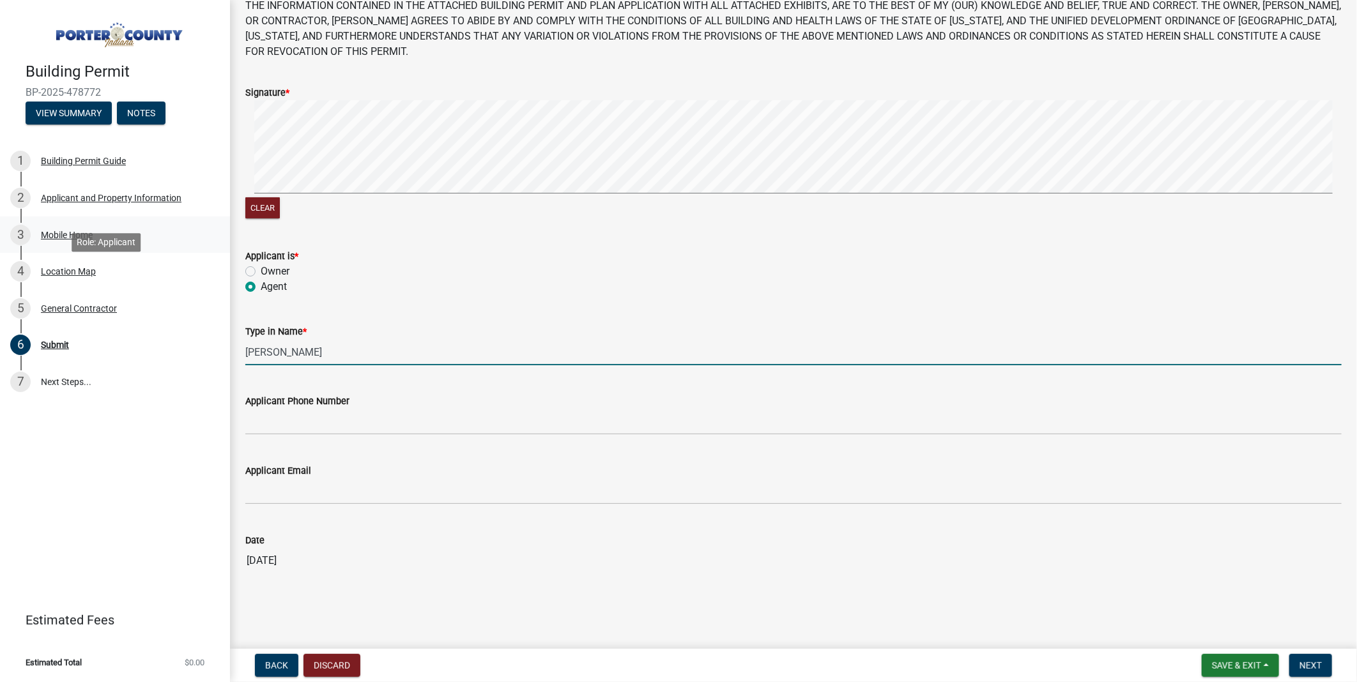
drag, startPoint x: 328, startPoint y: 303, endPoint x: 170, endPoint y: 283, distance: 159.7
click at [170, 283] on div "Building Permit BP-2025-478772 View Summary Notes 1 Building Permit Guide 2 App…" at bounding box center [678, 341] width 1357 height 682
type input "[PERSON_NAME]"
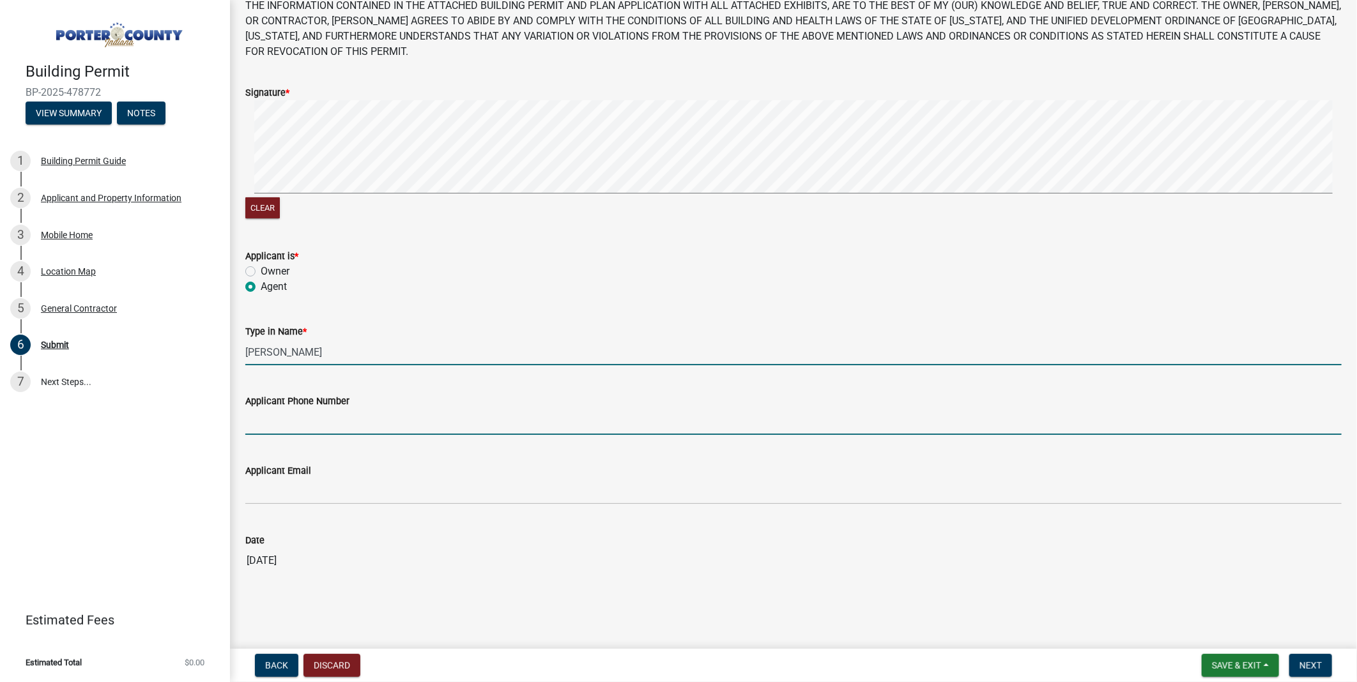
type input "[PHONE_NUMBER]"
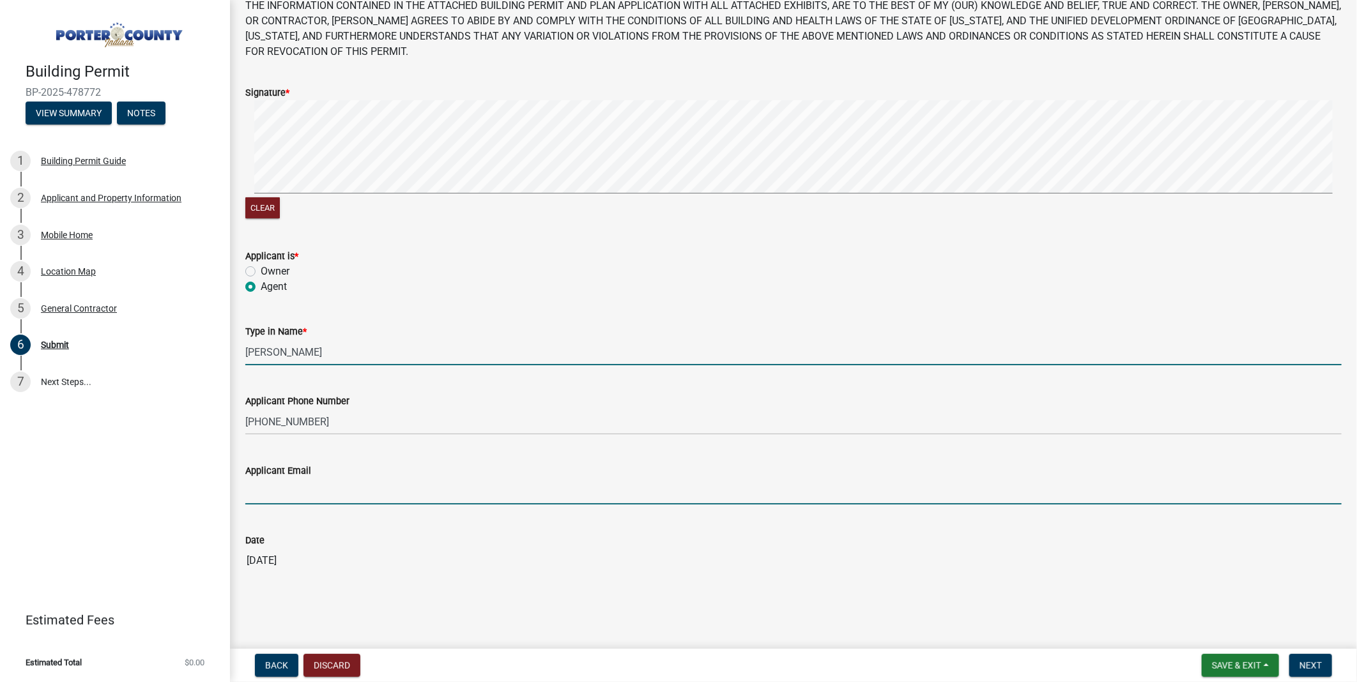
type input "[EMAIL_ADDRESS][DOMAIN_NAME]"
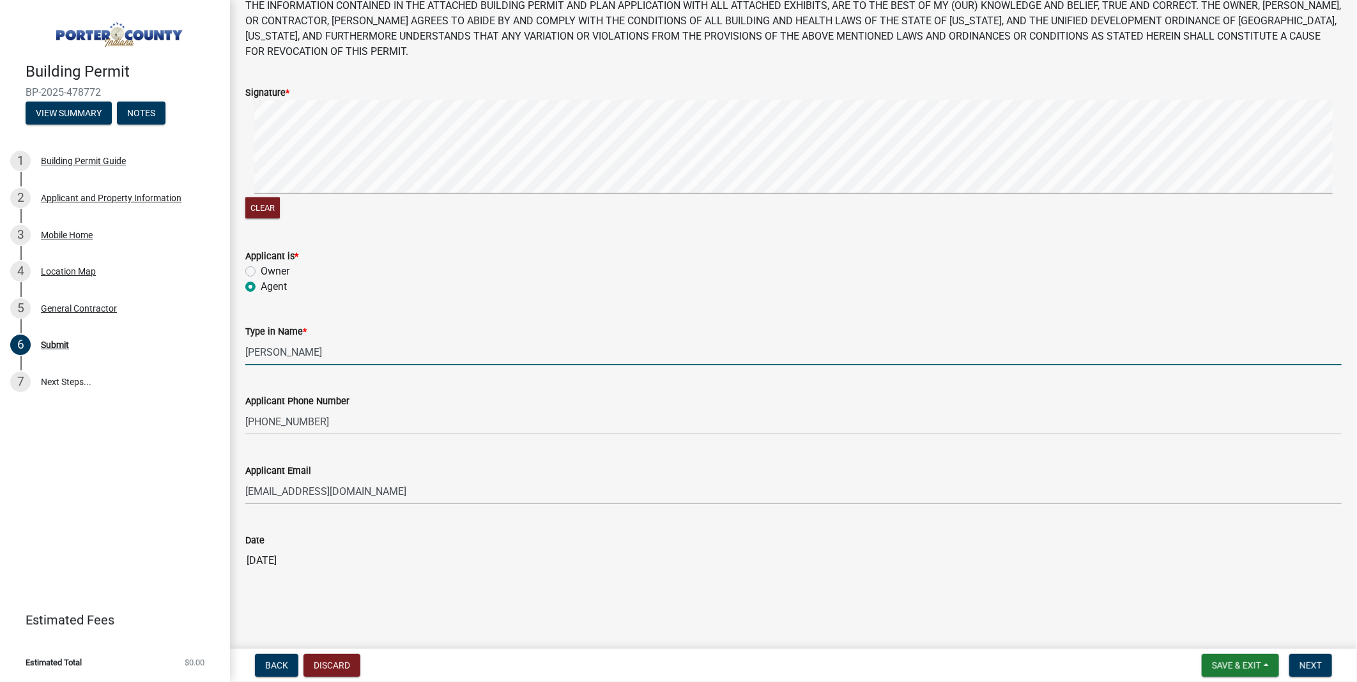
scroll to position [217, 0]
click at [1300, 661] on span "Next" at bounding box center [1311, 666] width 22 height 10
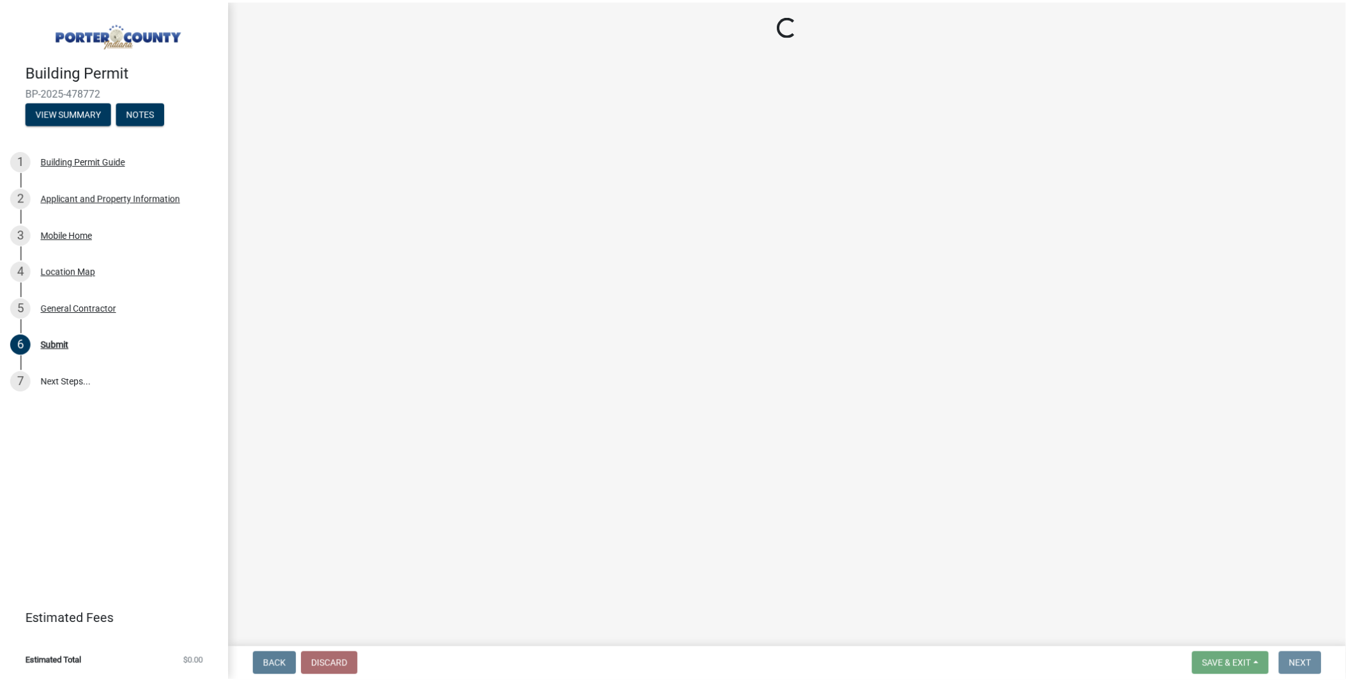
scroll to position [0, 0]
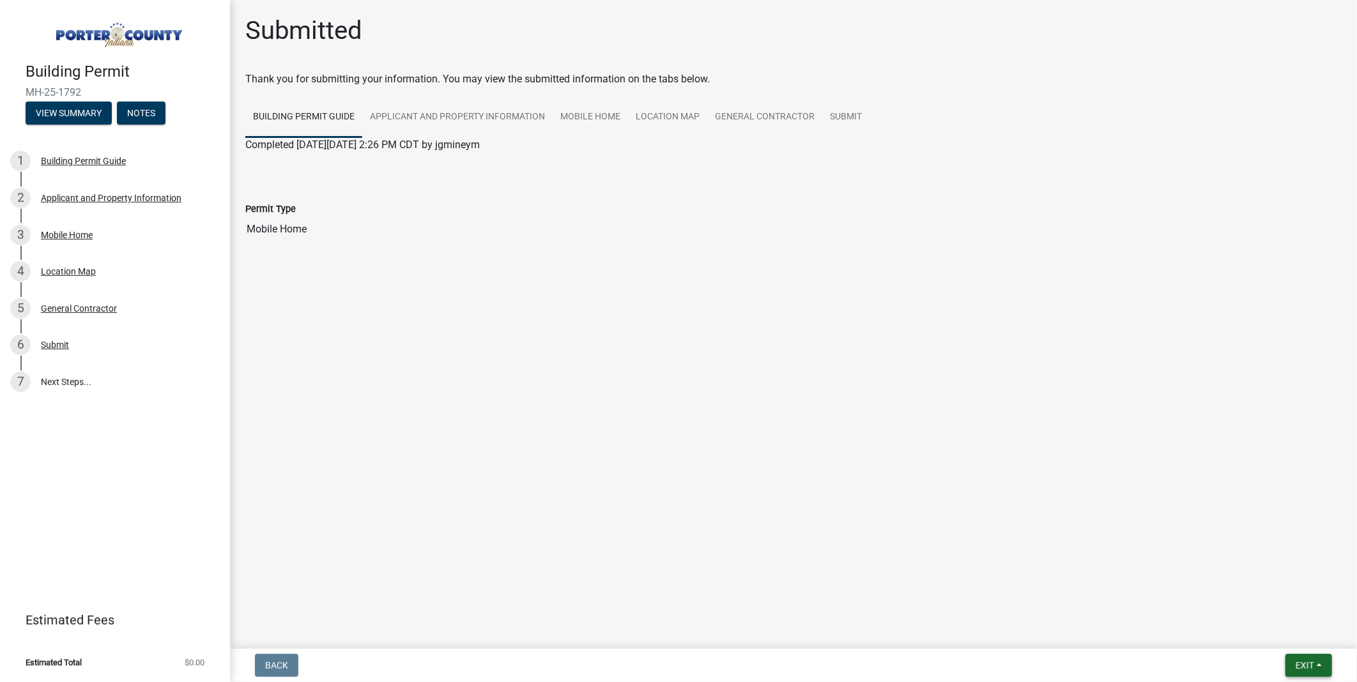
click at [1296, 661] on span "Exit" at bounding box center [1305, 666] width 19 height 10
click at [1241, 627] on button "Save & Exit" at bounding box center [1281, 626] width 102 height 31
